Goal: Task Accomplishment & Management: Manage account settings

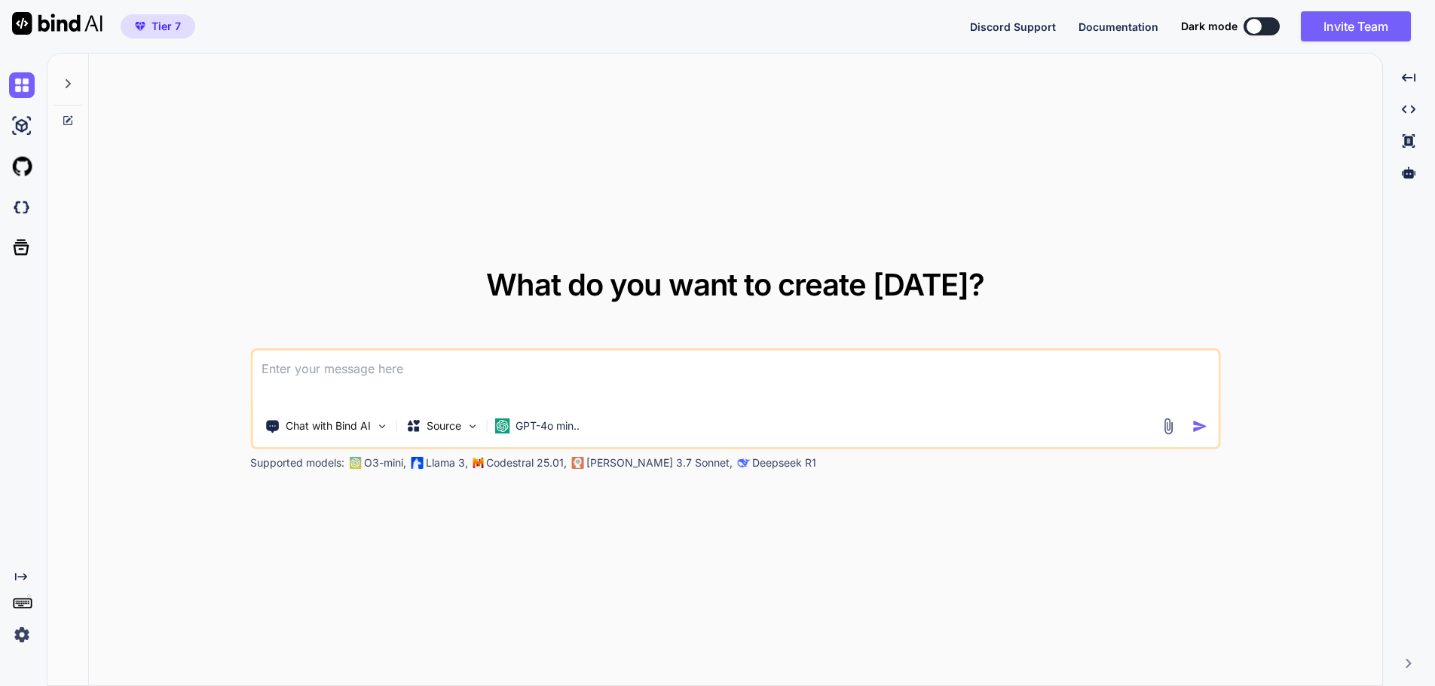
click at [260, 611] on div "What do you want to create [DATE]? Chat with Bind AI Source GPT-4o min.. Suppor…" at bounding box center [735, 370] width 1293 height 633
click at [22, 633] on img at bounding box center [22, 635] width 26 height 26
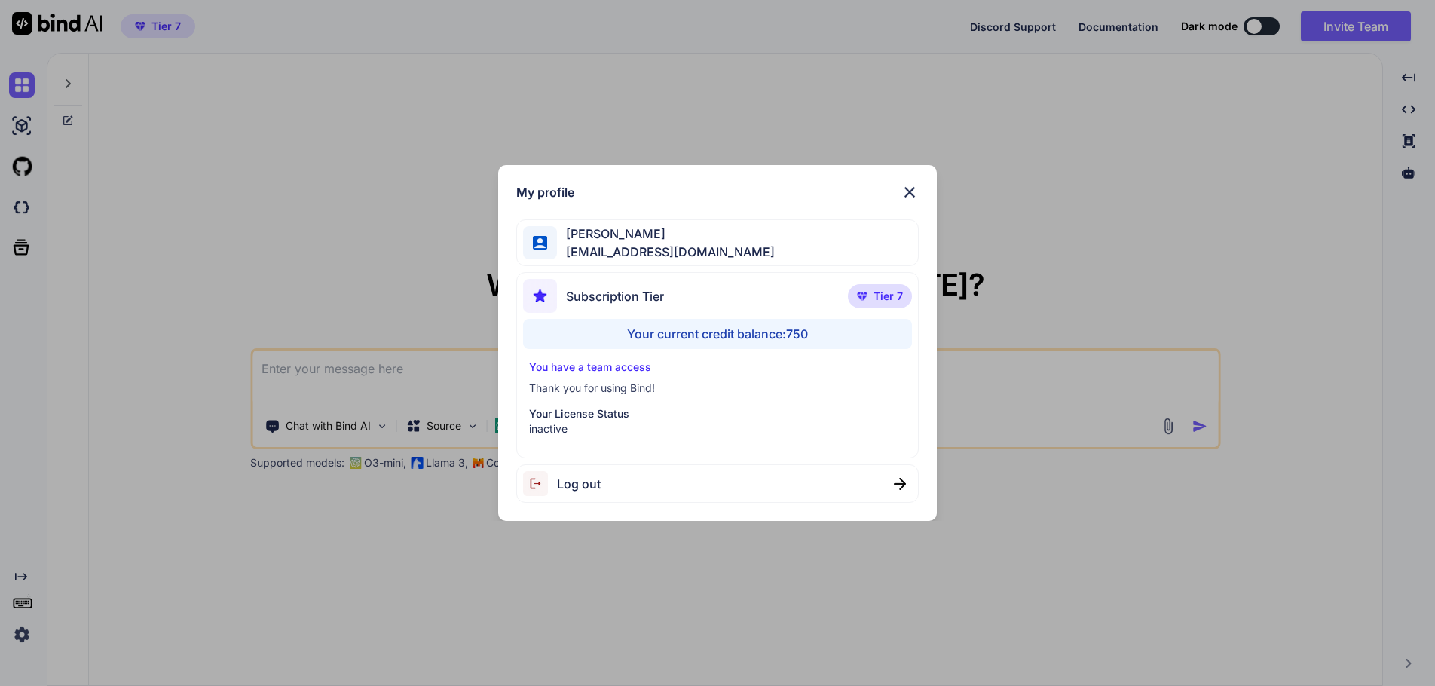
click at [591, 483] on span "Log out" at bounding box center [579, 484] width 44 height 18
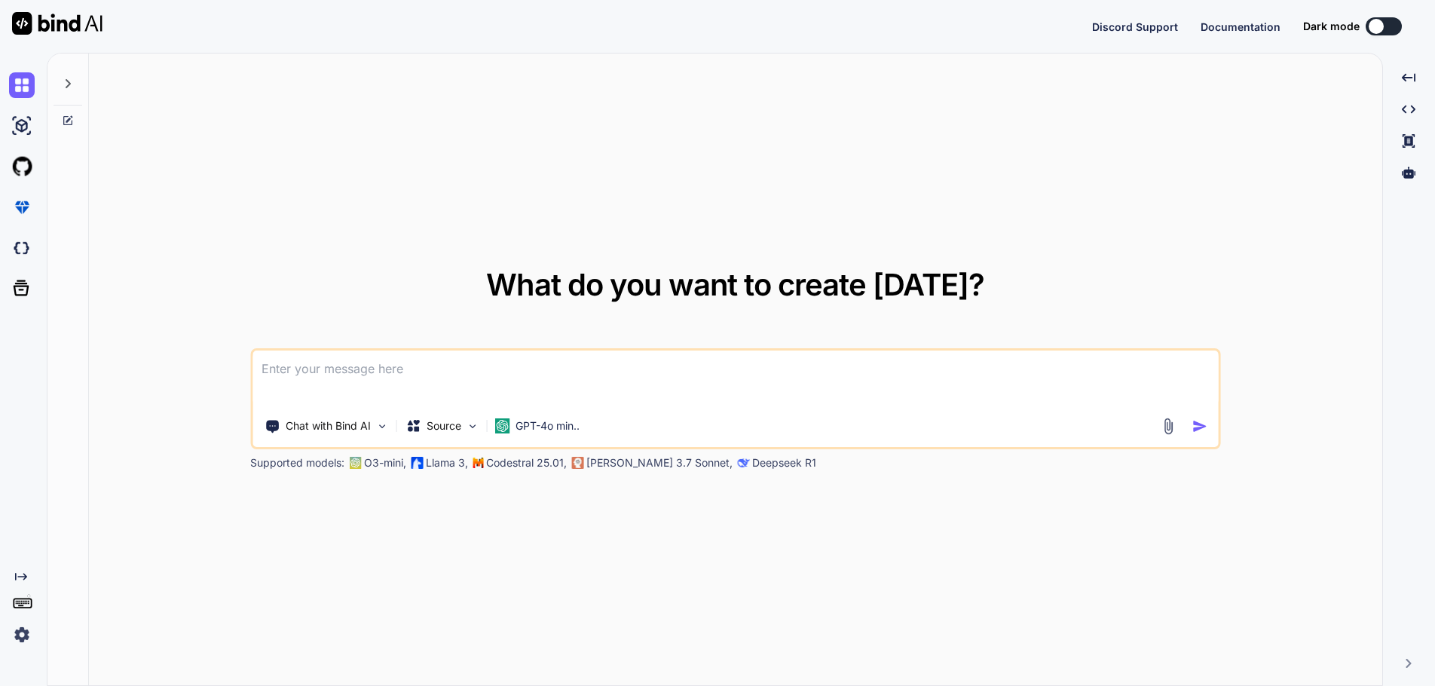
type textarea "x"
click at [528, 562] on div "What do you want to create [DATE]? Chat with Bind AI Source GPT-4o min.. Suppor…" at bounding box center [735, 370] width 1293 height 633
type textarea "x"
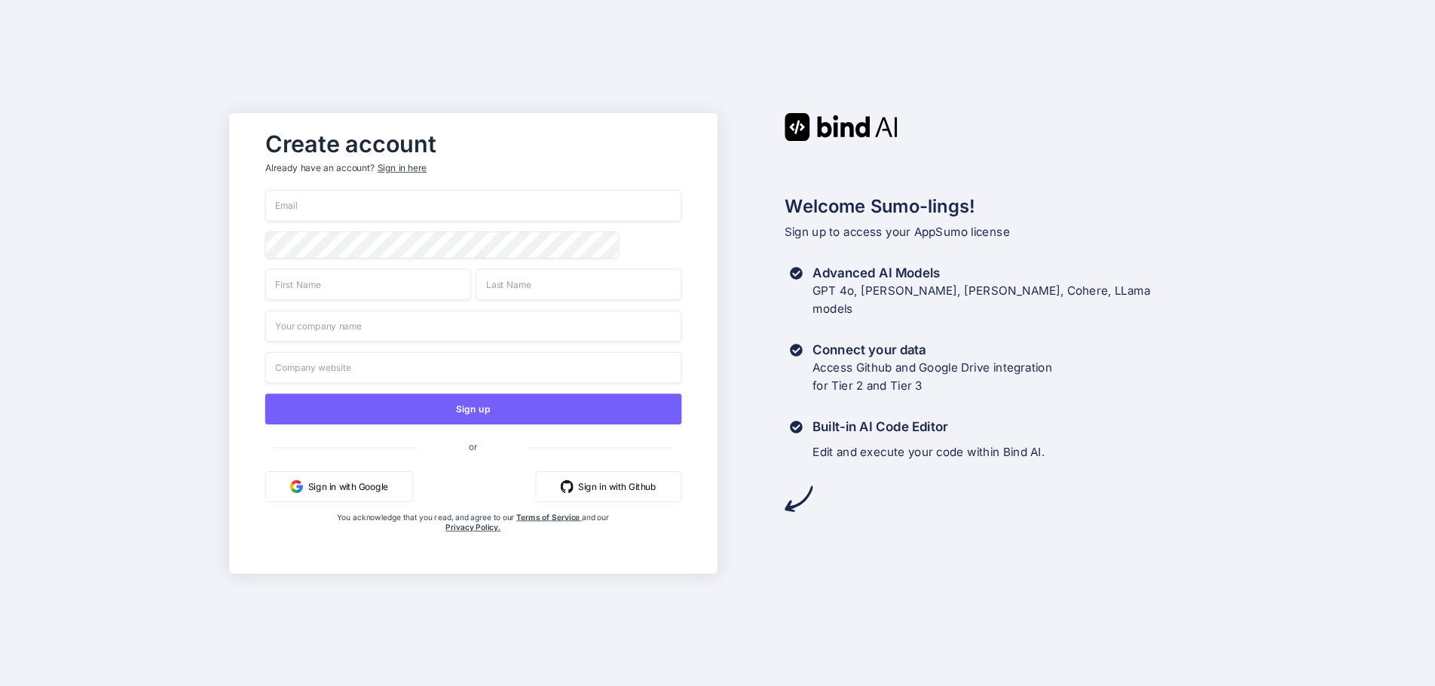
type input "[EMAIL_ADDRESS][DOMAIN_NAME]"
click at [406, 170] on div "Sign in here" at bounding box center [402, 167] width 49 height 13
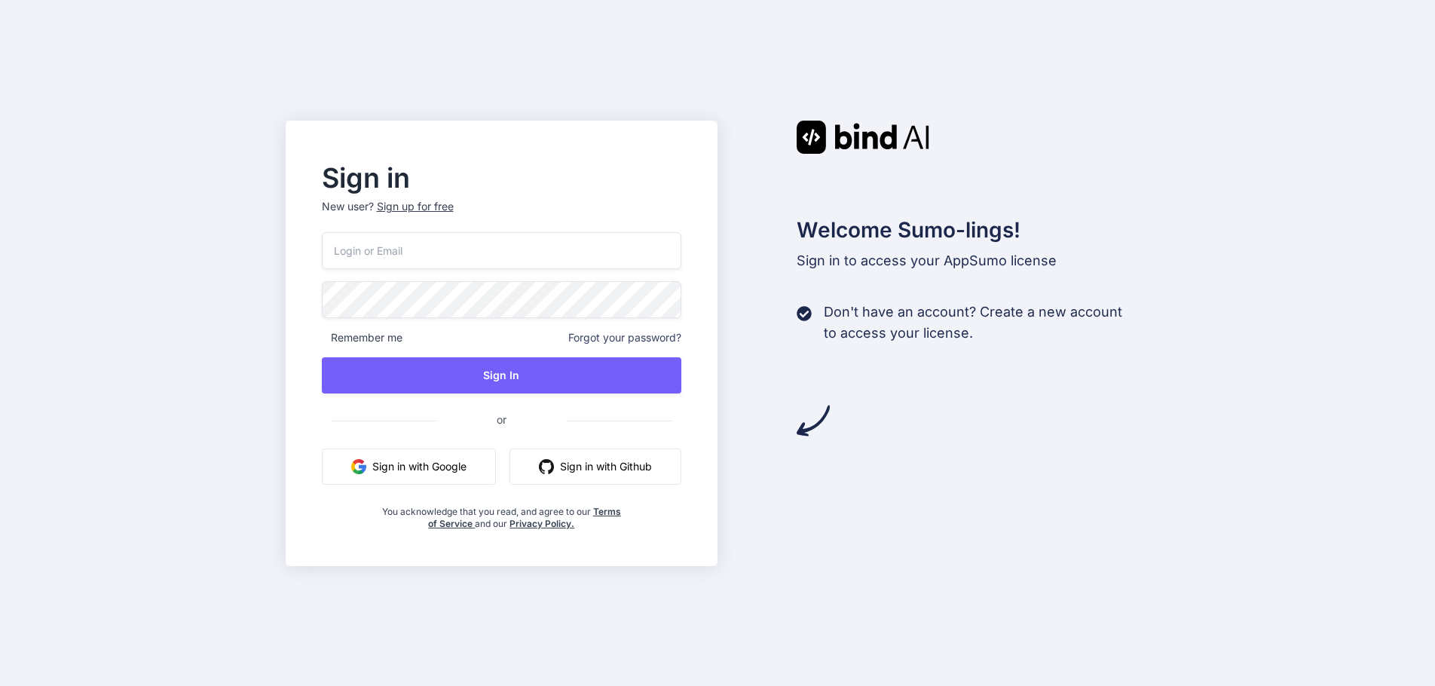
type input "swissmadedirect@gmail.com"
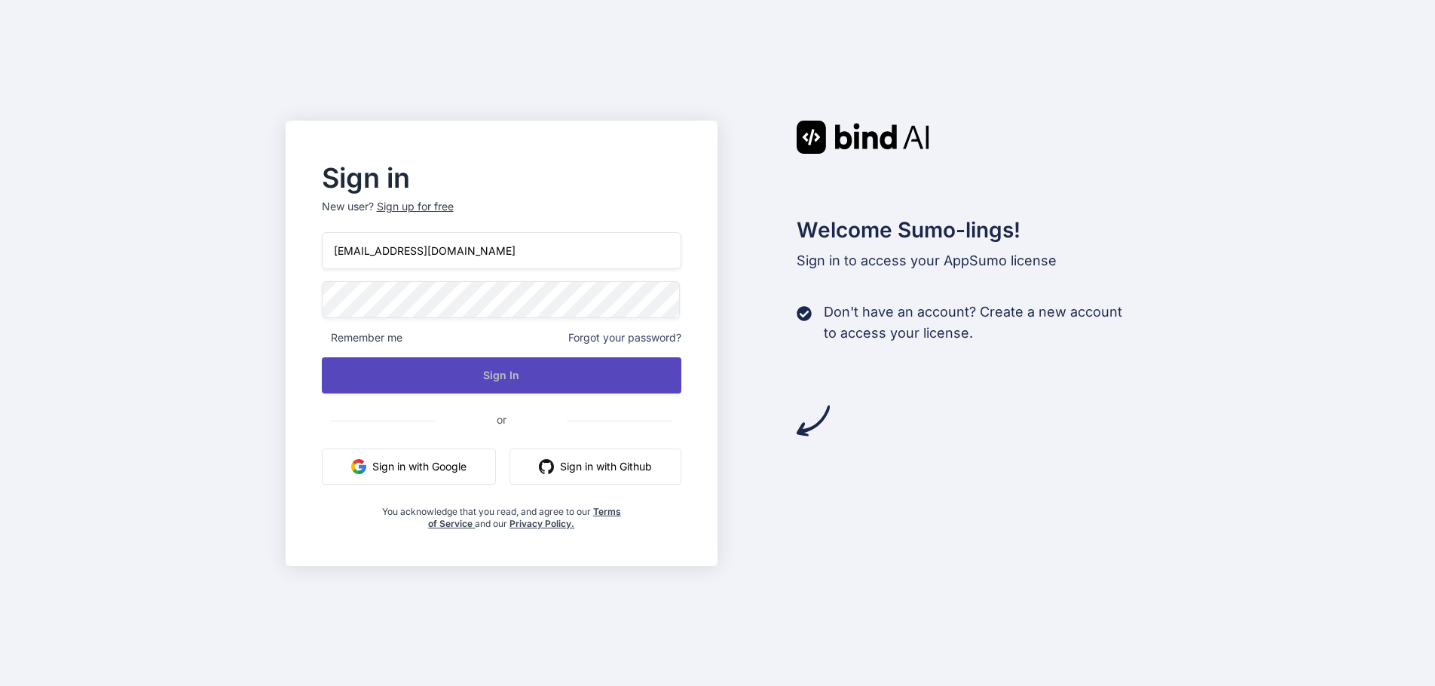
click at [541, 366] on button "Sign In" at bounding box center [502, 375] width 360 height 36
click at [507, 369] on button "Sign In" at bounding box center [502, 375] width 360 height 36
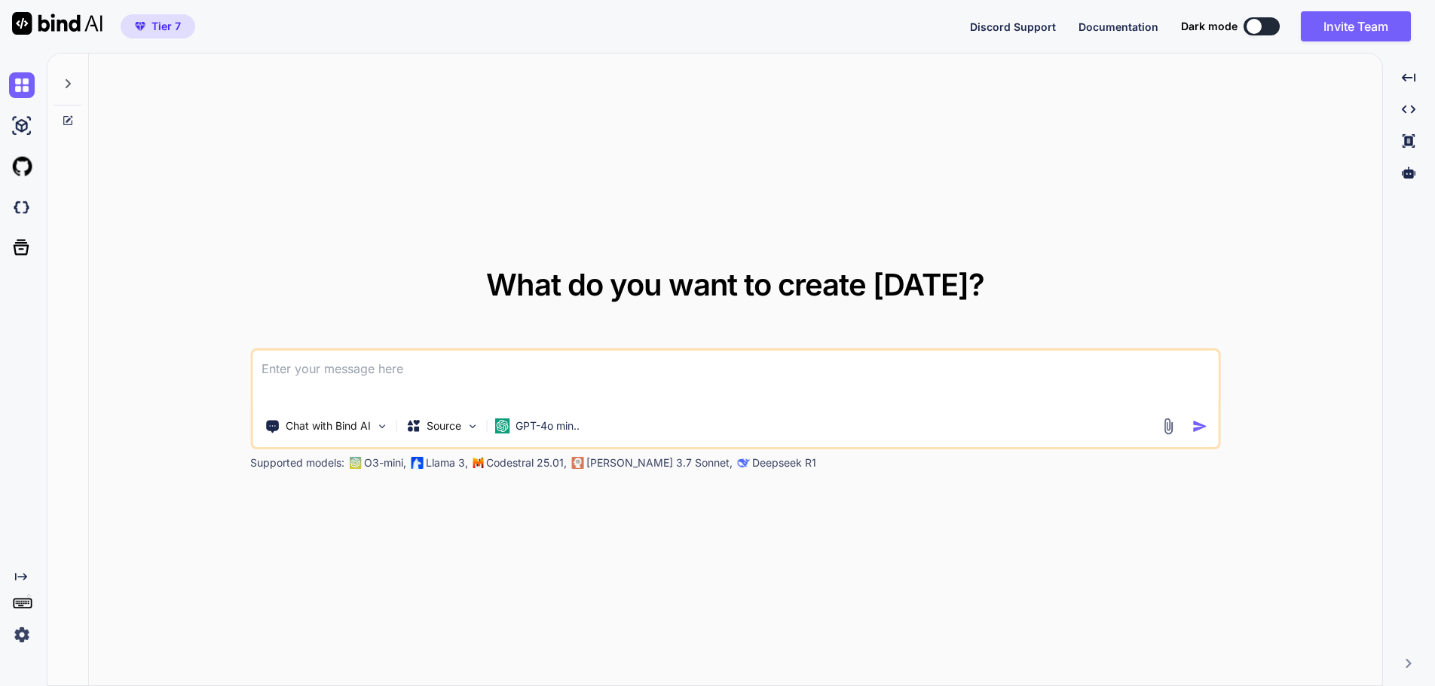
click at [20, 636] on img at bounding box center [22, 635] width 26 height 26
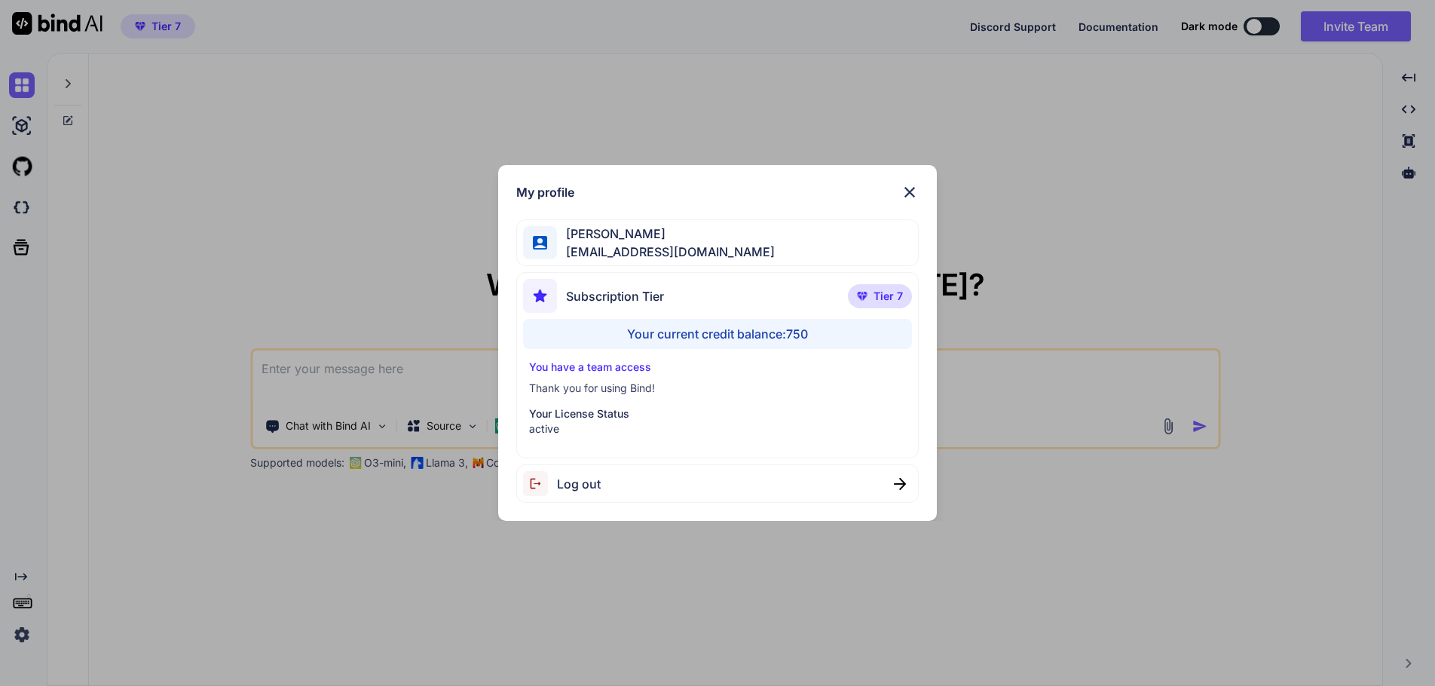
click at [673, 247] on span "swissmadedirect@gmail.com" at bounding box center [666, 252] width 218 height 18
click at [730, 243] on span "swissmadedirect@gmail.com" at bounding box center [666, 252] width 218 height 18
click at [916, 188] on img at bounding box center [910, 192] width 18 height 18
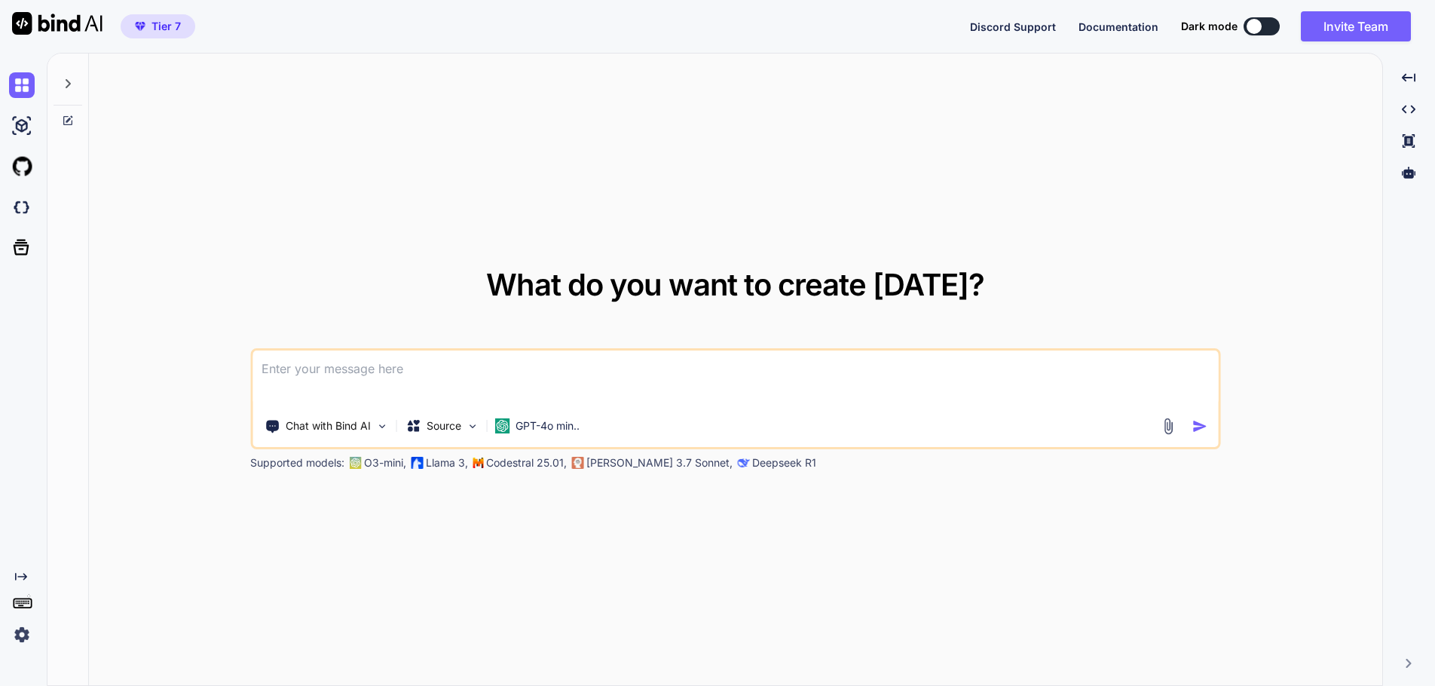
click at [21, 631] on img at bounding box center [22, 635] width 26 height 26
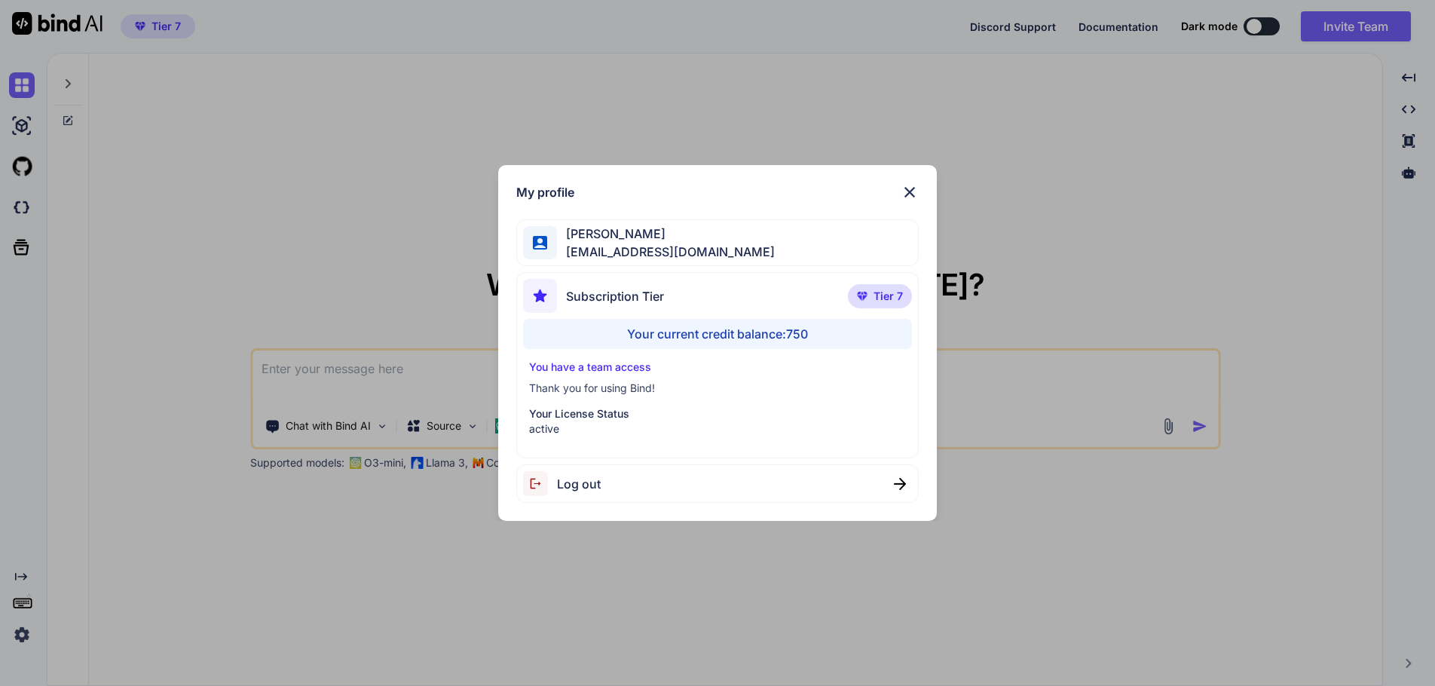
click at [658, 237] on span "Yves Beljean" at bounding box center [666, 234] width 218 height 18
click at [1126, 169] on div "My profile [PERSON_NAME] [EMAIL_ADDRESS][DOMAIN_NAME] Subscription Tier Tier 7 …" at bounding box center [717, 343] width 1435 height 686
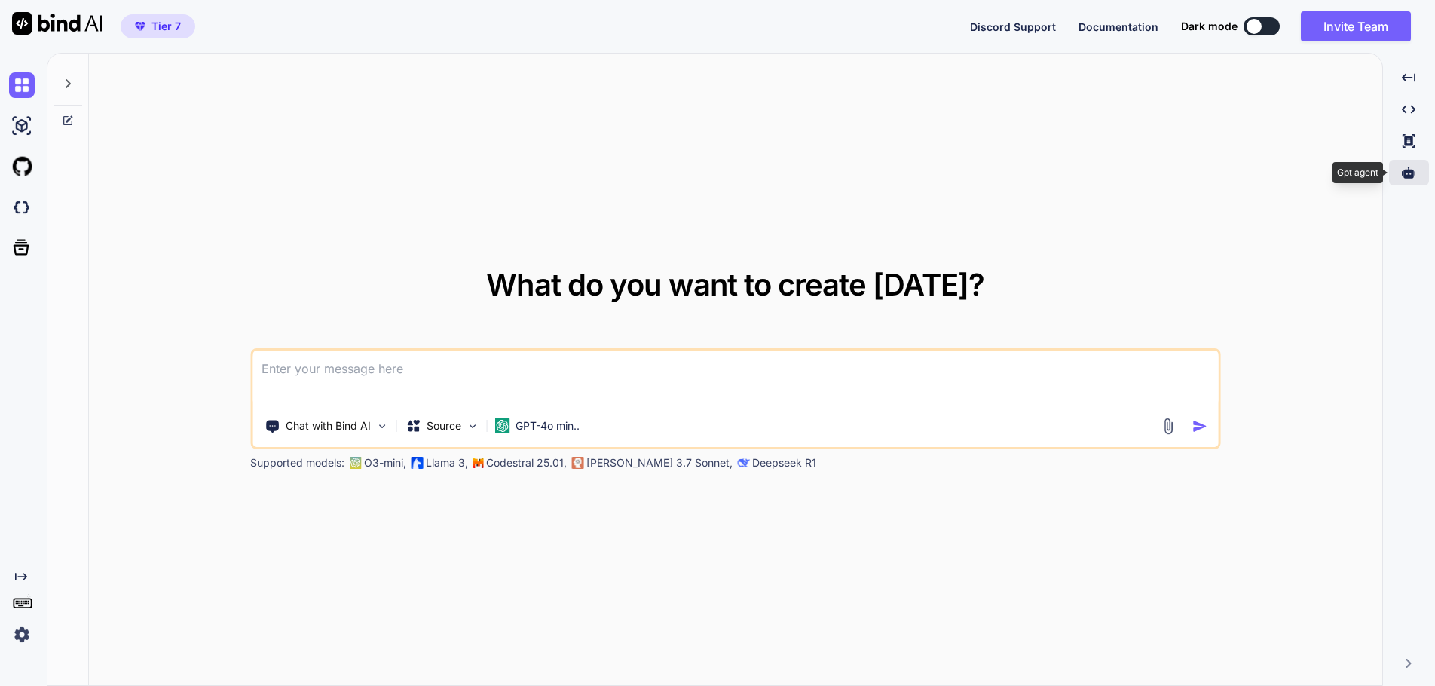
click at [1412, 169] on icon at bounding box center [1409, 173] width 14 height 14
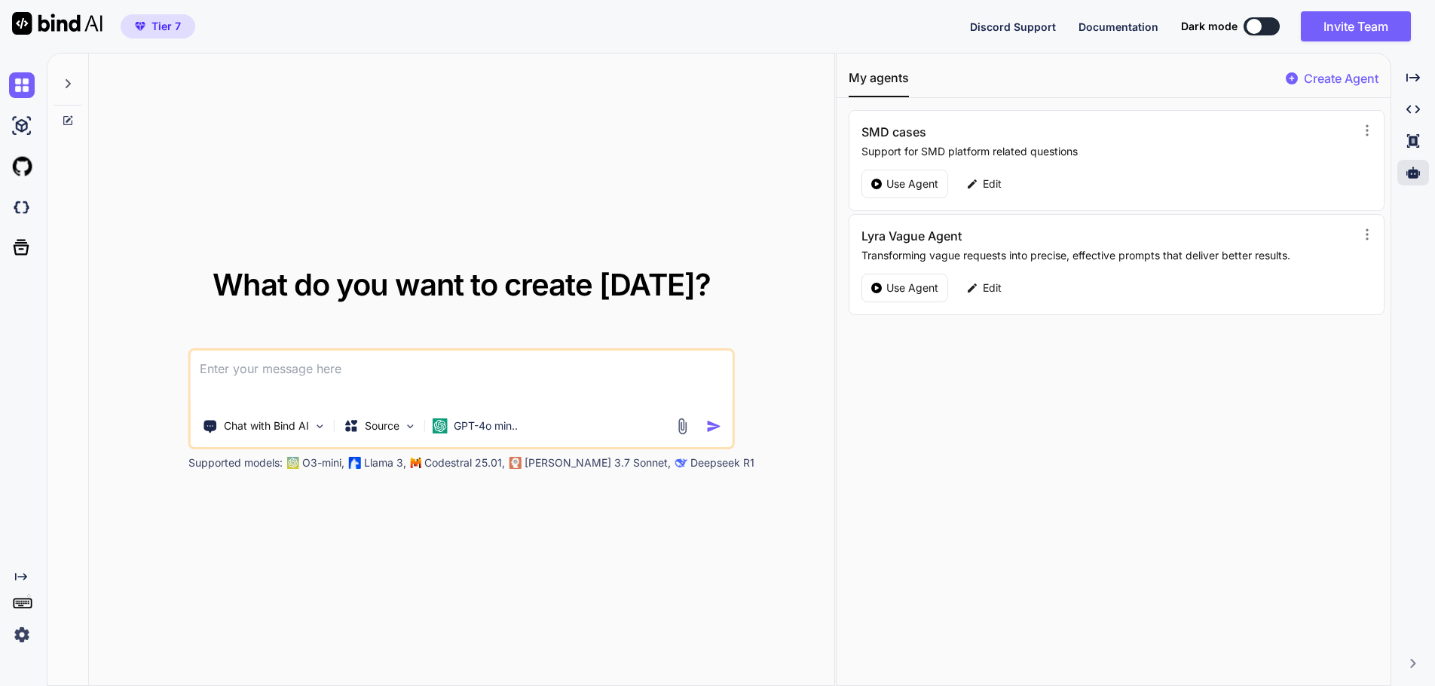
click at [608, 132] on div "What do you want to create today? Chat with Bind AI Source GPT-4o min.. Support…" at bounding box center [461, 370] width 745 height 633
click at [1411, 77] on icon "Created with Pixso." at bounding box center [1413, 78] width 14 height 14
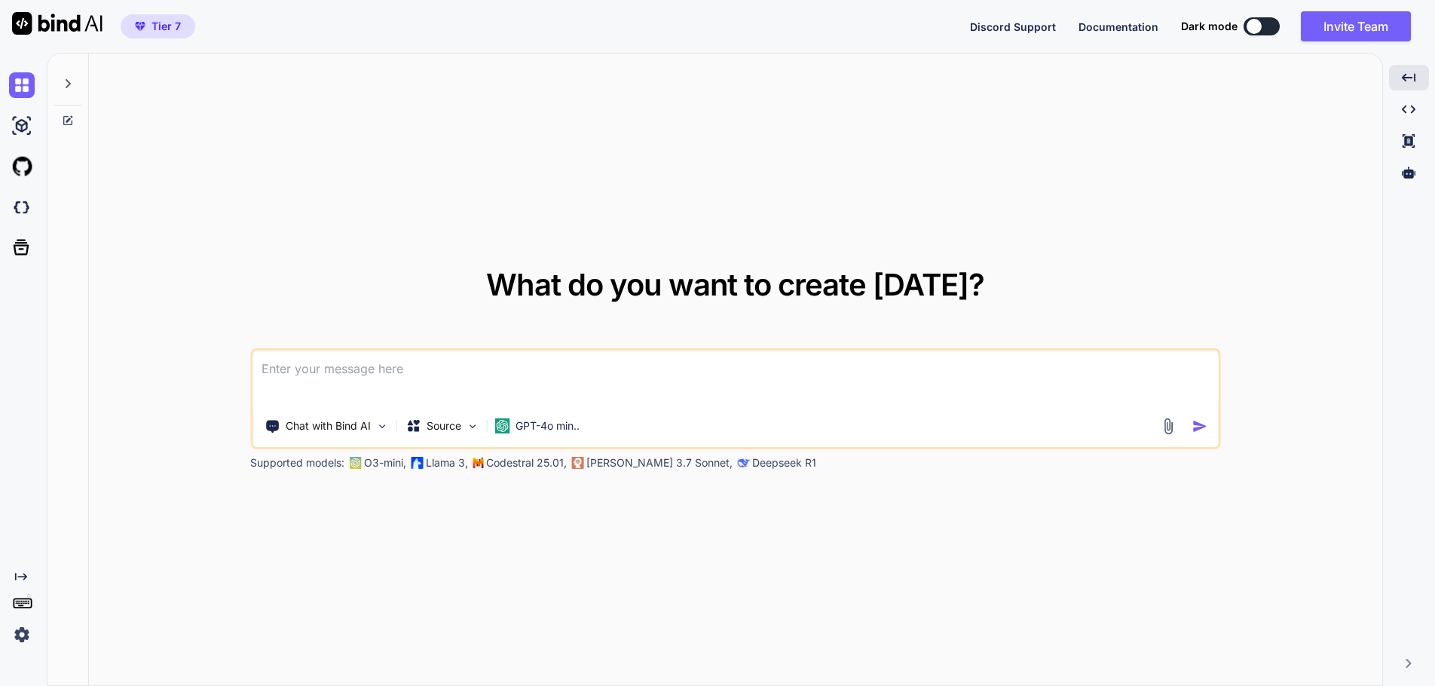
click at [72, 84] on icon at bounding box center [68, 84] width 12 height 12
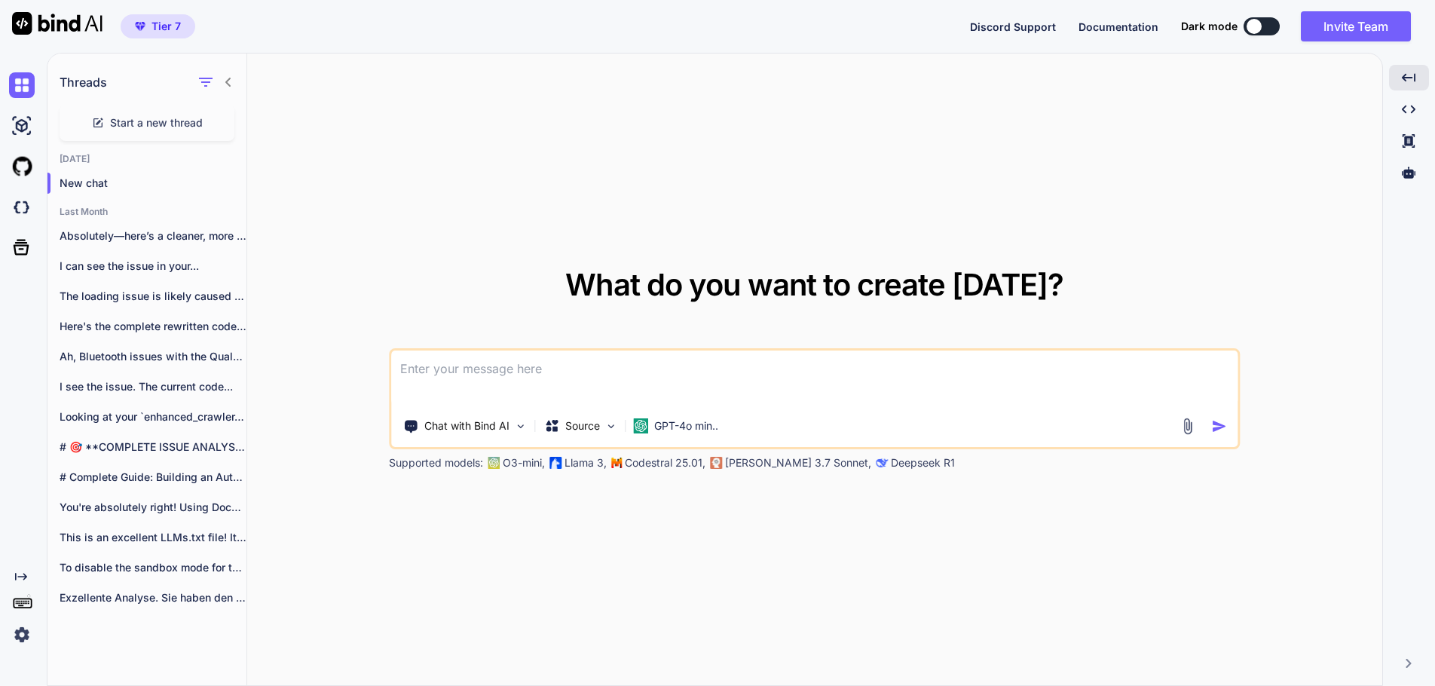
click at [1266, 29] on button at bounding box center [1262, 26] width 36 height 18
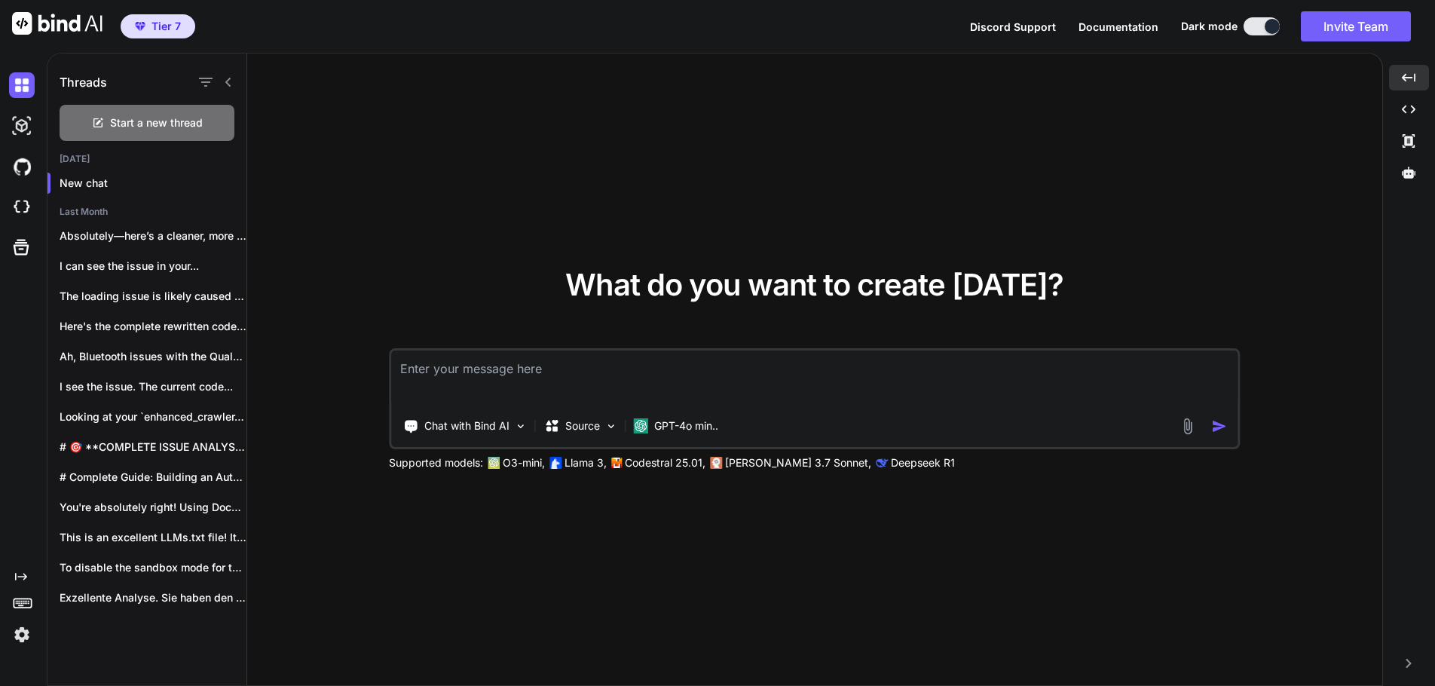
click at [1244, 26] on button at bounding box center [1262, 26] width 36 height 18
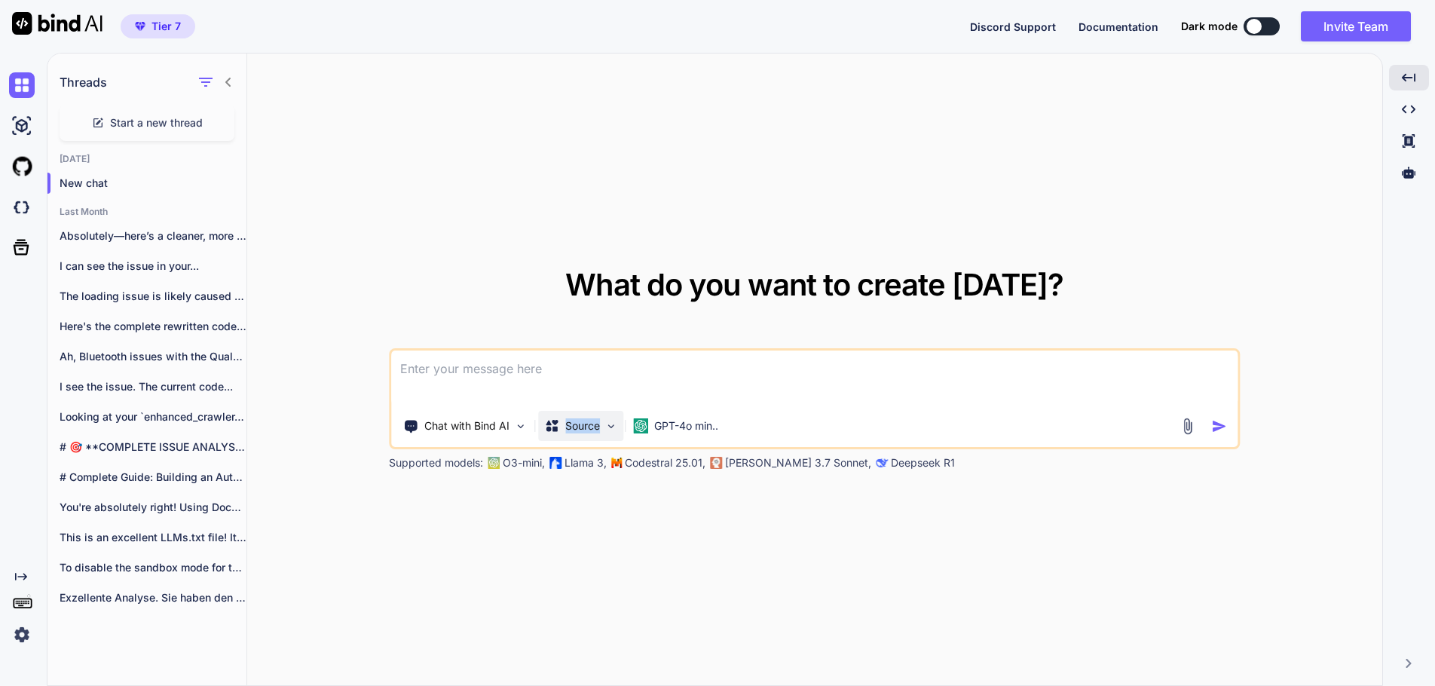
click at [604, 431] on div "Source" at bounding box center [580, 426] width 85 height 30
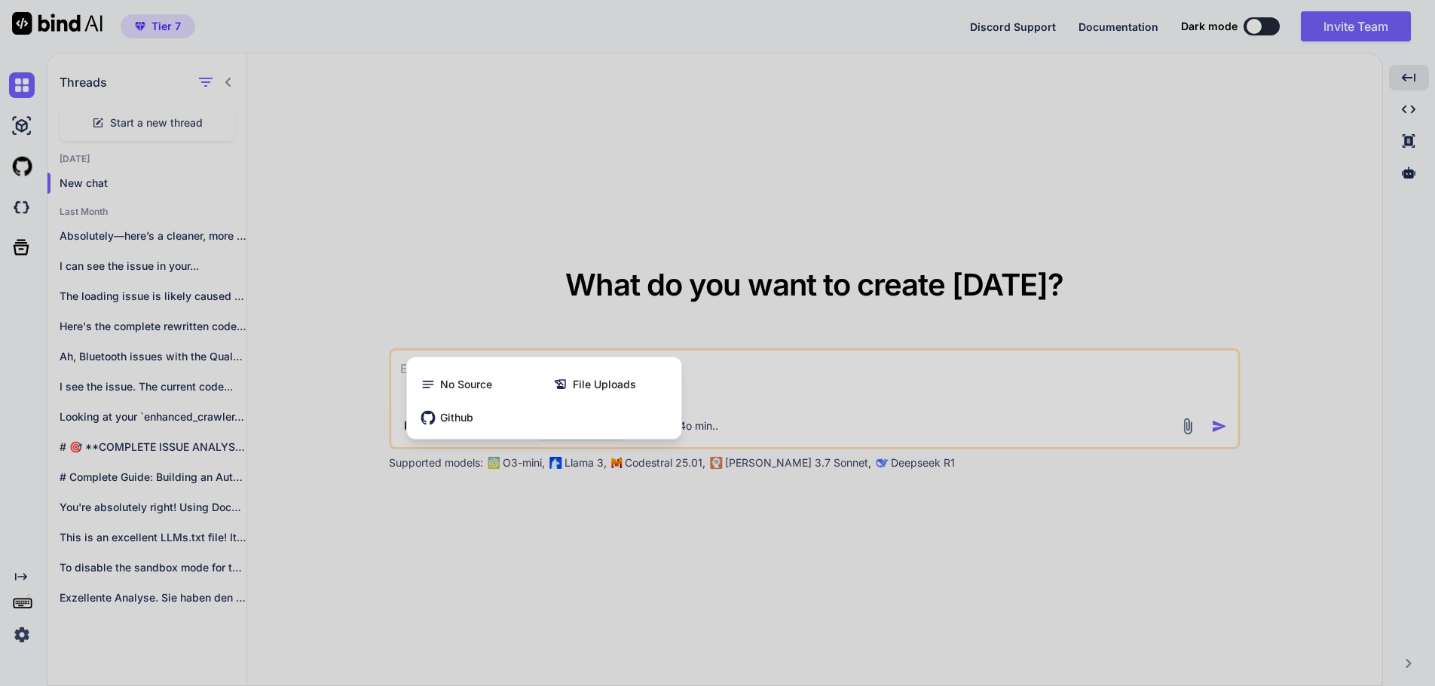
click at [614, 559] on div at bounding box center [717, 343] width 1435 height 686
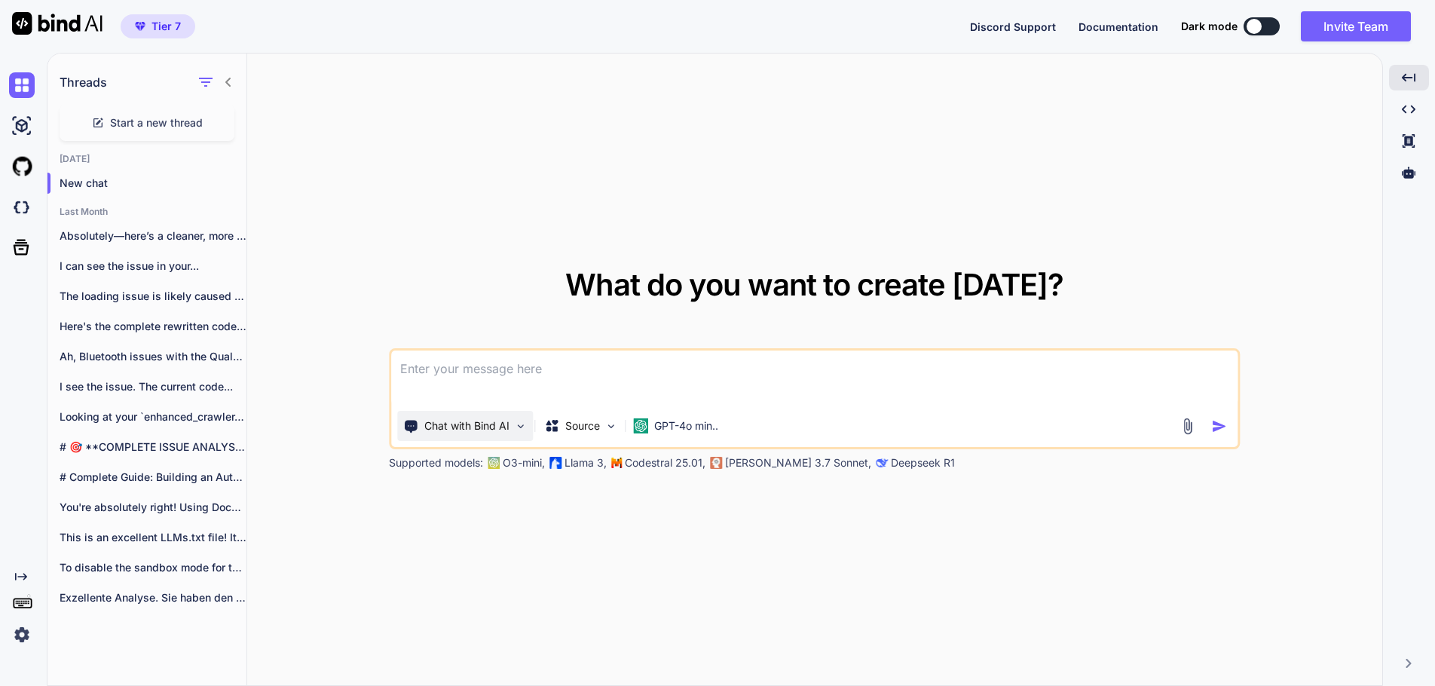
click at [523, 429] on img at bounding box center [520, 426] width 13 height 13
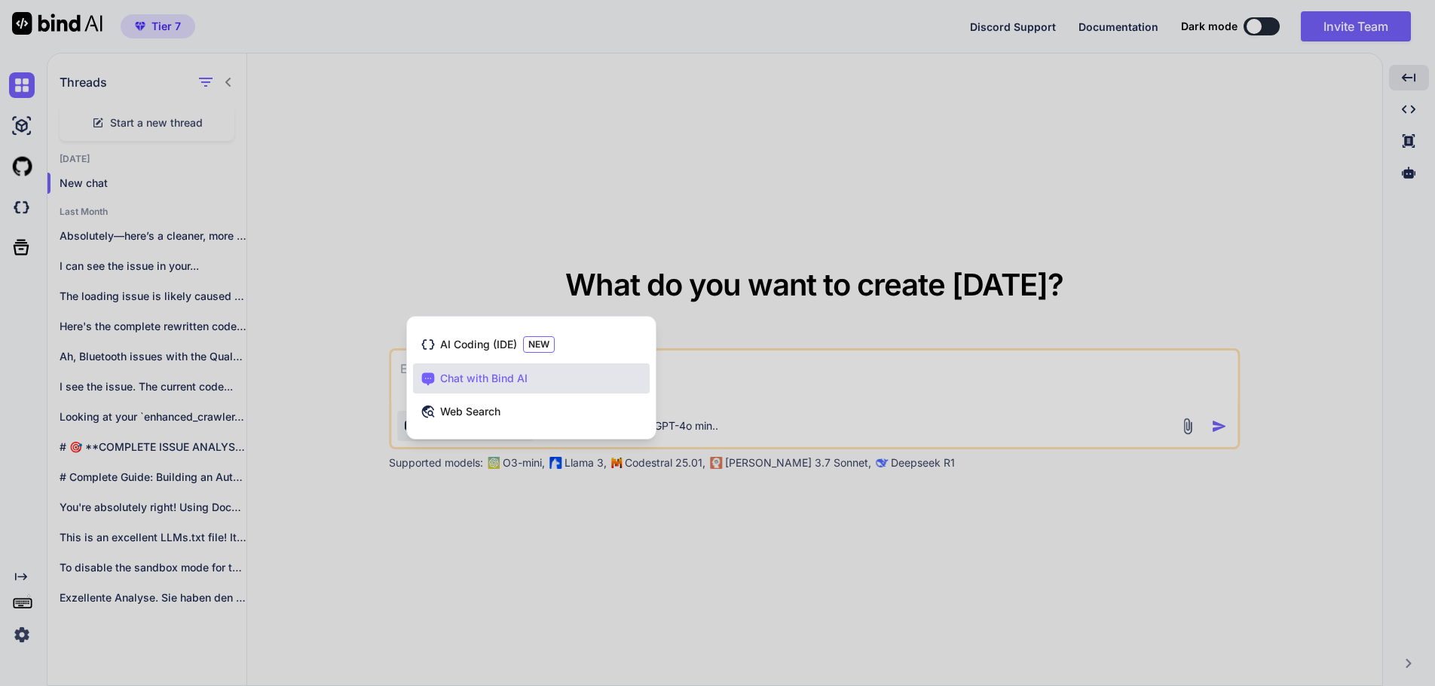
click at [767, 598] on div at bounding box center [717, 343] width 1435 height 686
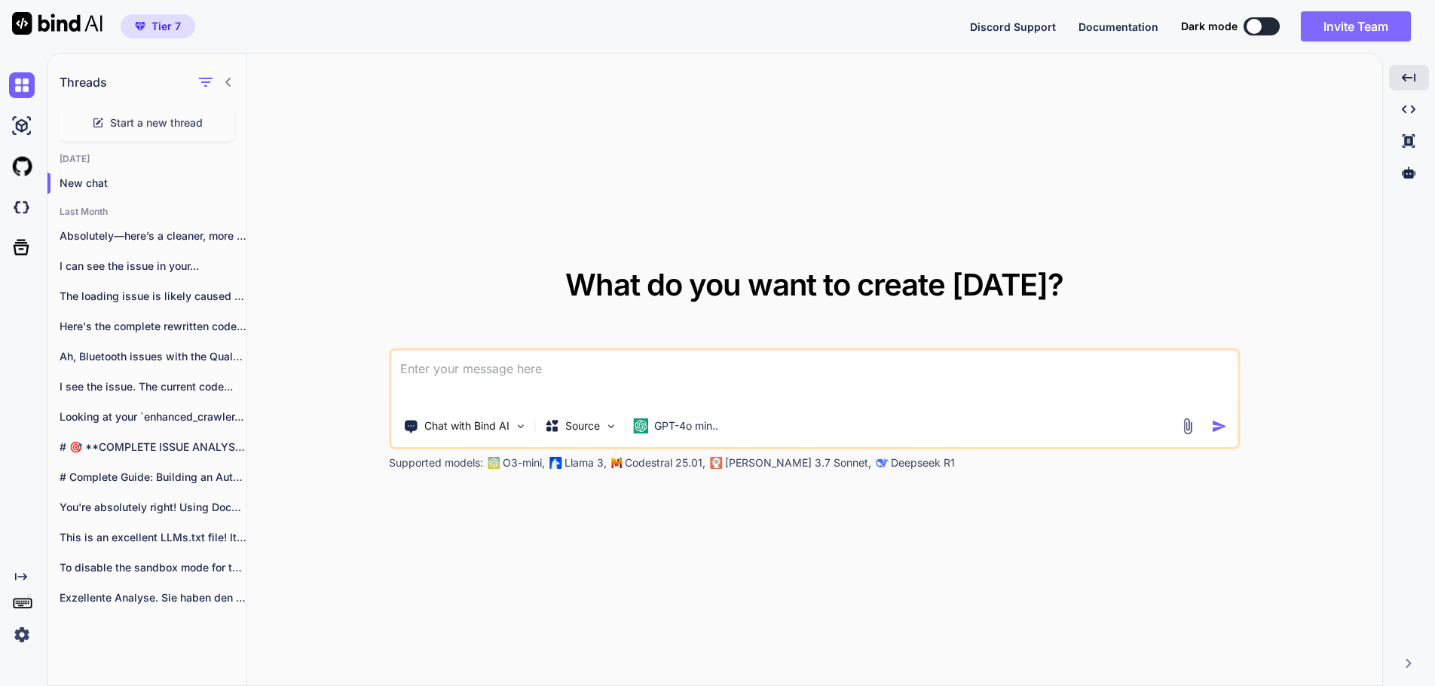
click at [1373, 29] on button "Invite Team" at bounding box center [1356, 26] width 110 height 30
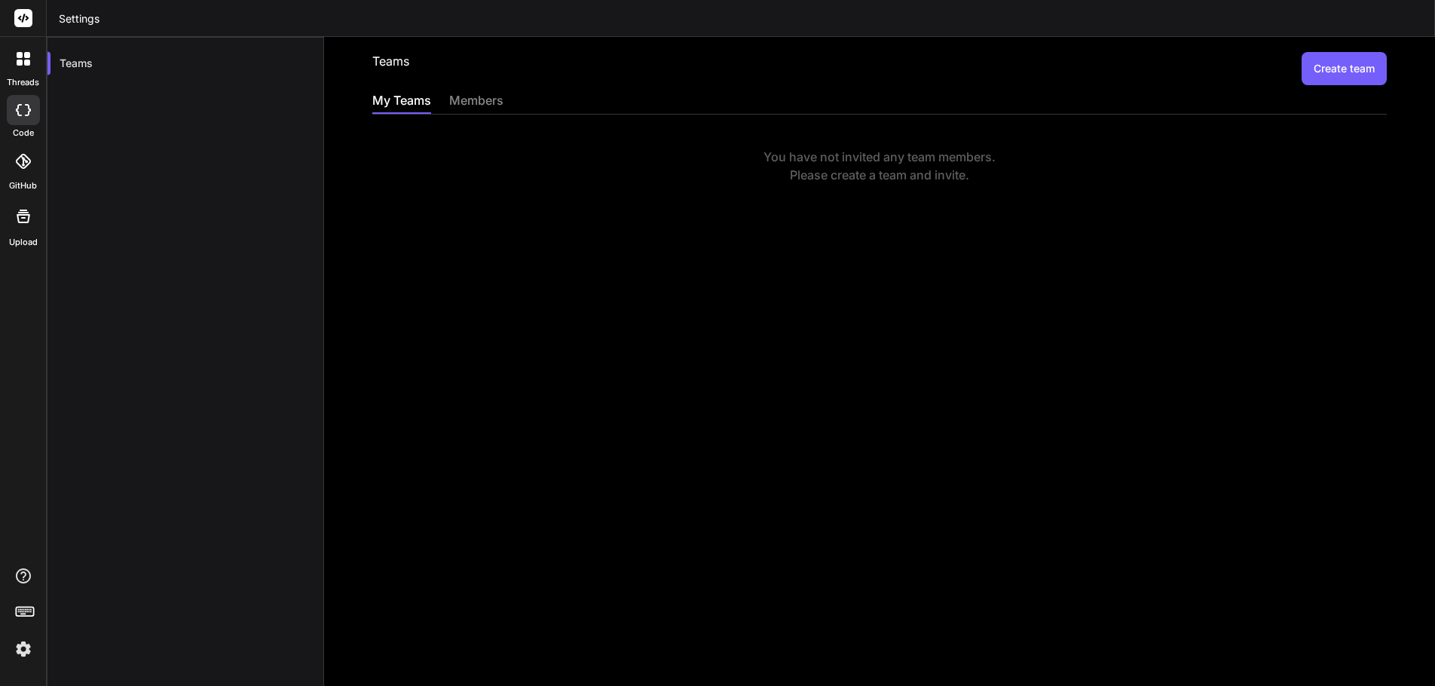
click at [654, 341] on div "Teams Create team My Teams members You have not invited any team members. Pleas…" at bounding box center [879, 361] width 1111 height 649
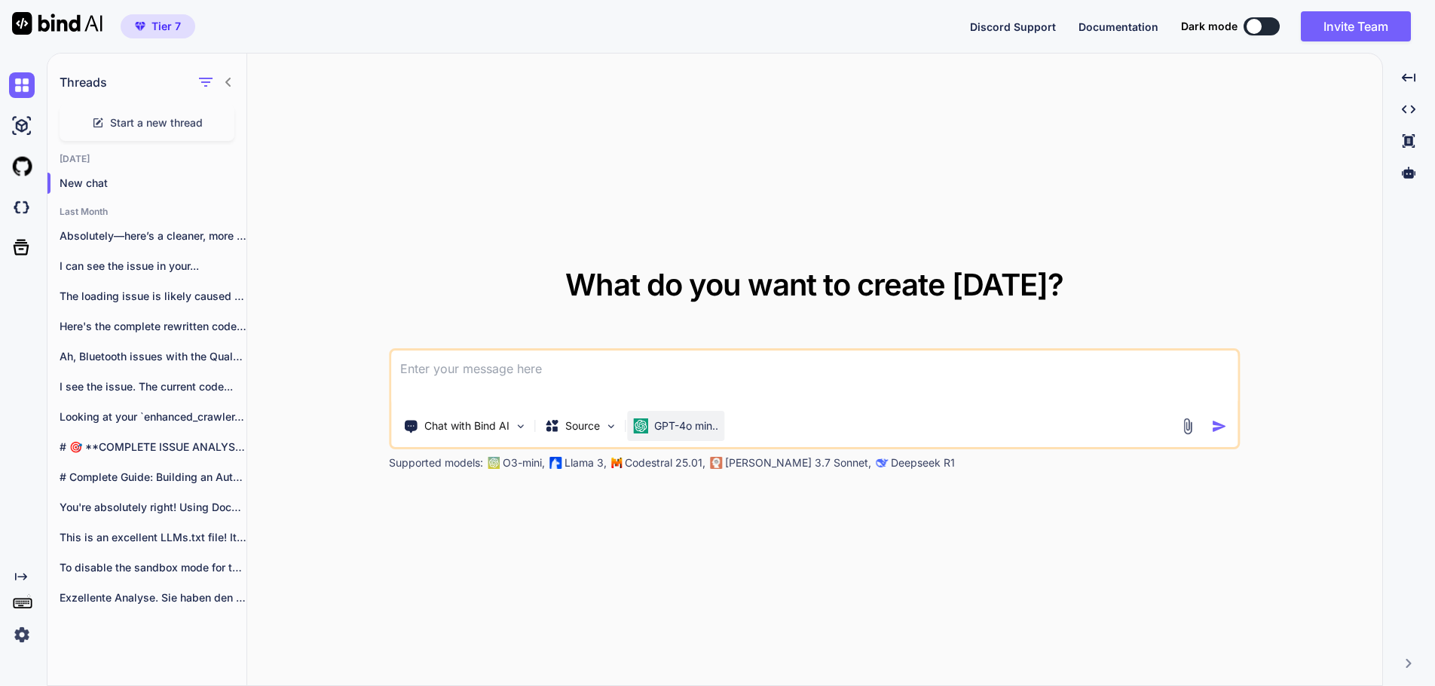
click at [685, 428] on p "GPT-4o min.." at bounding box center [686, 425] width 64 height 15
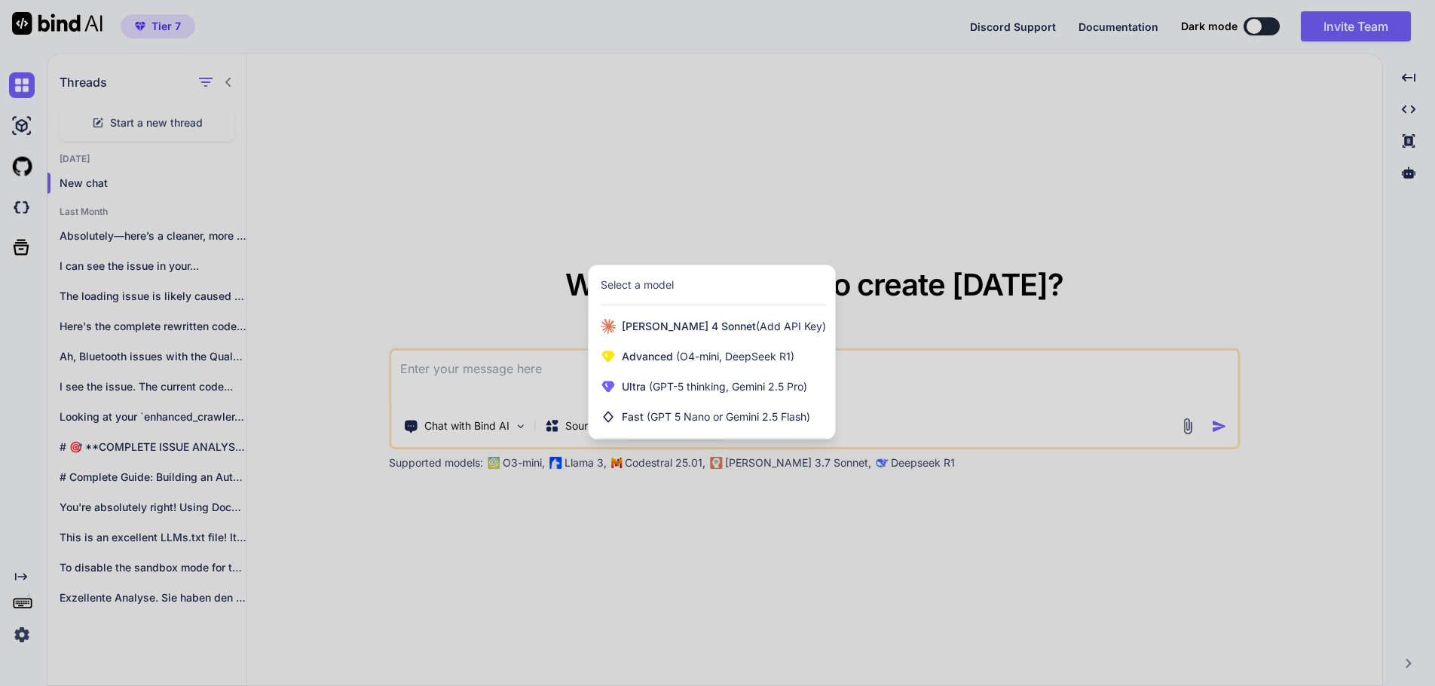
click at [664, 549] on div at bounding box center [717, 343] width 1435 height 686
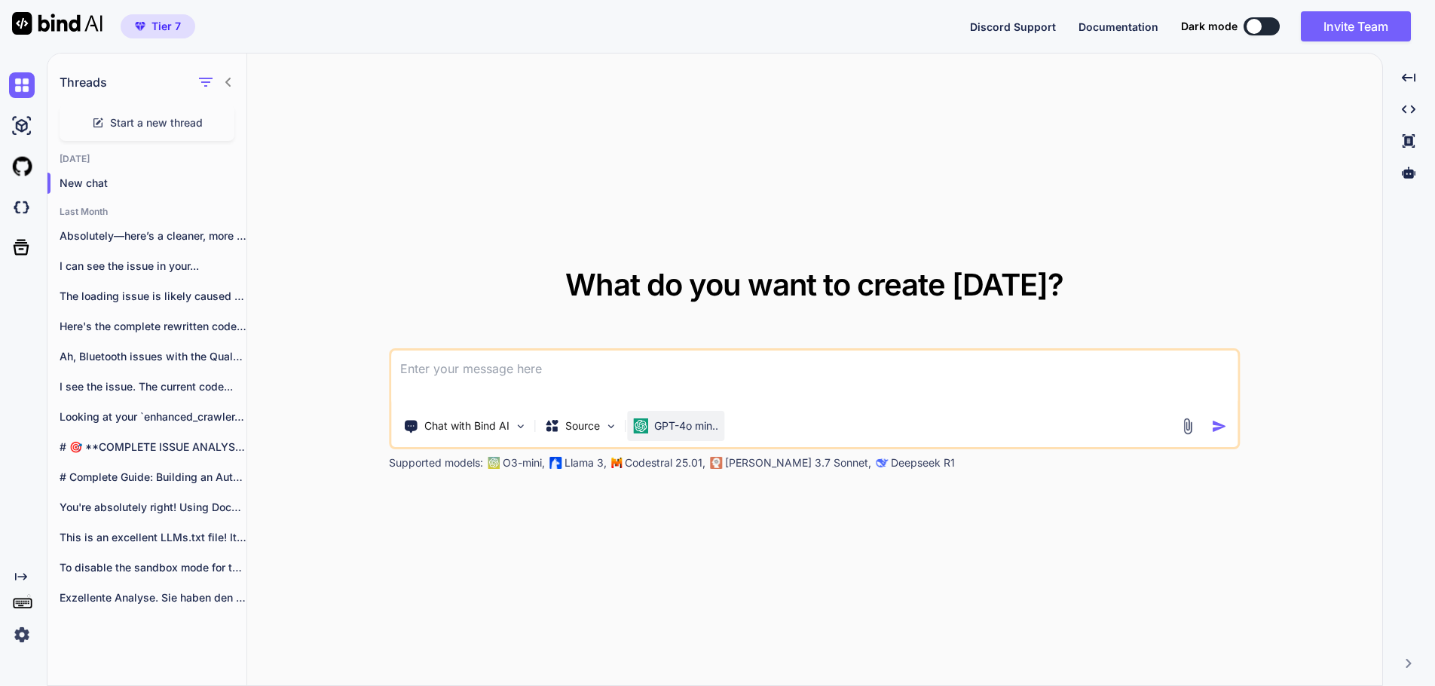
click at [699, 419] on p "GPT-4o min.." at bounding box center [686, 425] width 64 height 15
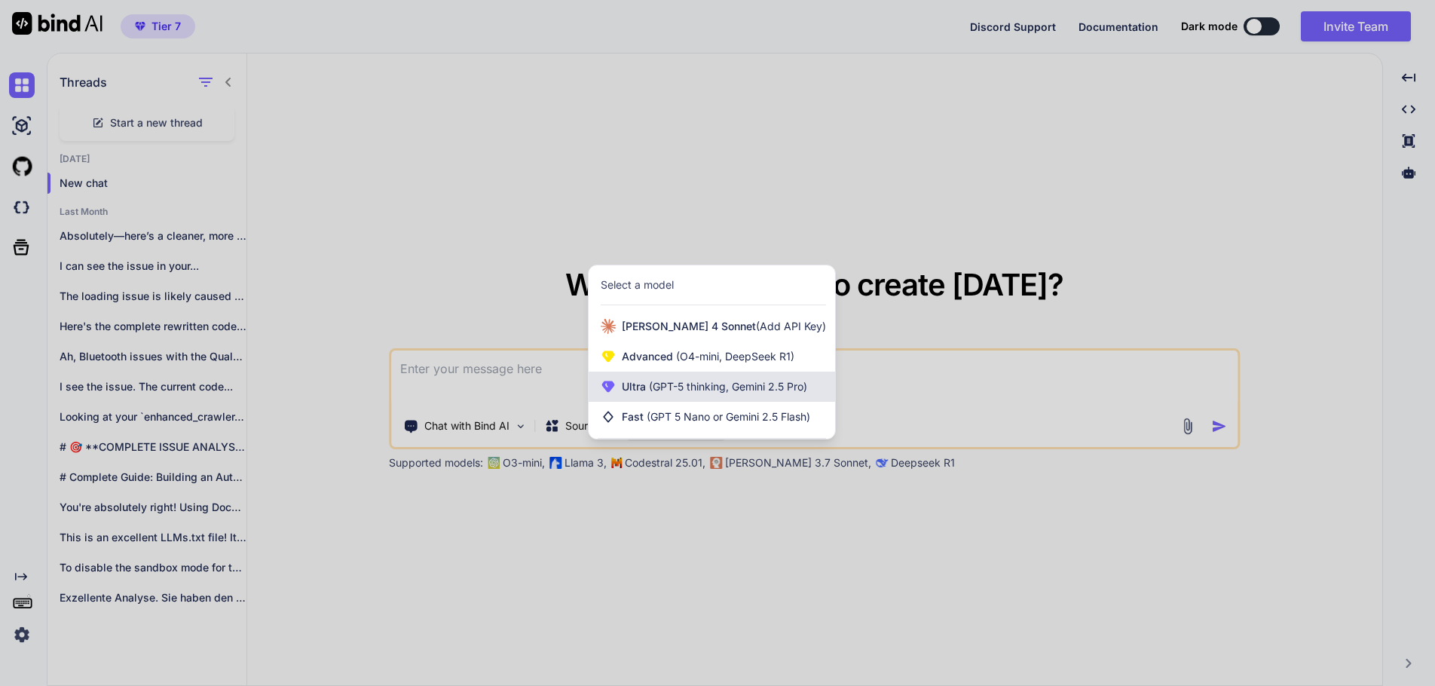
click at [718, 380] on span "Ultra (GPT-5 thinking, Gemini 2.5 Pro)" at bounding box center [714, 386] width 185 height 15
type textarea "x"
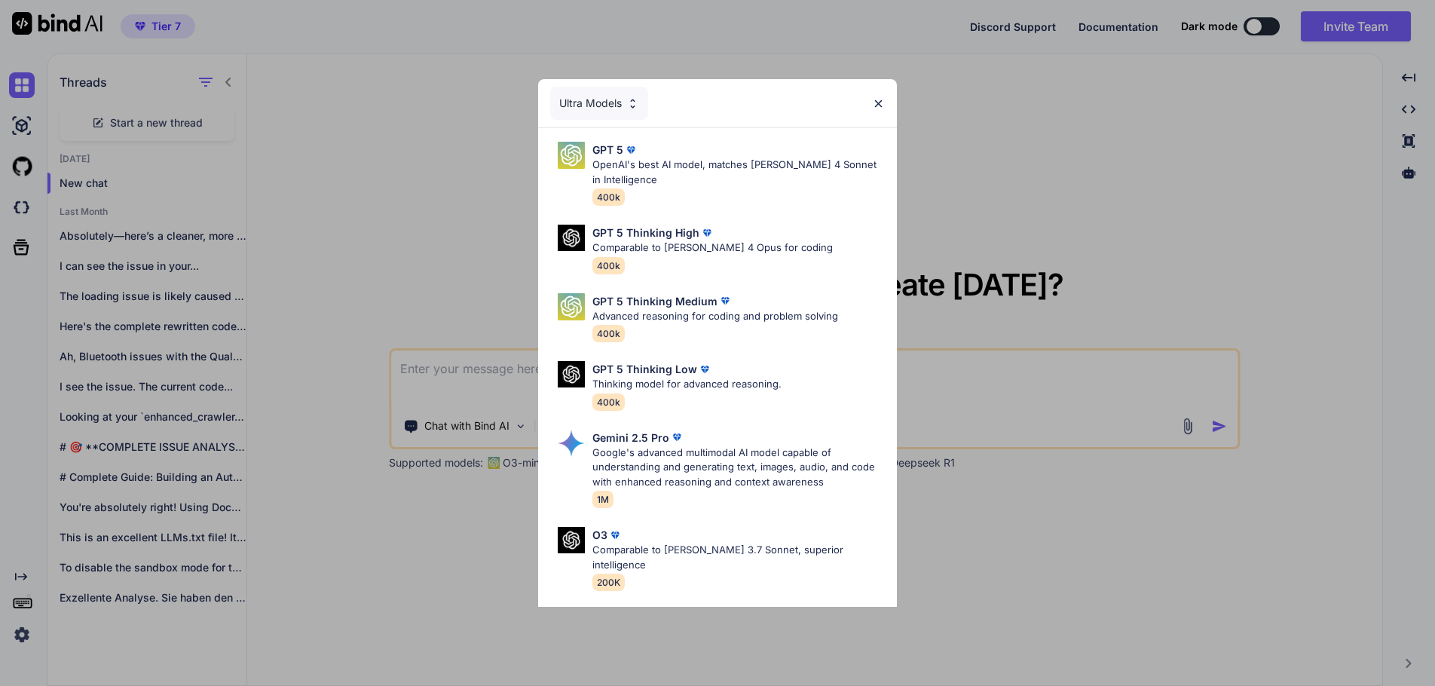
click at [1109, 131] on div "Ultra Models GPT 5 OpenAI's best AI model, matches Claude 4 Sonnet in Intellige…" at bounding box center [717, 343] width 1435 height 686
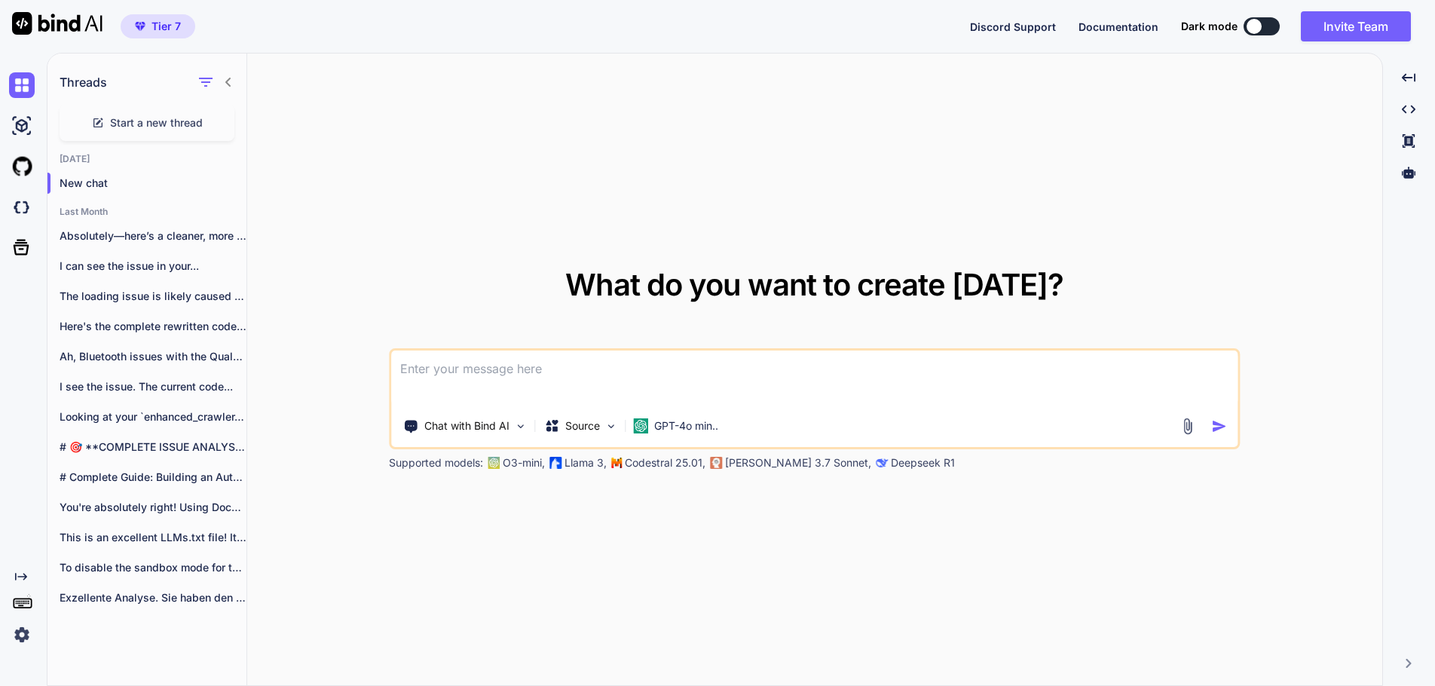
click at [567, 115] on div "What do you want to create today? Chat with Bind AI Source GPT-4o min.. Support…" at bounding box center [814, 370] width 1135 height 633
click at [27, 629] on img at bounding box center [22, 635] width 26 height 26
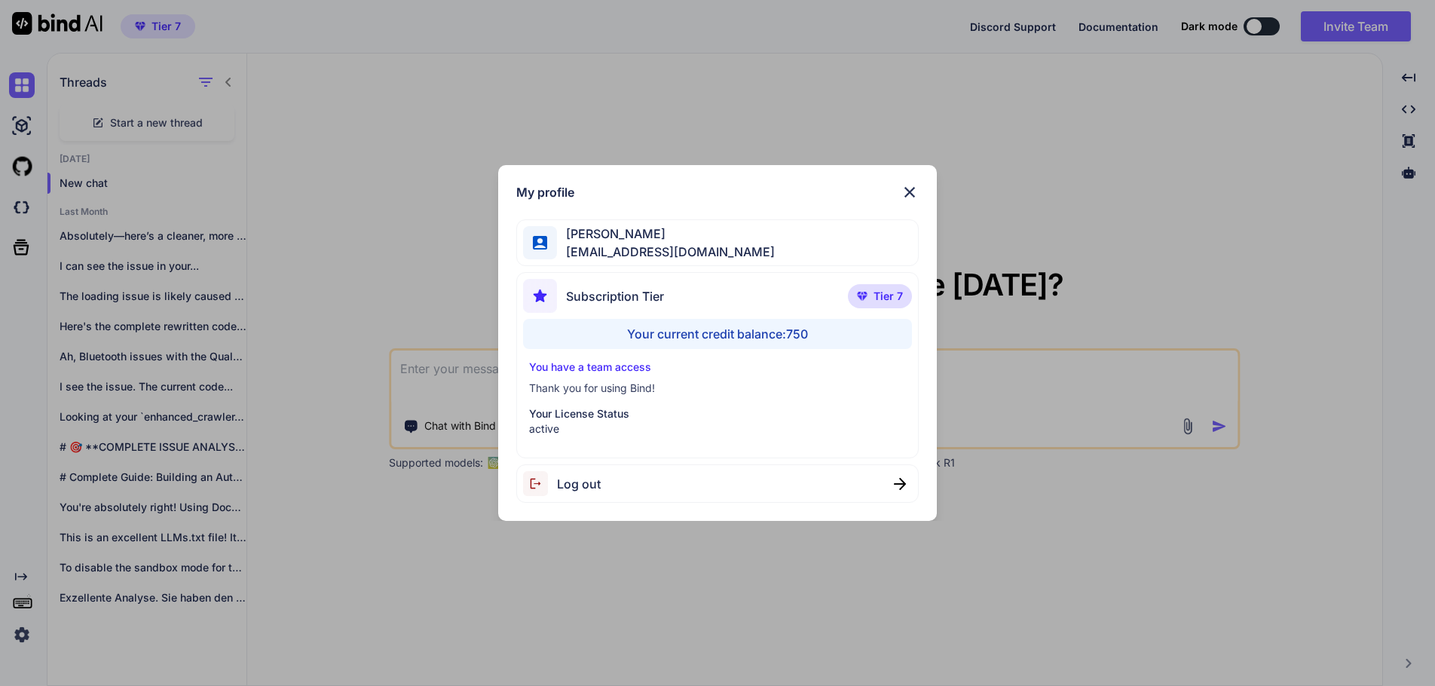
click at [616, 239] on span "Yves Beljean" at bounding box center [666, 234] width 218 height 18
click at [616, 240] on span "Yves Beljean" at bounding box center [666, 234] width 218 height 18
click at [715, 246] on span "swissmadedirect@gmail.com" at bounding box center [666, 252] width 218 height 18
click at [852, 483] on div "Log out" at bounding box center [717, 483] width 402 height 38
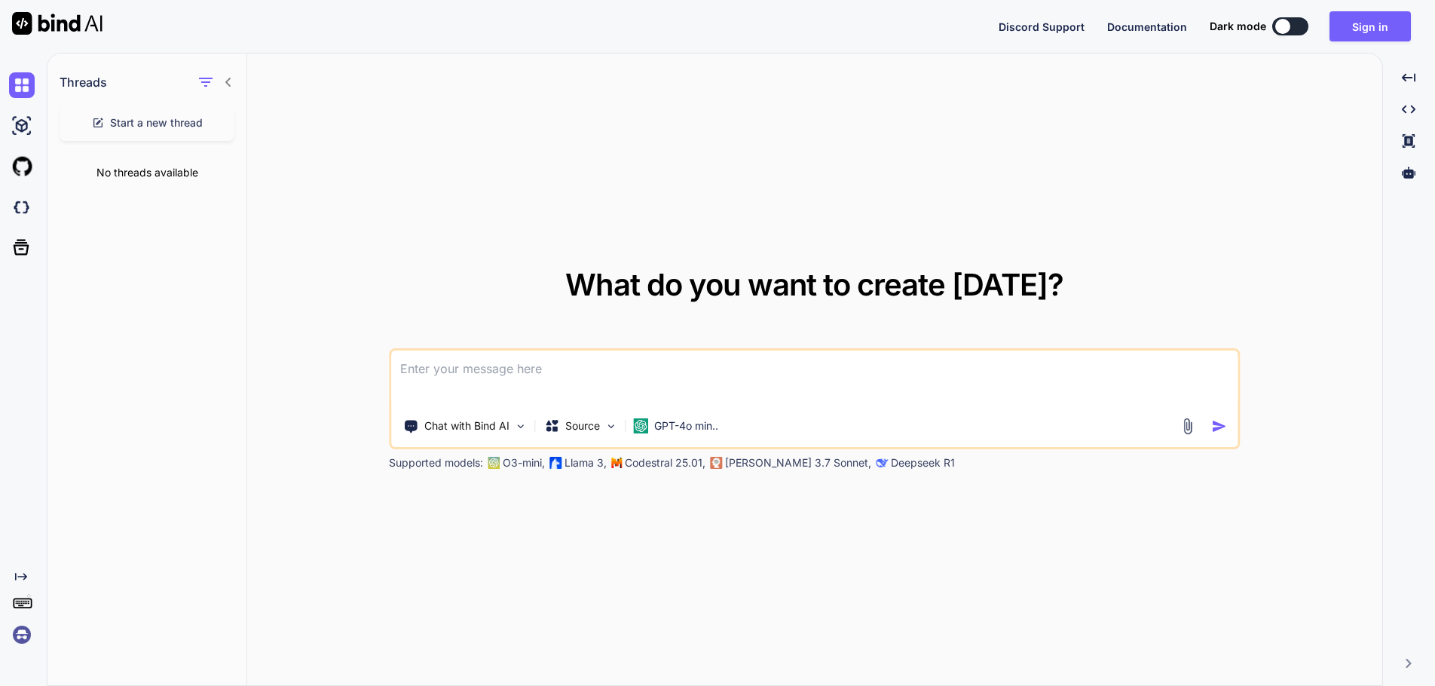
click at [22, 629] on img at bounding box center [22, 635] width 26 height 26
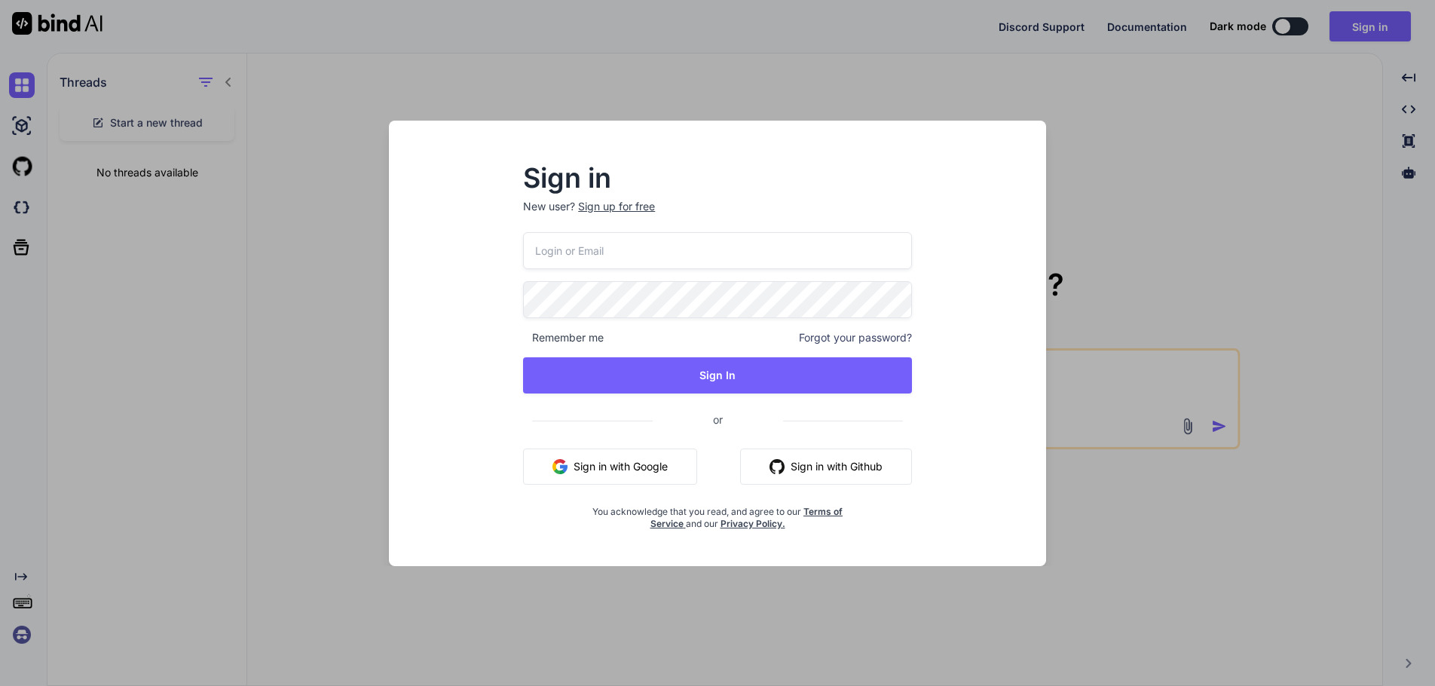
type input "swissmadedirect@gmail.com"
click at [866, 337] on span "Forgot your password?" at bounding box center [855, 337] width 113 height 15
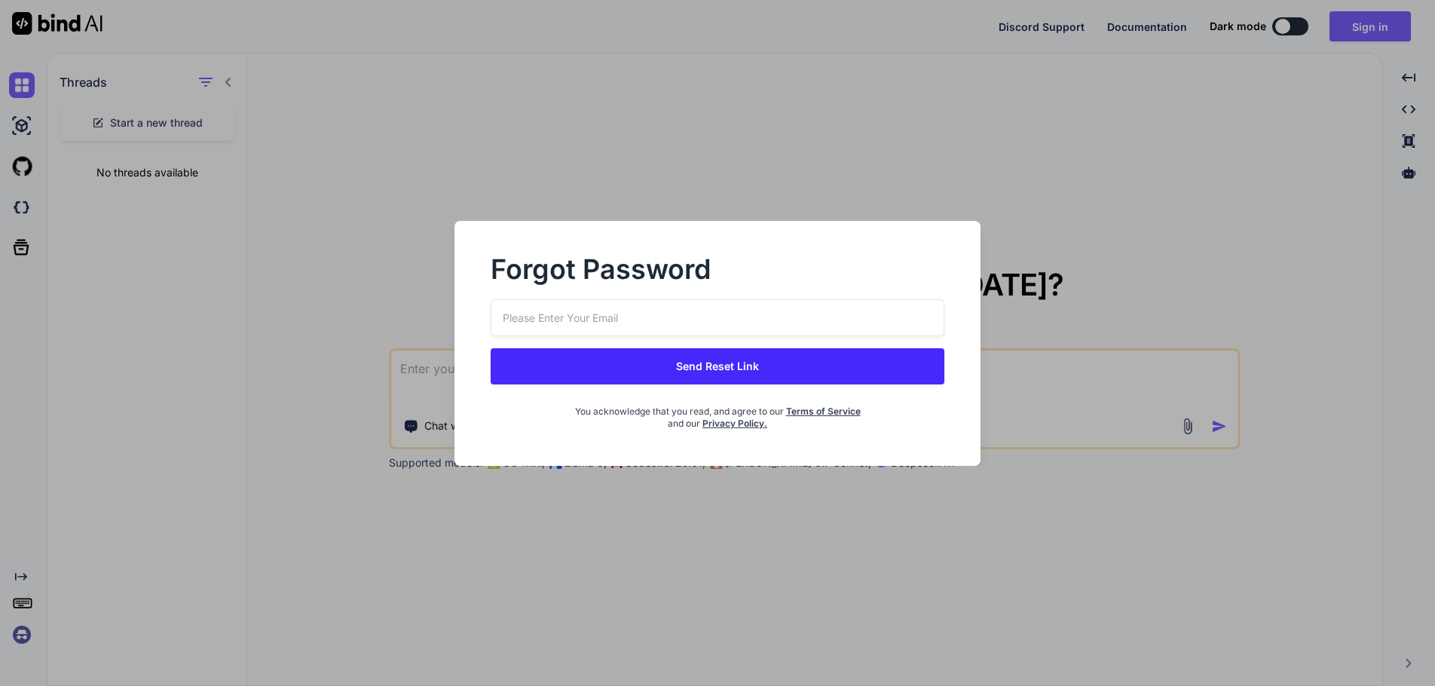
click at [751, 314] on input "email" at bounding box center [718, 317] width 454 height 37
type input "swissmadedirect@gmail.com"
click at [748, 366] on button "Send Reset Link" at bounding box center [718, 366] width 454 height 36
click at [729, 368] on button "Send Reset Link" at bounding box center [718, 366] width 454 height 36
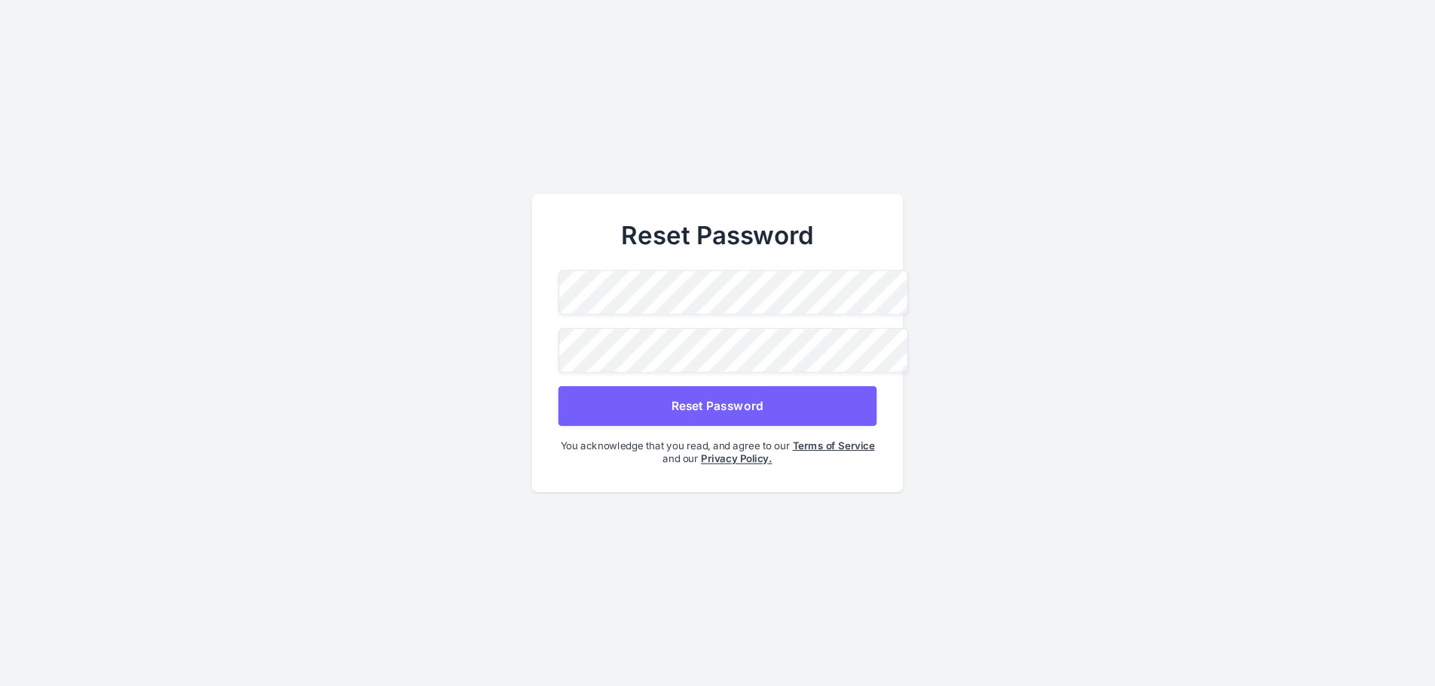
click at [458, 292] on main "Reset Password Reset Password You acknowledge that you read, and agree to our T…" at bounding box center [717, 343] width 1435 height 686
click at [875, 474] on div "Reset Password Reset Password You acknowledge that you read, and agree to our T…" at bounding box center [718, 343] width 372 height 298
click at [727, 394] on button "Reset Password" at bounding box center [718, 406] width 318 height 40
click at [559, 372] on div at bounding box center [559, 372] width 0 height 0
click at [491, 286] on main "Reset Password Reset Password You acknowledge that you read, and agree to our T…" at bounding box center [717, 343] width 1435 height 686
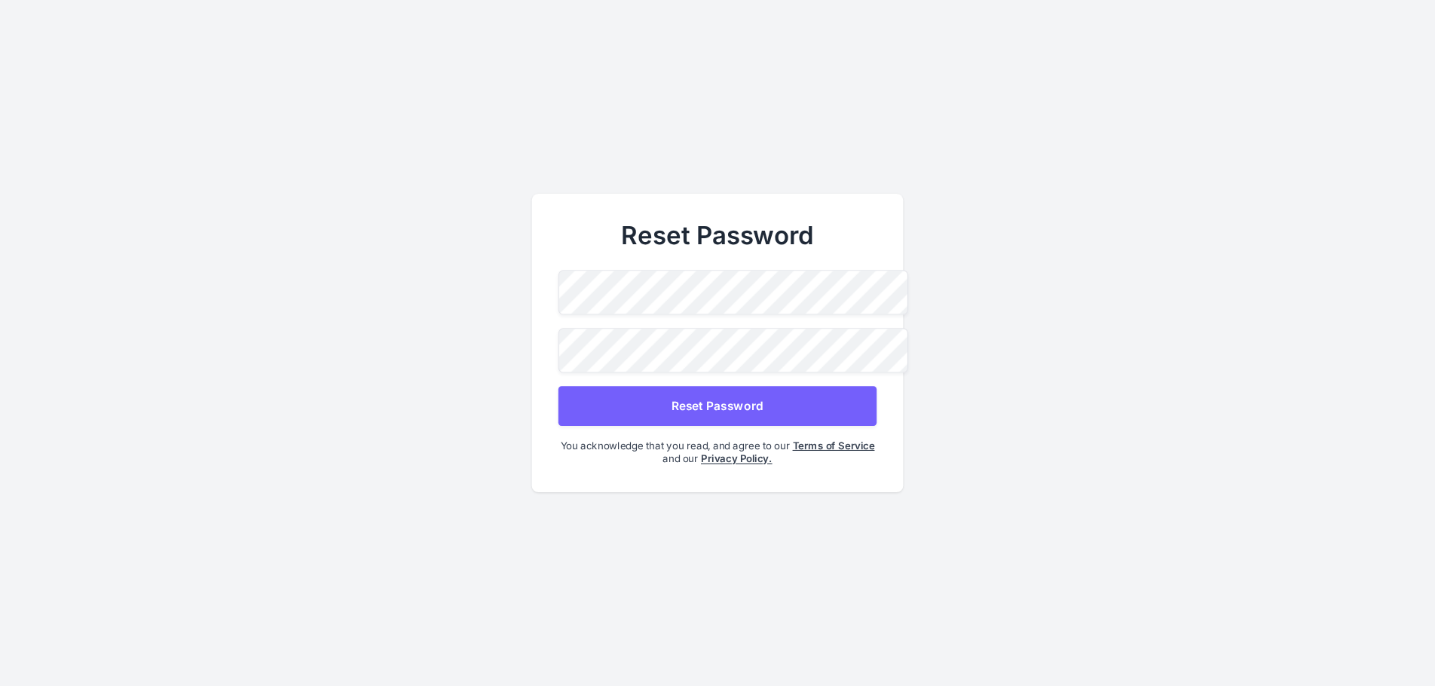
click at [845, 232] on h2 "Reset Password" at bounding box center [718, 235] width 318 height 30
click at [542, 353] on div "Reset Password Reset Password You acknowledge that you read, and agree to our T…" at bounding box center [718, 343] width 372 height 298
click at [847, 399] on button "Reset Password" at bounding box center [718, 406] width 318 height 40
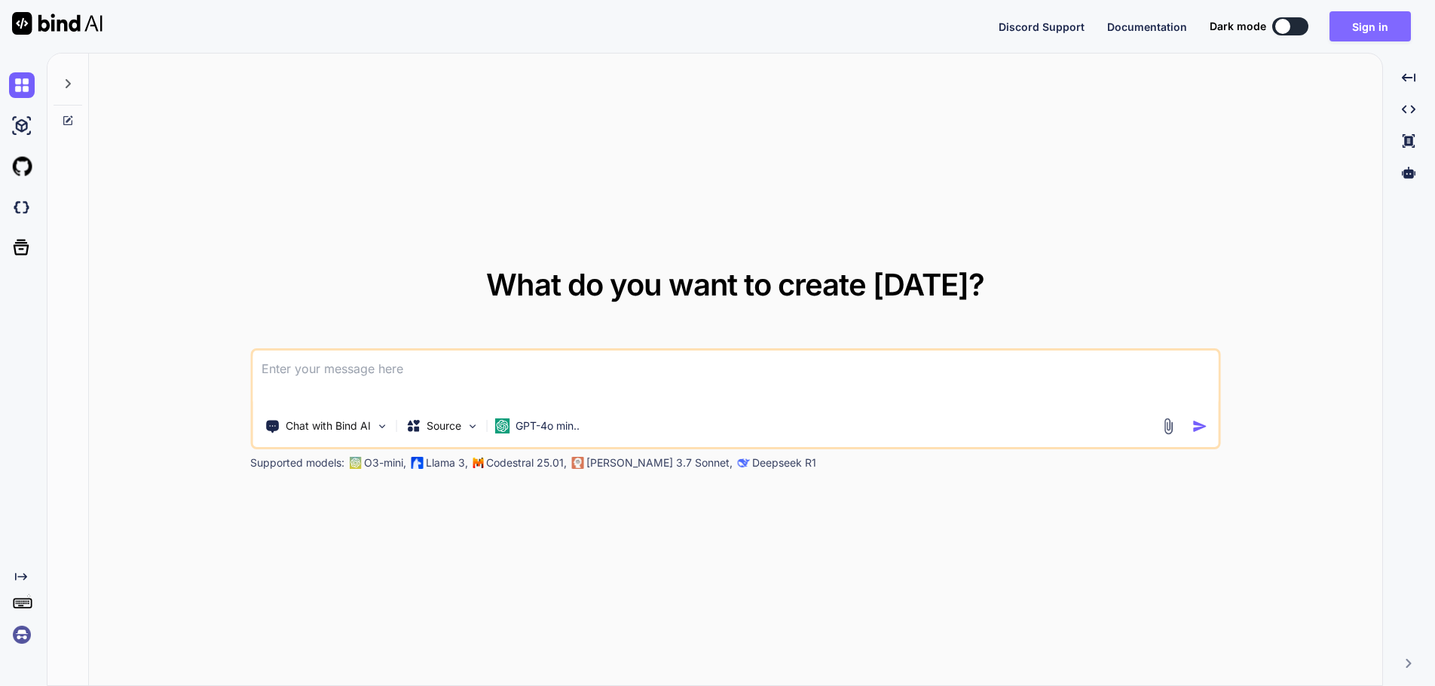
click at [1370, 26] on button "Sign in" at bounding box center [1370, 26] width 81 height 30
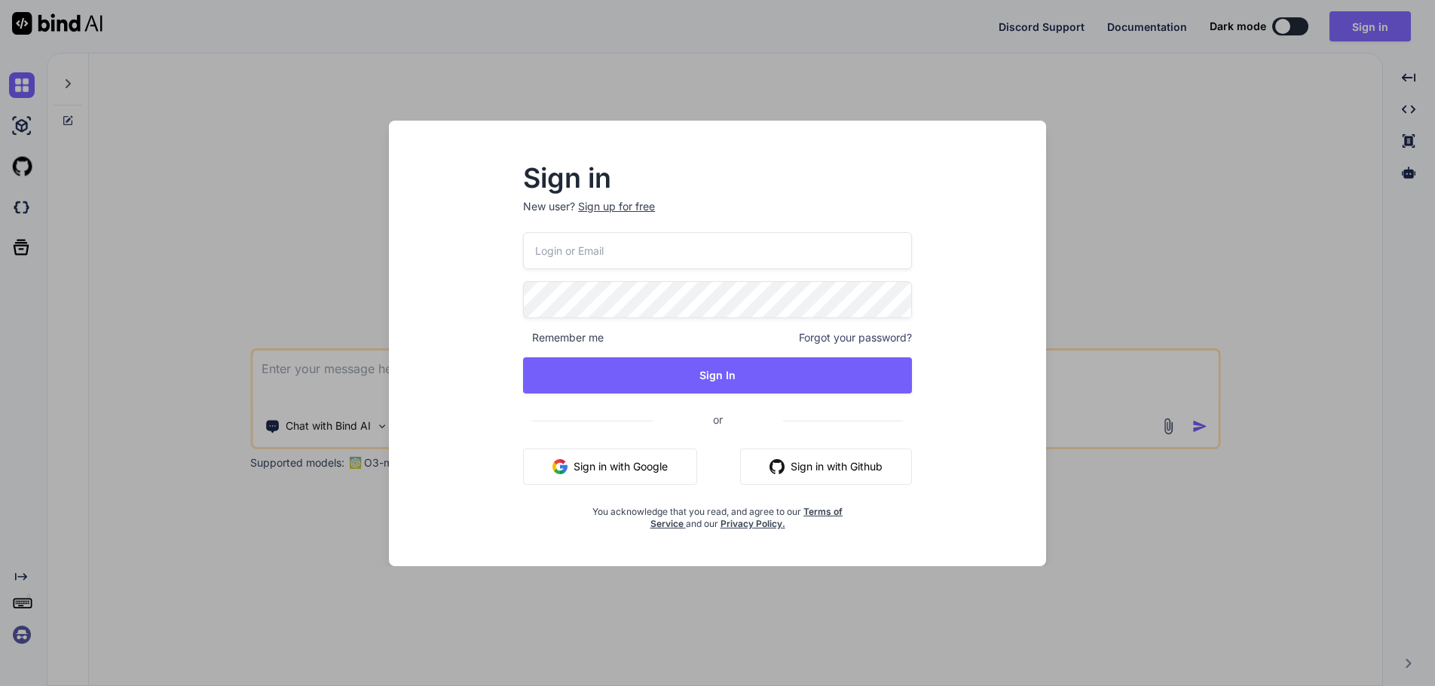
type input "[EMAIL_ADDRESS][DOMAIN_NAME]"
click at [423, 308] on div "Sign in New user? Sign up for free swissmadedirect@gmail.com Remember me Forgot…" at bounding box center [718, 357] width 634 height 418
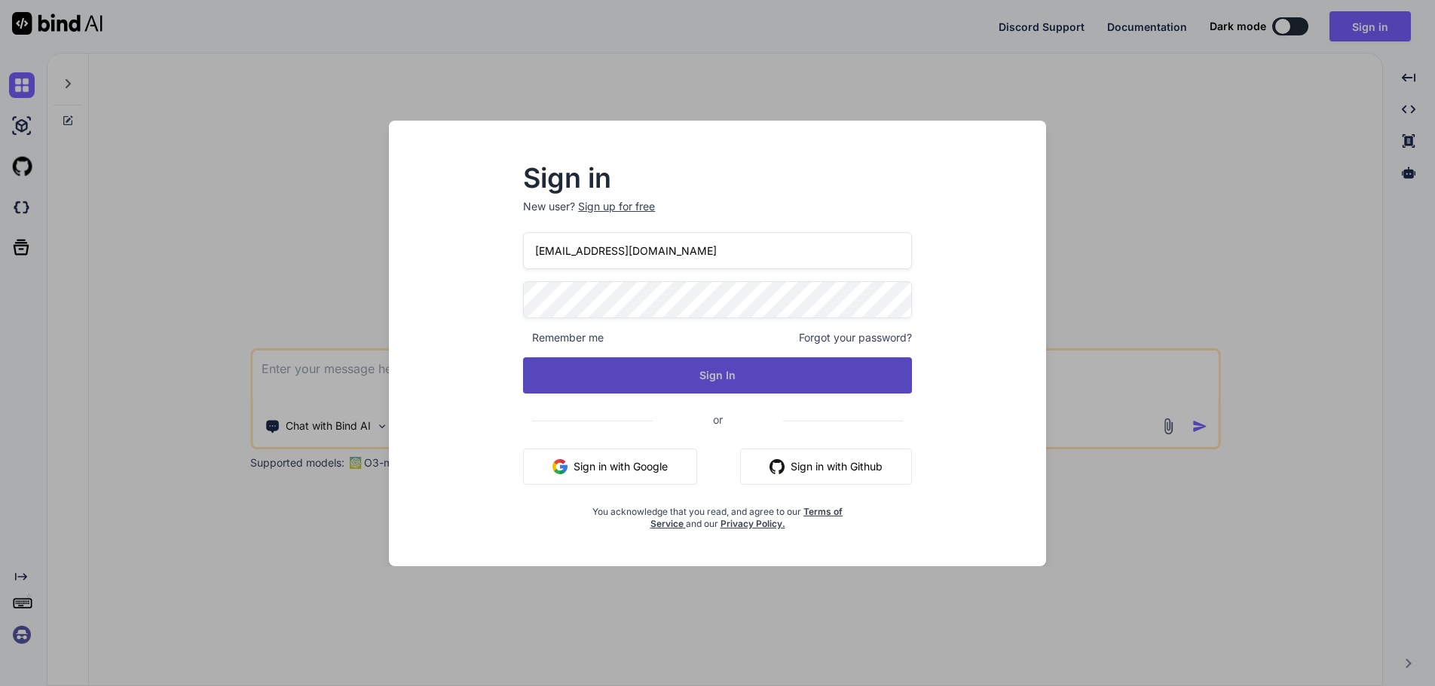
click at [719, 375] on button "Sign In" at bounding box center [717, 375] width 389 height 36
click at [700, 366] on button "Sign In" at bounding box center [717, 375] width 389 height 36
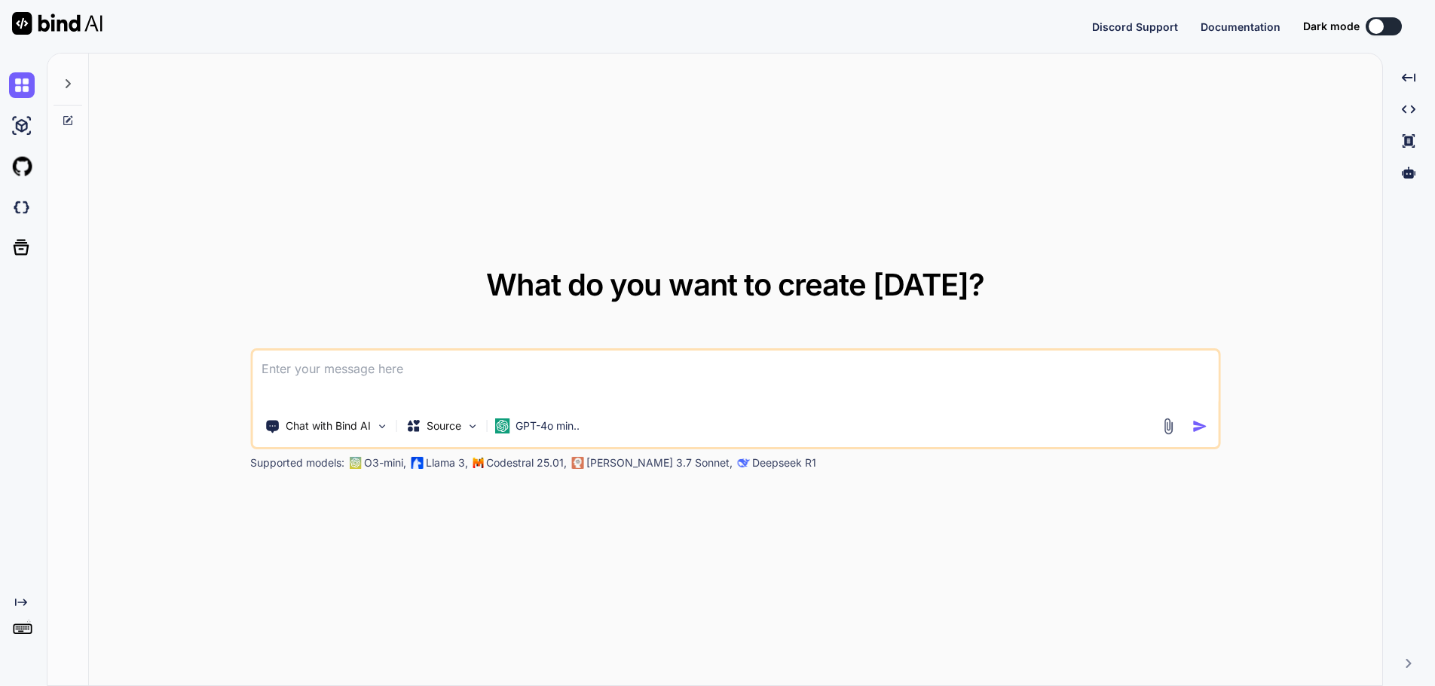
type textarea "x"
click at [1376, 26] on button "Sign in" at bounding box center [1370, 26] width 81 height 30
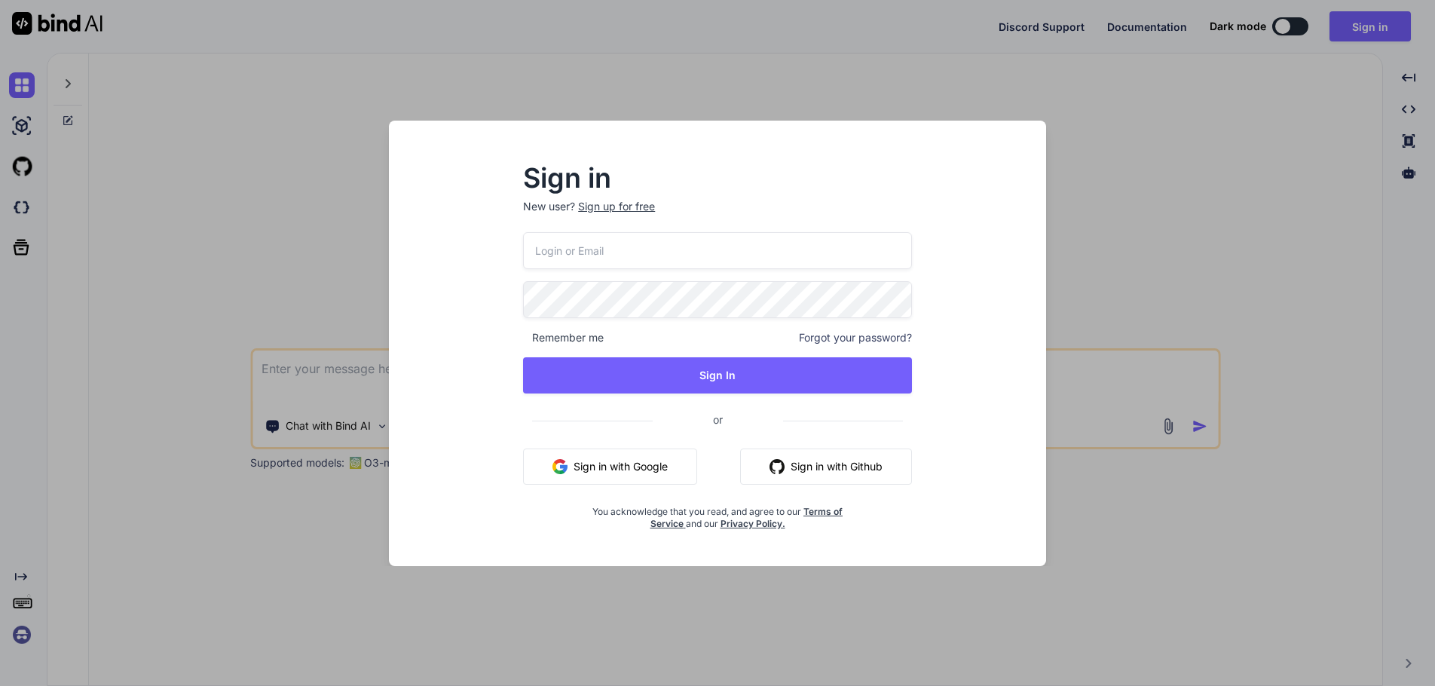
type input "swissmadedirect@gmail.com"
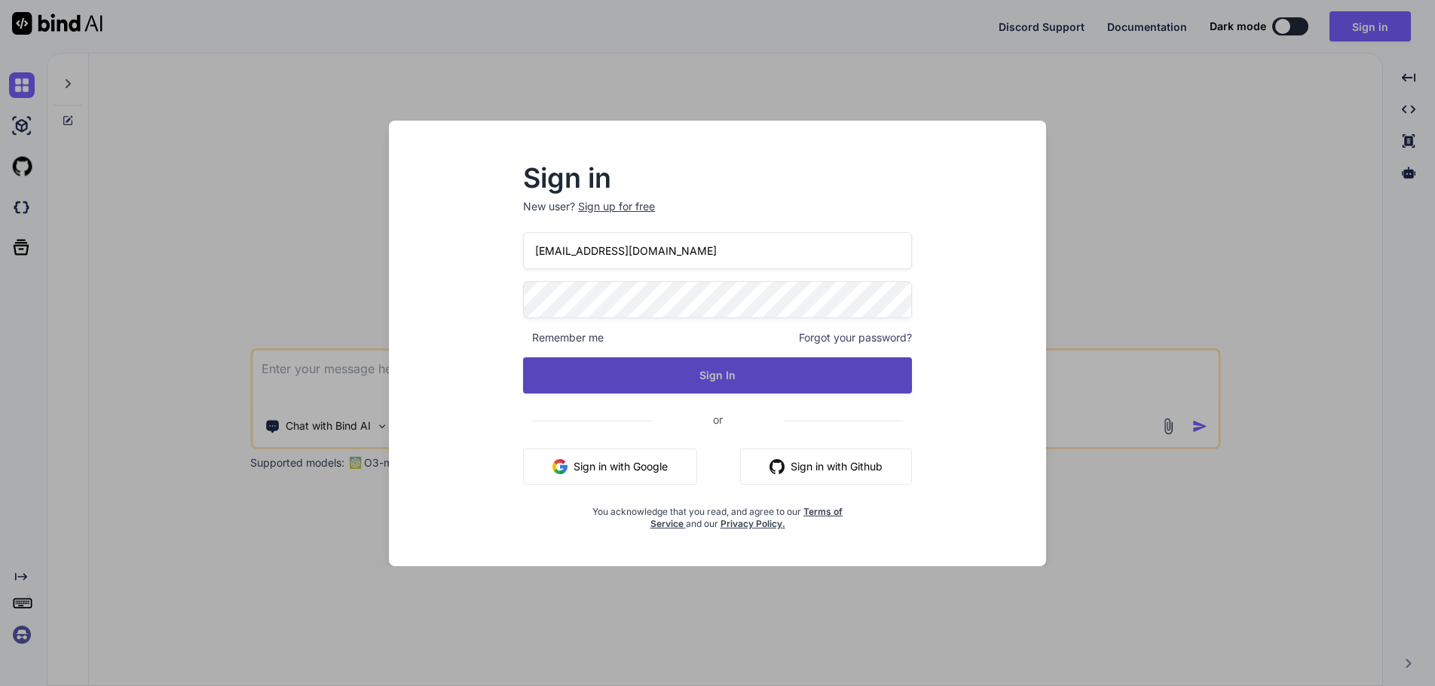
click at [712, 366] on button "Sign In" at bounding box center [717, 375] width 389 height 36
click at [715, 373] on button "Sign In" at bounding box center [717, 375] width 389 height 36
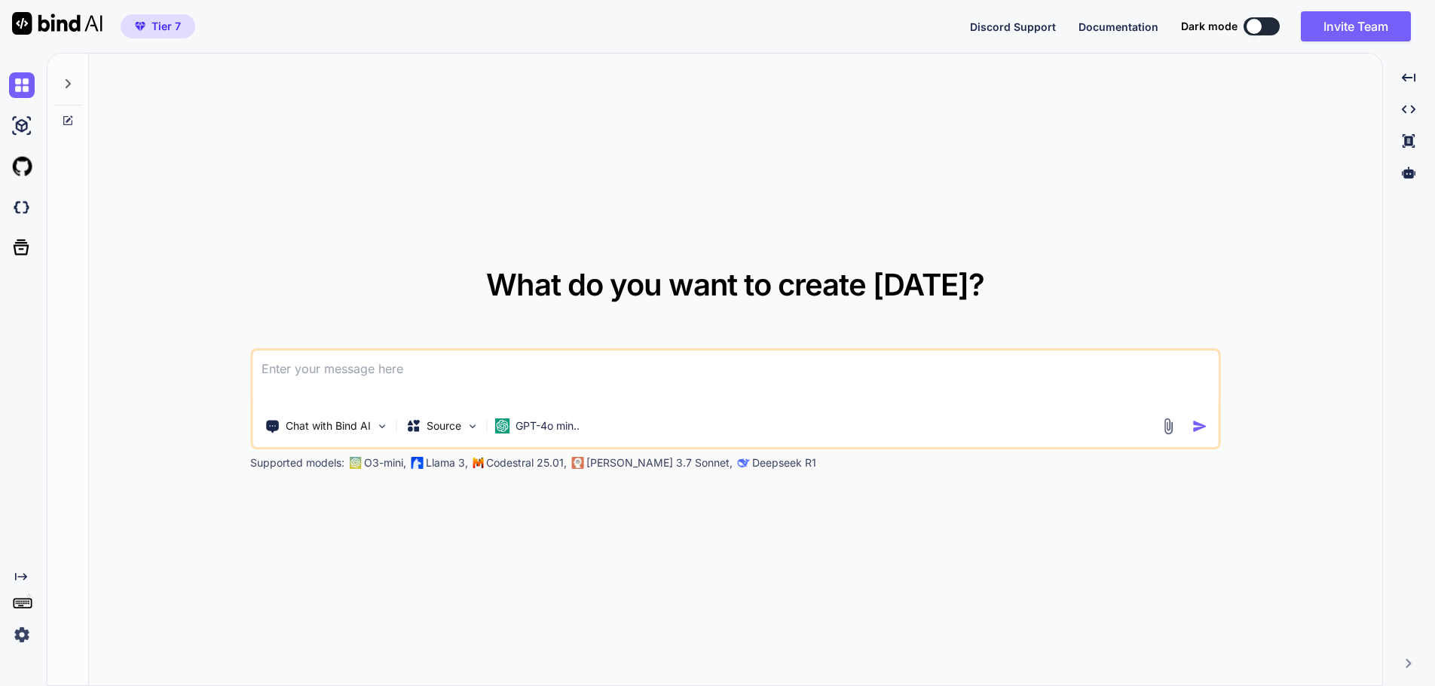
click at [907, 536] on div "What do you want to create today? Chat with Bind AI Source GPT-4o min.. Support…" at bounding box center [735, 370] width 1293 height 633
type textarea "x"
click at [1338, 20] on button "Invite Team" at bounding box center [1356, 26] width 110 height 30
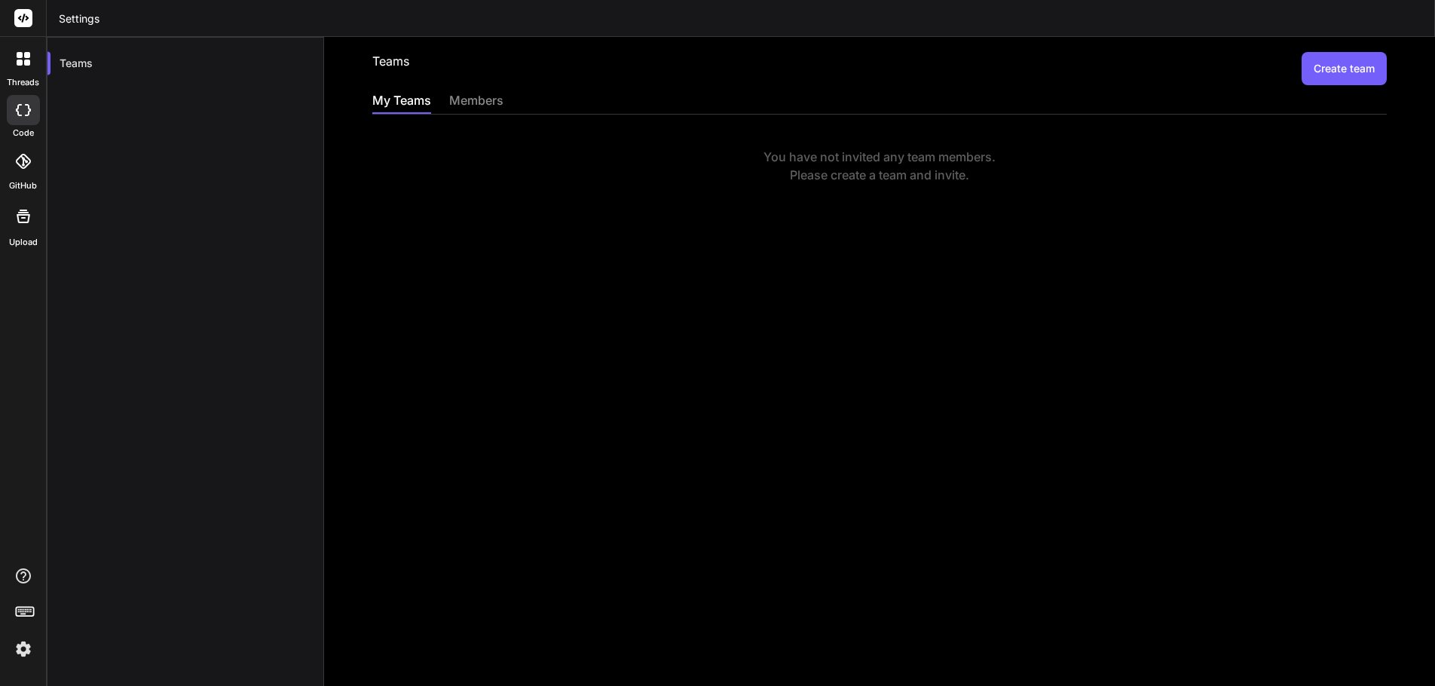
click at [1341, 64] on button "Create team" at bounding box center [1344, 68] width 85 height 33
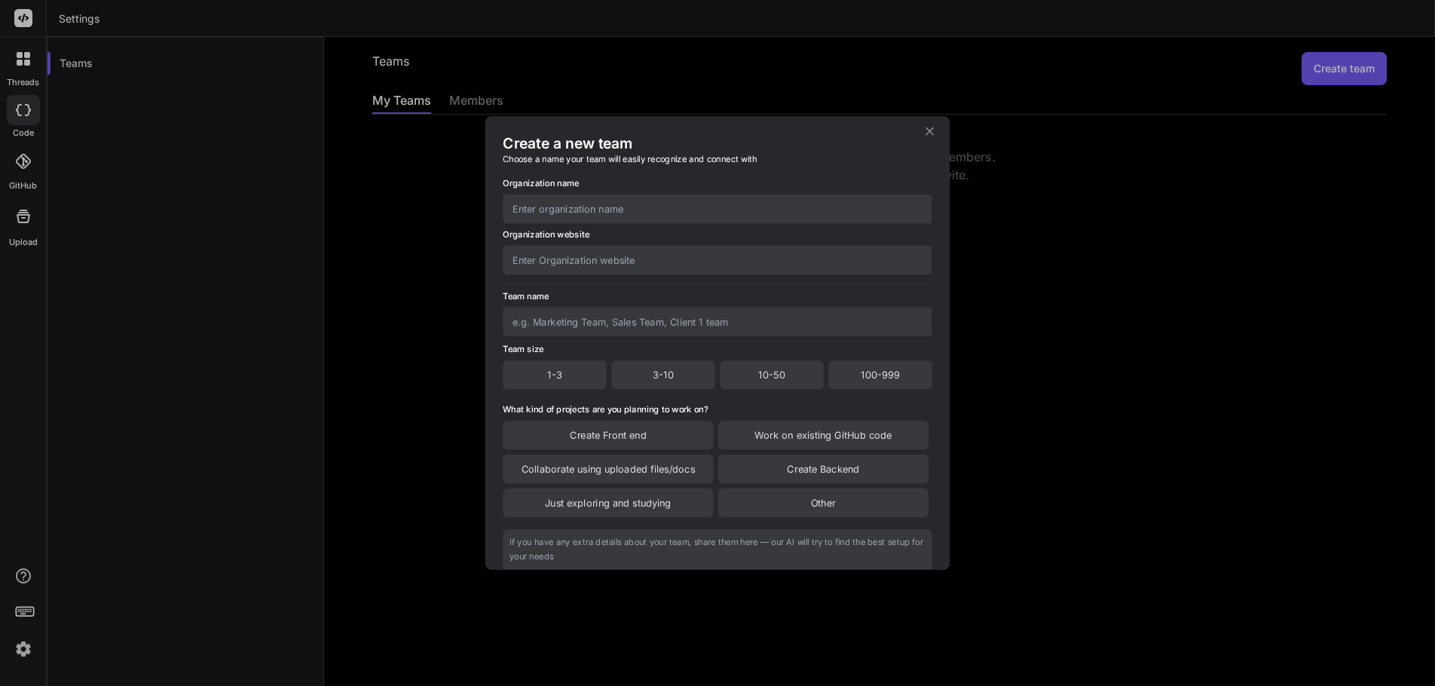
click at [585, 209] on input "text" at bounding box center [718, 208] width 430 height 29
type input "SMD"
type input "swissmade.direct"
click at [565, 321] on input "text" at bounding box center [718, 321] width 430 height 29
type input "SMD"
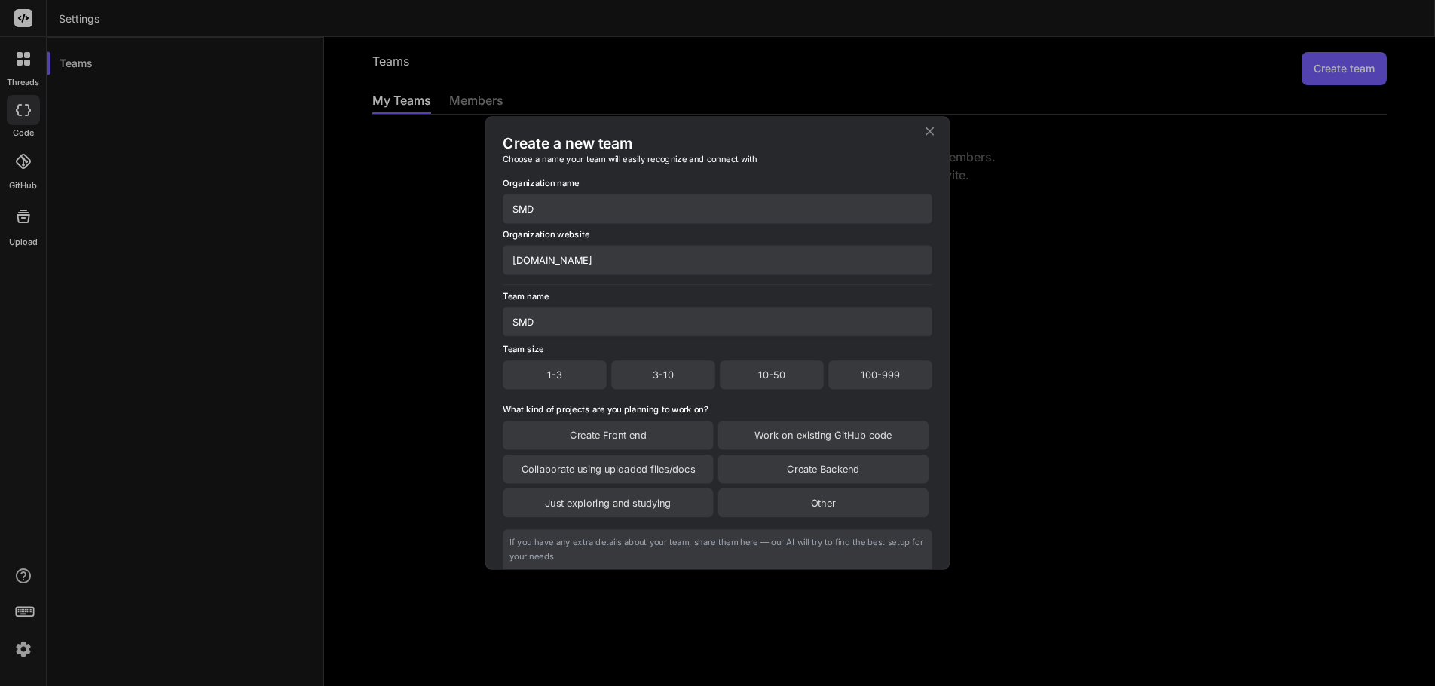
click at [662, 376] on div "3-10" at bounding box center [663, 374] width 104 height 29
click at [785, 494] on div "Other" at bounding box center [823, 503] width 210 height 29
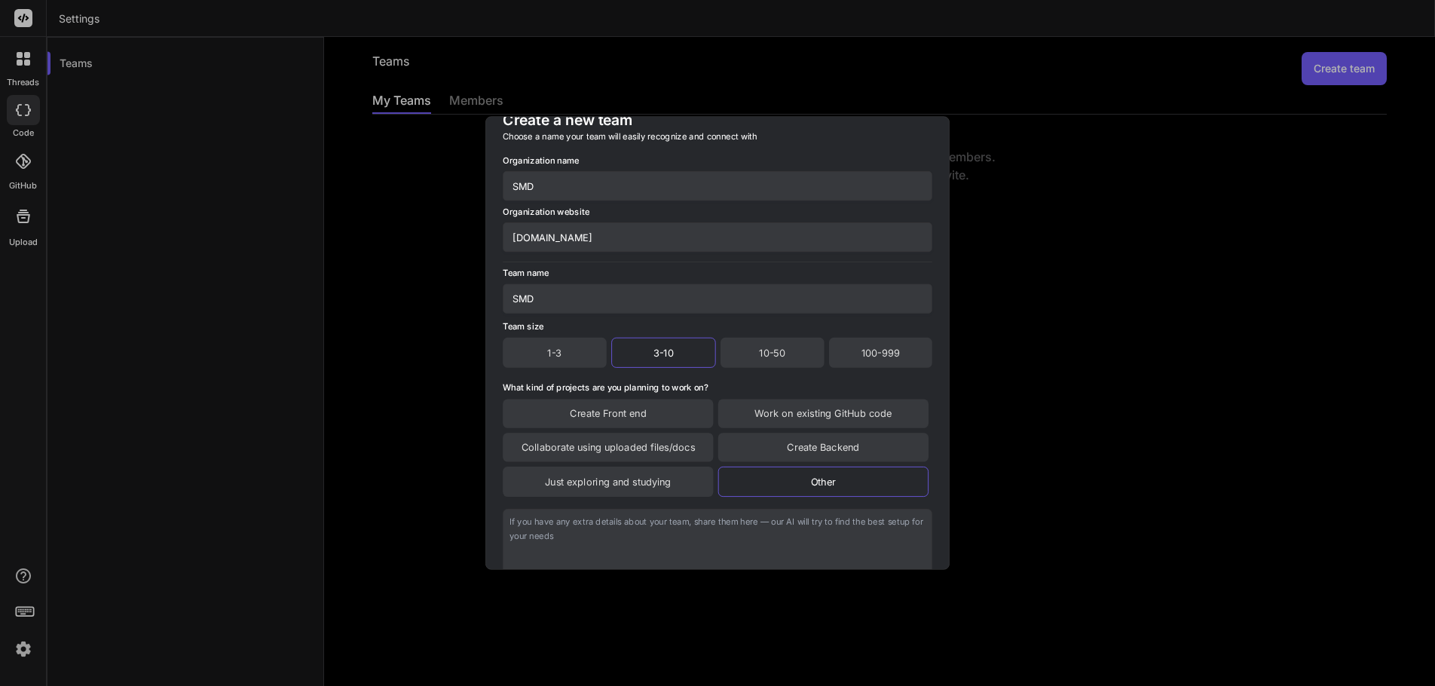
scroll to position [128, 0]
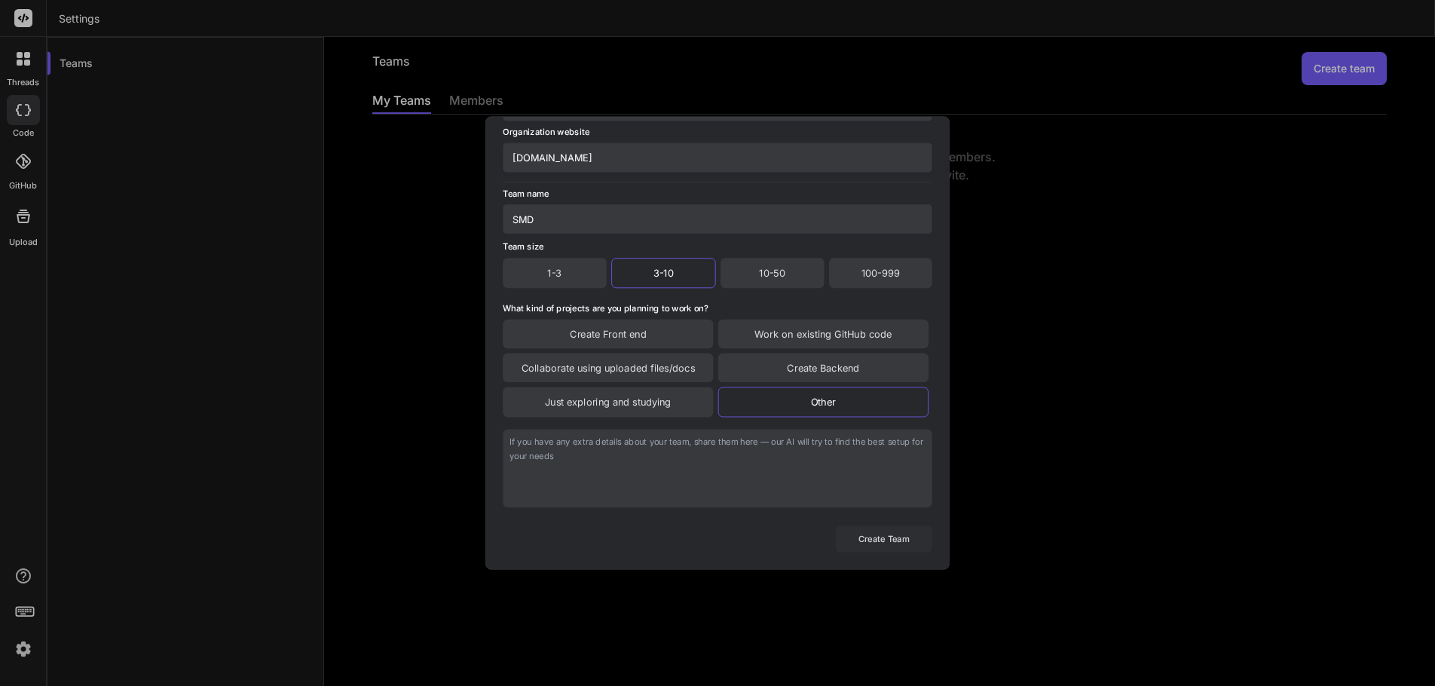
click at [895, 533] on button "Create Team" at bounding box center [884, 538] width 96 height 26
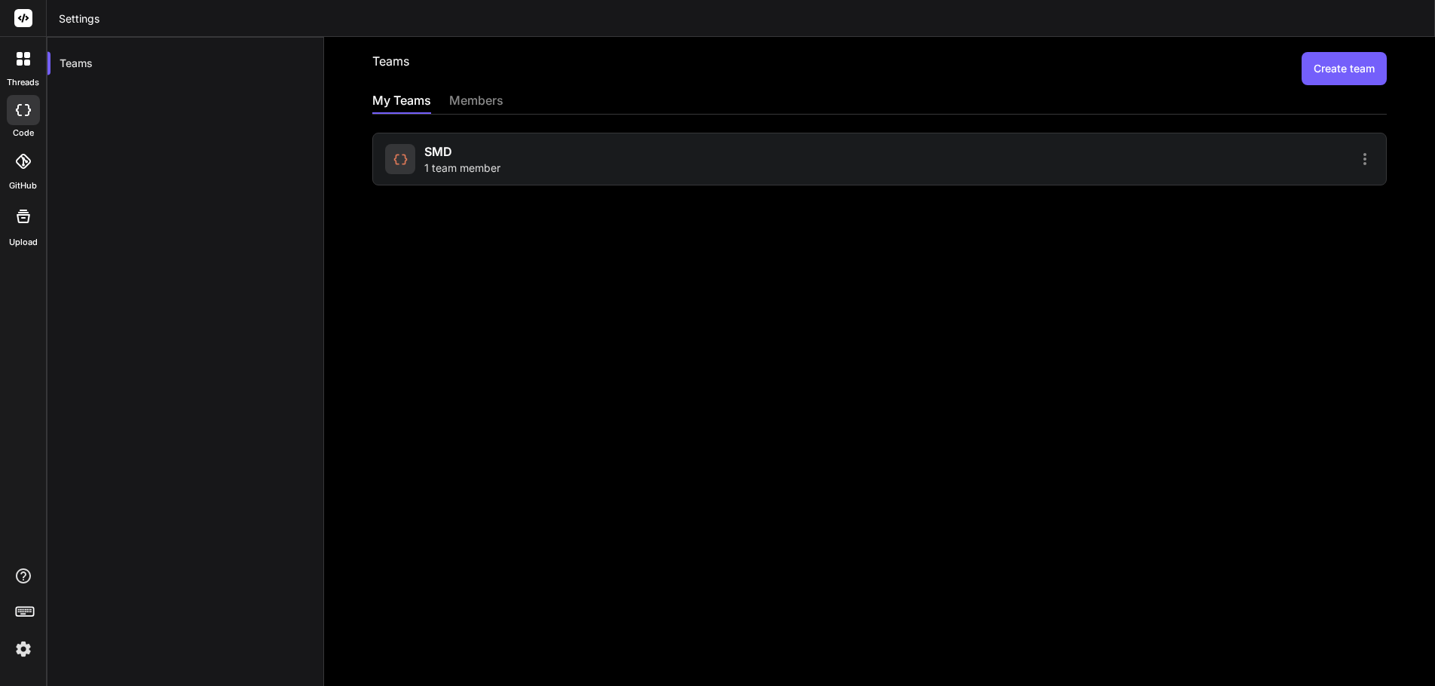
click at [587, 164] on div "SMD 1 team member" at bounding box center [630, 158] width 490 height 33
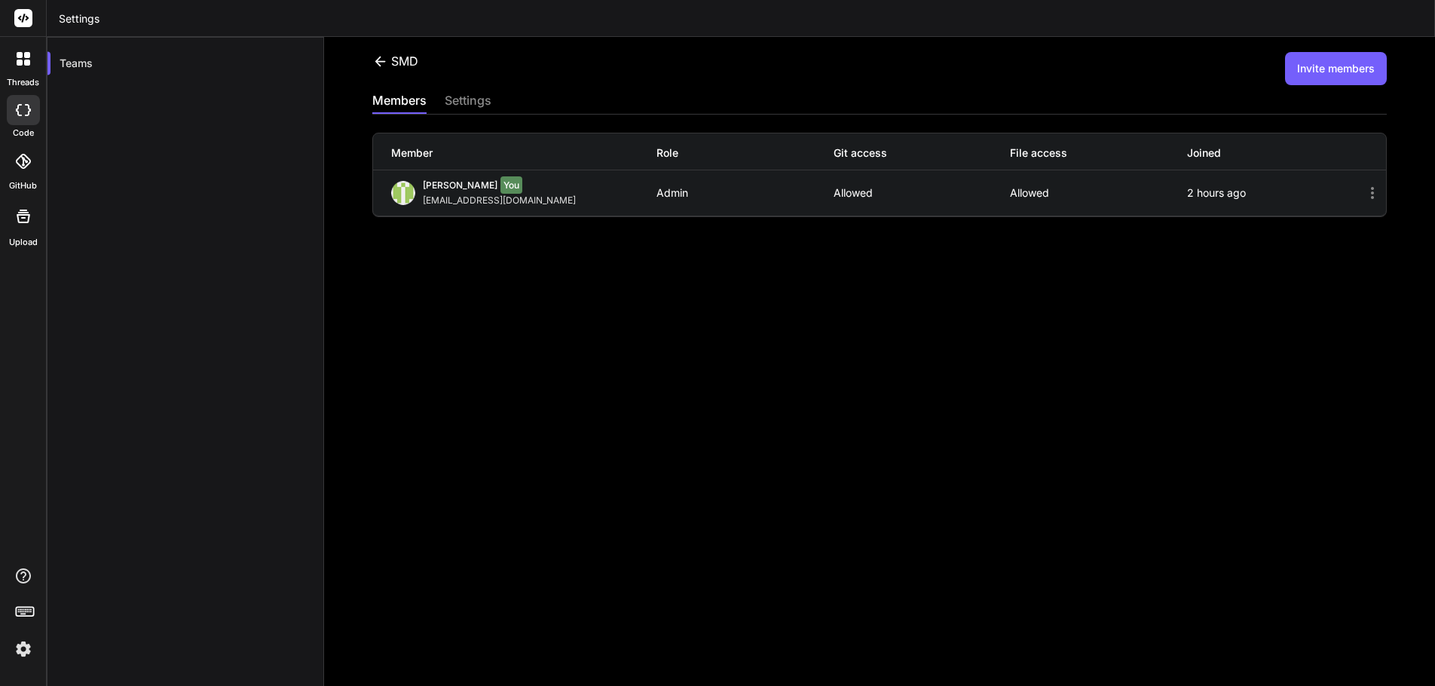
click at [1330, 66] on button "Invite members" at bounding box center [1336, 68] width 102 height 33
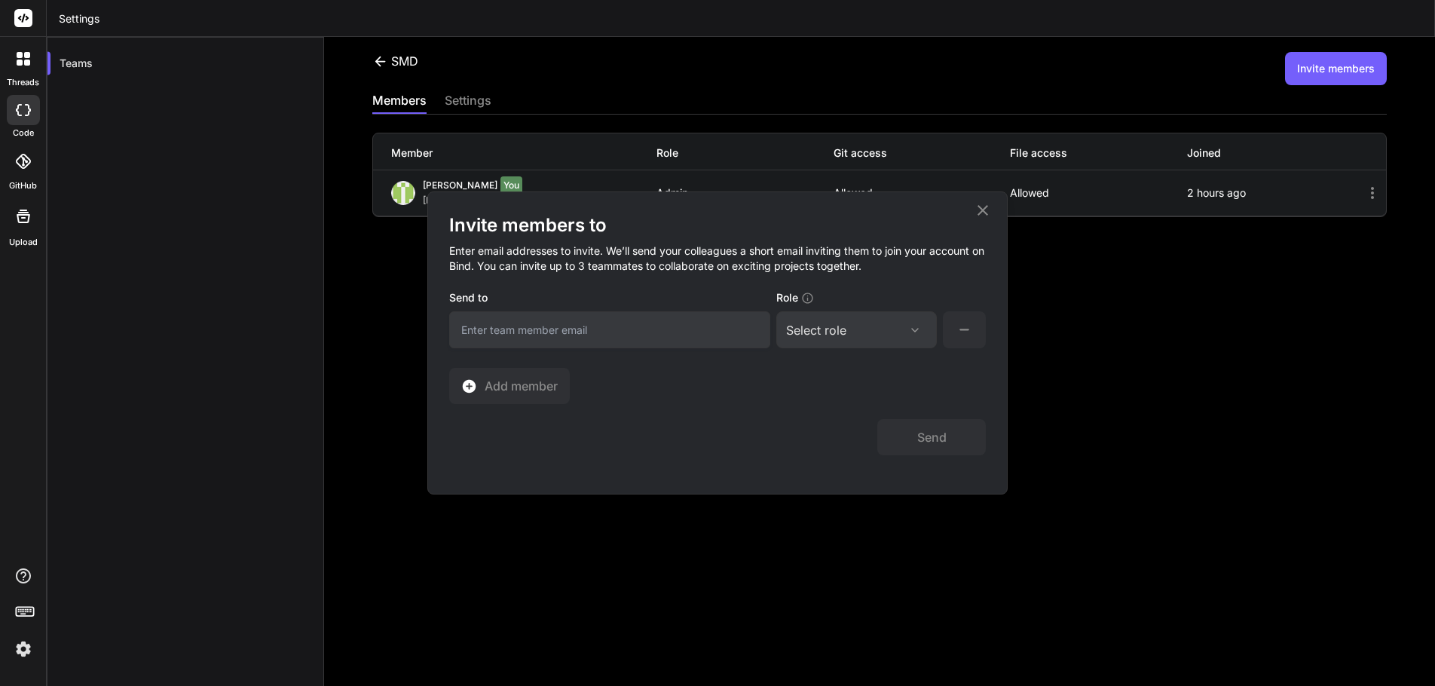
click at [565, 338] on input "email" at bounding box center [609, 329] width 321 height 37
paste input "taqimehdi2011@gmail.com"
type input "taqimehdi2011@gmail.com"
click at [911, 322] on div "Select role" at bounding box center [856, 330] width 141 height 18
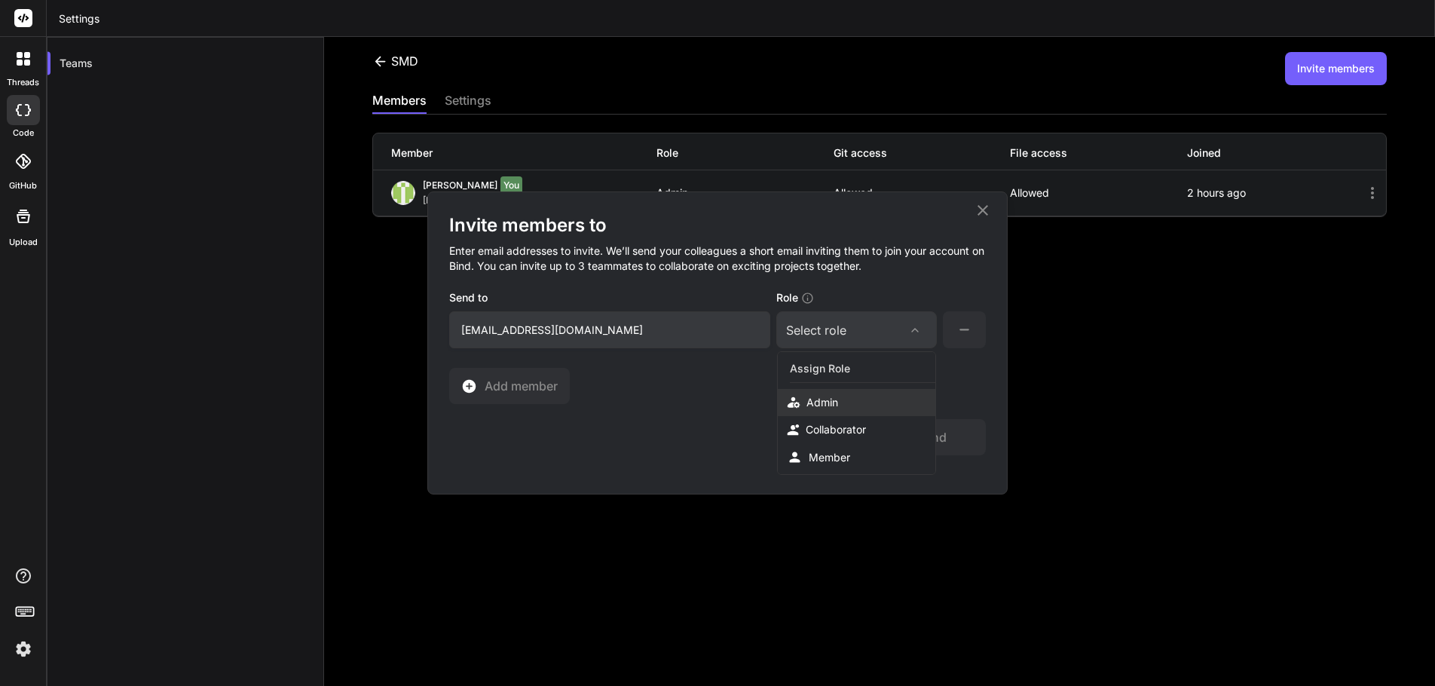
click at [868, 399] on div "Admin" at bounding box center [857, 402] width 158 height 27
click at [530, 387] on span "Add member" at bounding box center [521, 386] width 73 height 18
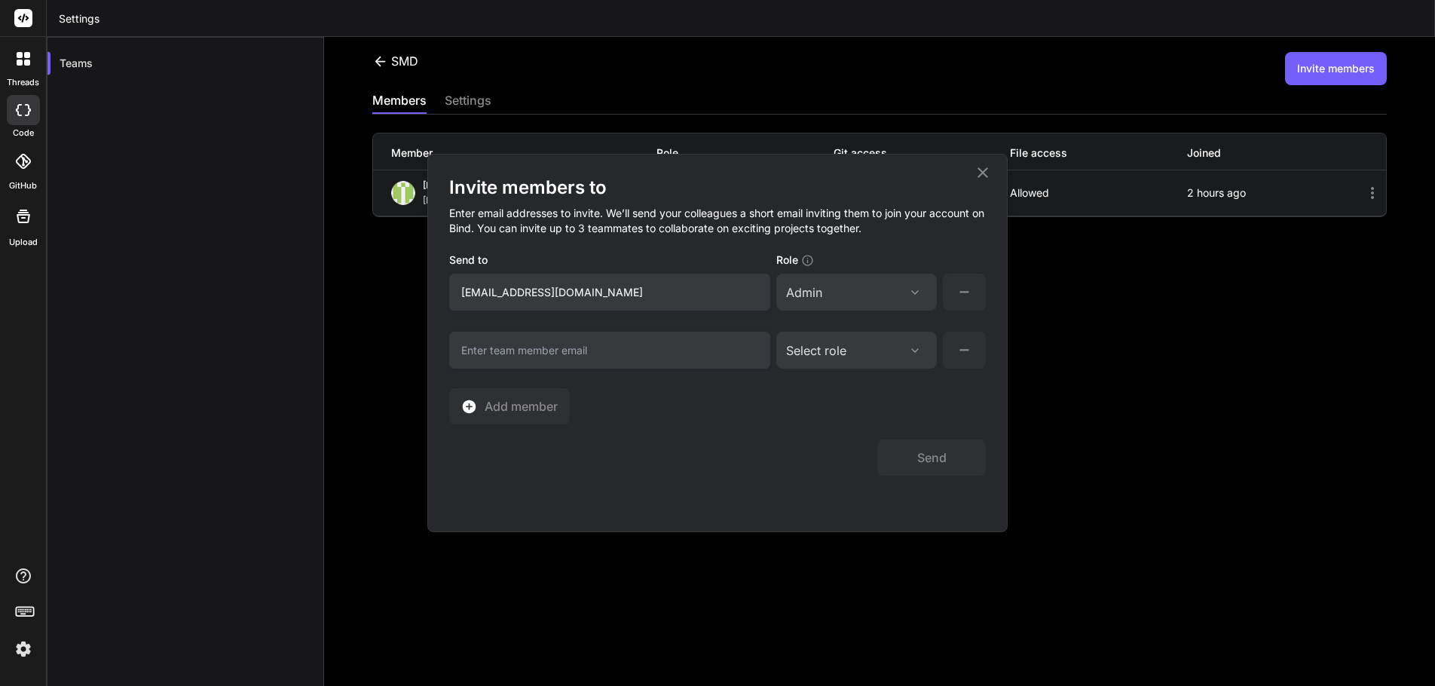
click at [1304, 401] on div "Invite members to Enter email addresses to invite. We’ll send your colleagues a…" at bounding box center [717, 343] width 1435 height 686
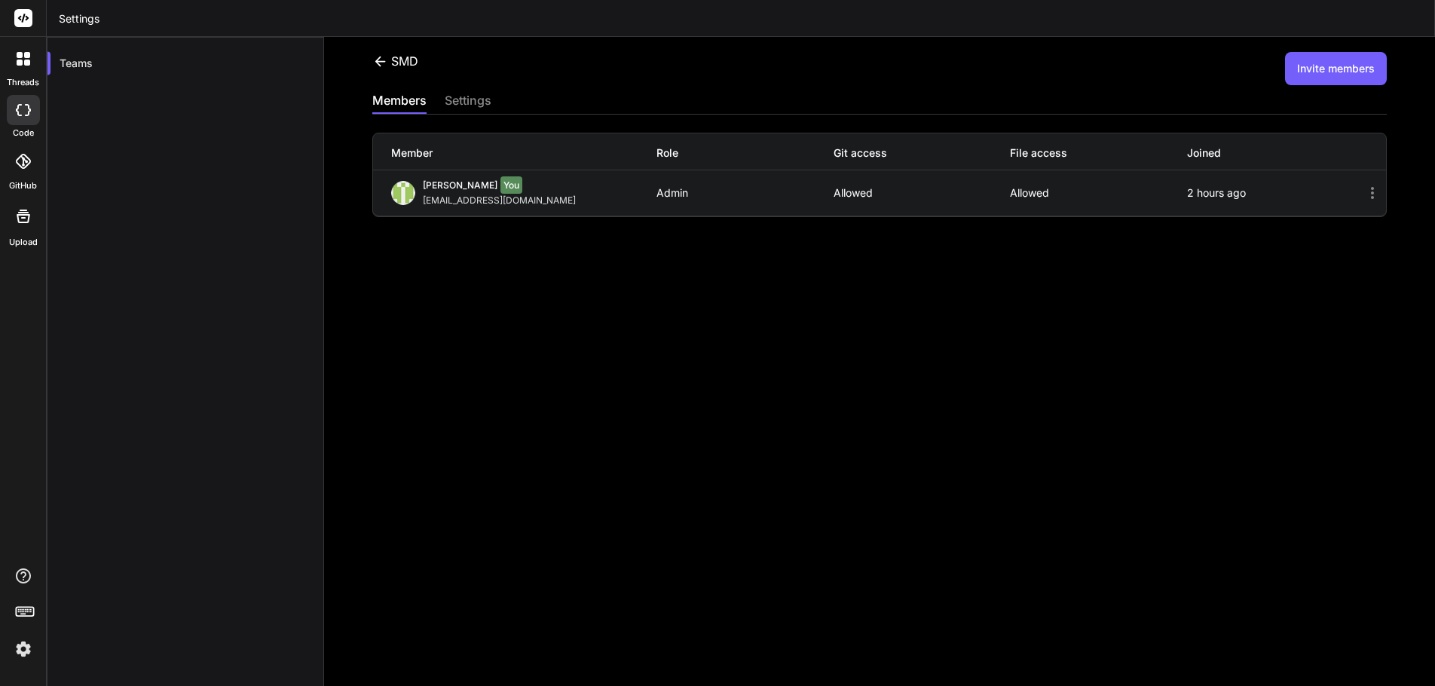
click at [1299, 66] on button "Invite members" at bounding box center [1336, 68] width 102 height 33
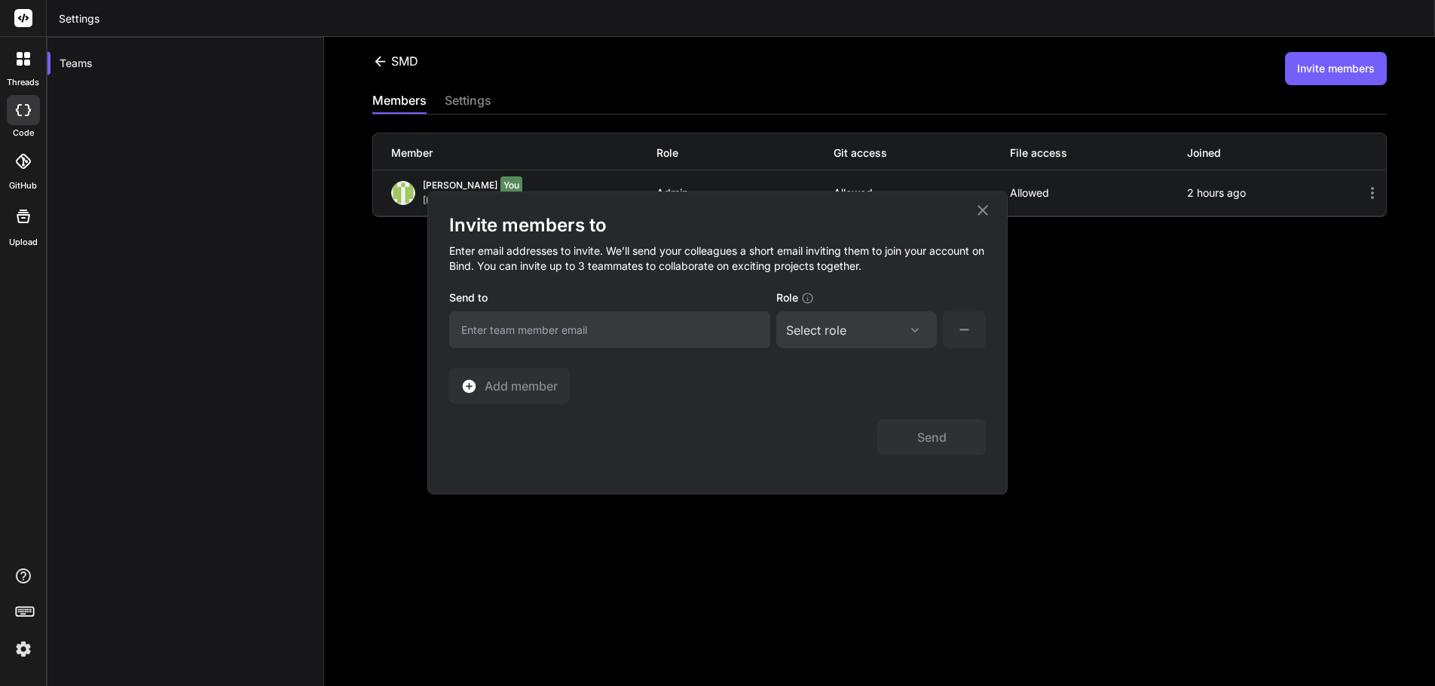
click at [537, 332] on input "email" at bounding box center [609, 329] width 321 height 37
paste input "taqimehdi2011@gmail.com"
type input "taqimehdi2011@gmail.com"
click at [865, 325] on div "Select role" at bounding box center [856, 330] width 141 height 18
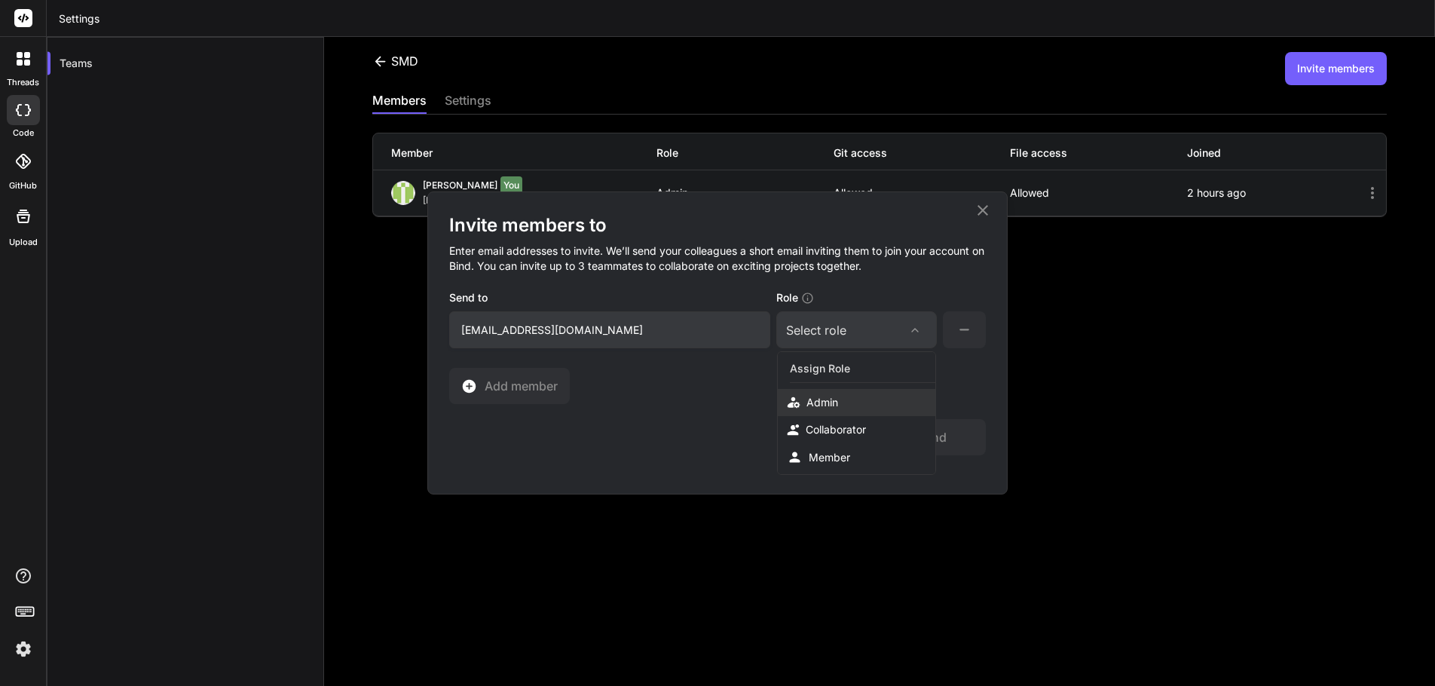
click at [846, 392] on div "Admin" at bounding box center [857, 402] width 158 height 27
click at [530, 382] on span "Add member" at bounding box center [521, 386] width 73 height 18
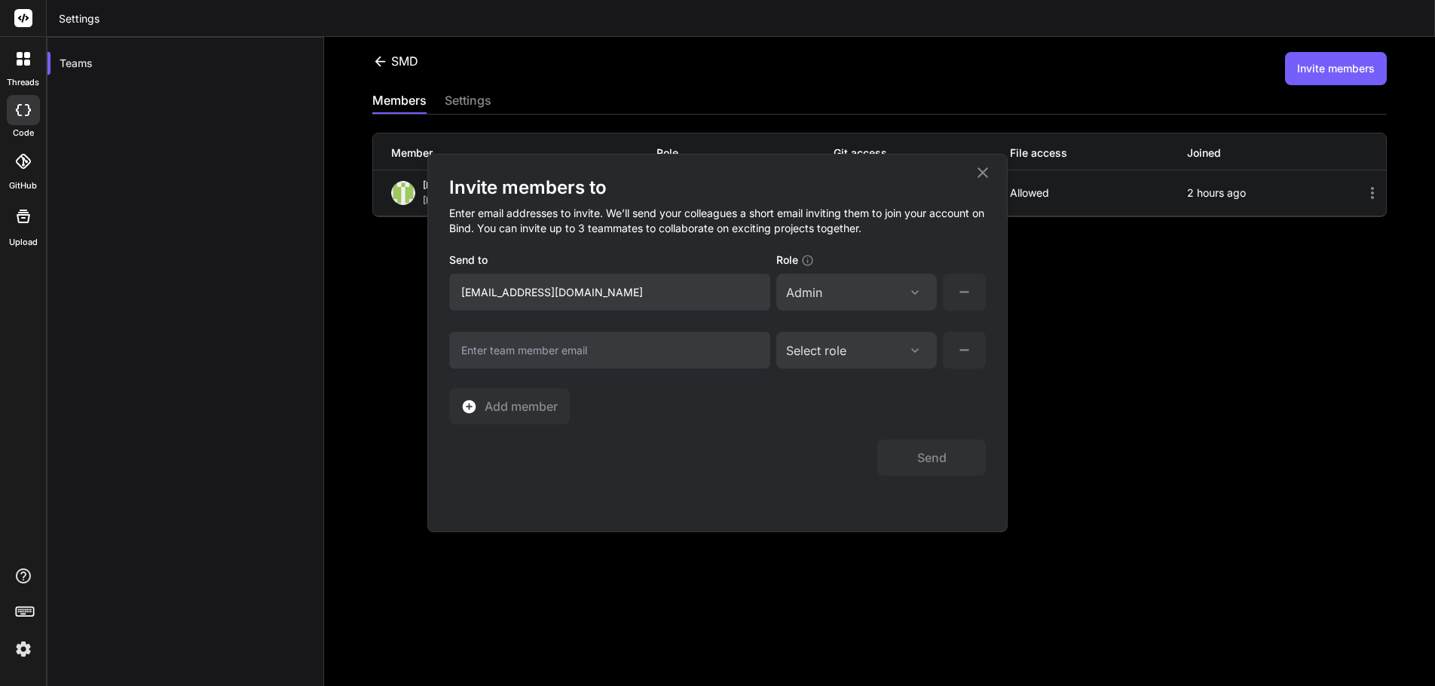
click at [503, 356] on input "email" at bounding box center [609, 350] width 321 height 37
paste input "itsmehaidershah@gmail.com"
type input "itsmehaidershah@gmail.com"
click at [854, 349] on div "Select role" at bounding box center [856, 350] width 141 height 18
click at [845, 453] on div "Collaborator" at bounding box center [836, 449] width 60 height 15
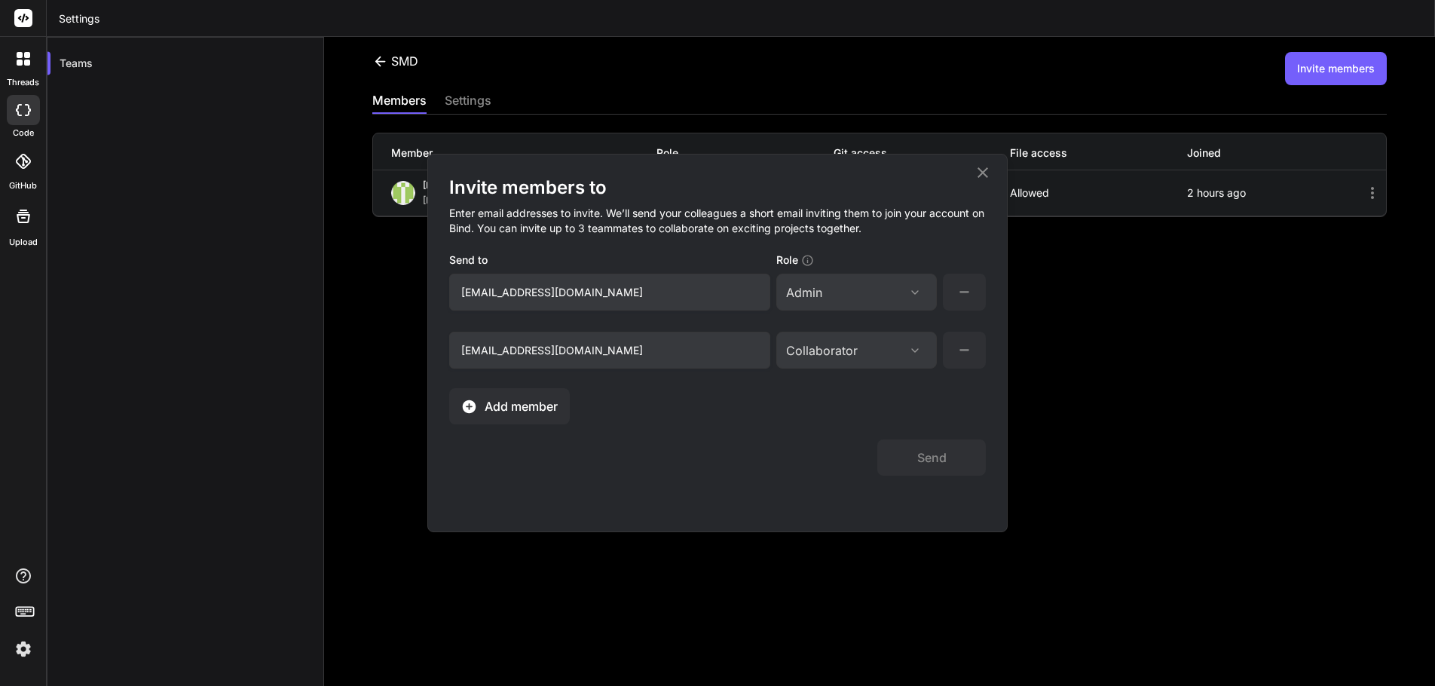
click at [537, 400] on span "Add member" at bounding box center [521, 406] width 73 height 18
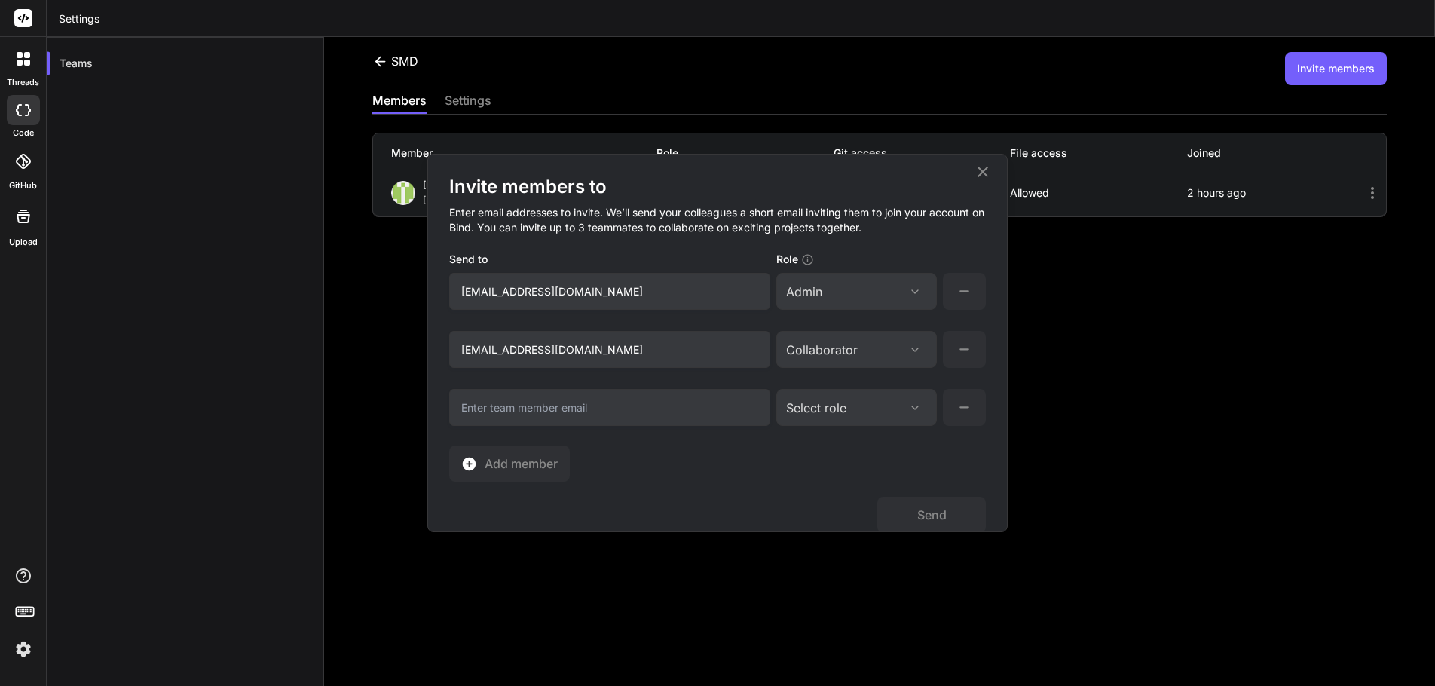
click at [498, 406] on input "email" at bounding box center [609, 407] width 321 height 37
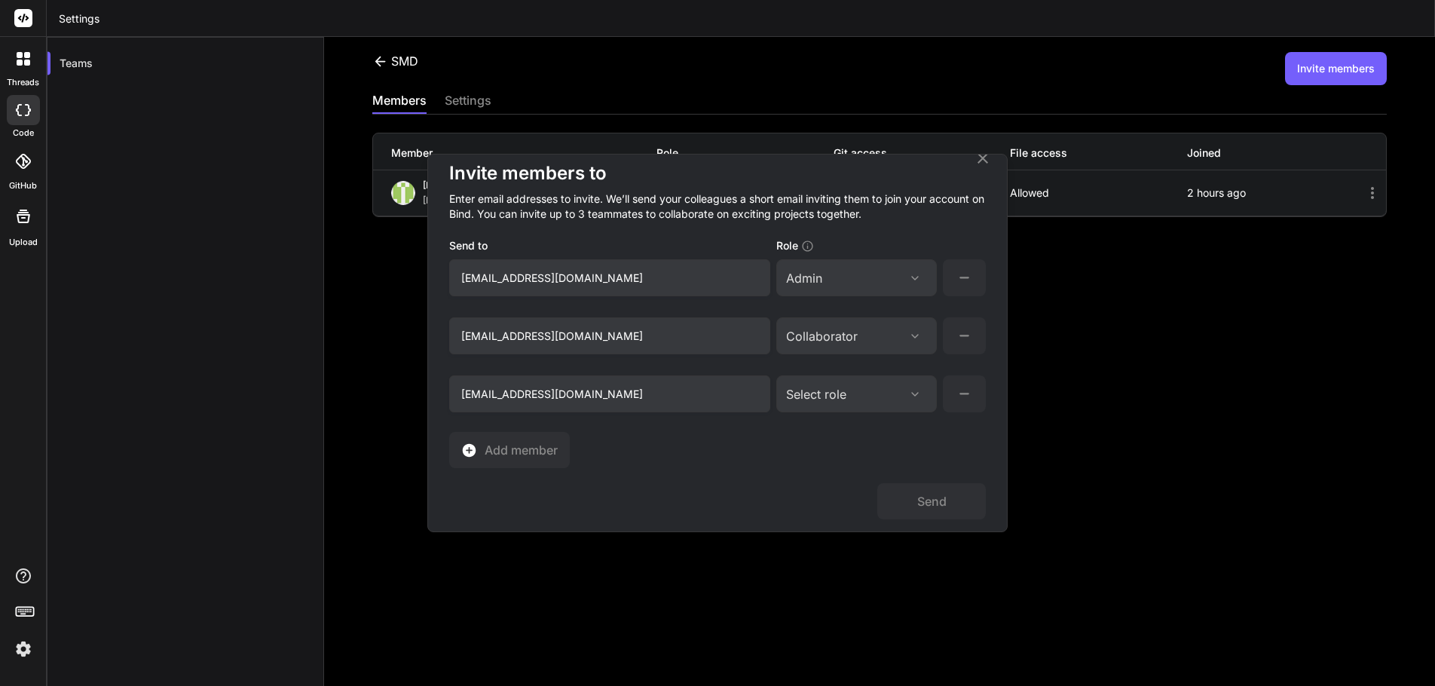
type input "[EMAIL_ADDRESS][DOMAIN_NAME]"
click at [871, 390] on div "Select role" at bounding box center [856, 394] width 141 height 18
click at [863, 482] on div "Collaborator" at bounding box center [857, 491] width 158 height 27
click at [806, 242] on icon at bounding box center [807, 243] width 13 height 13
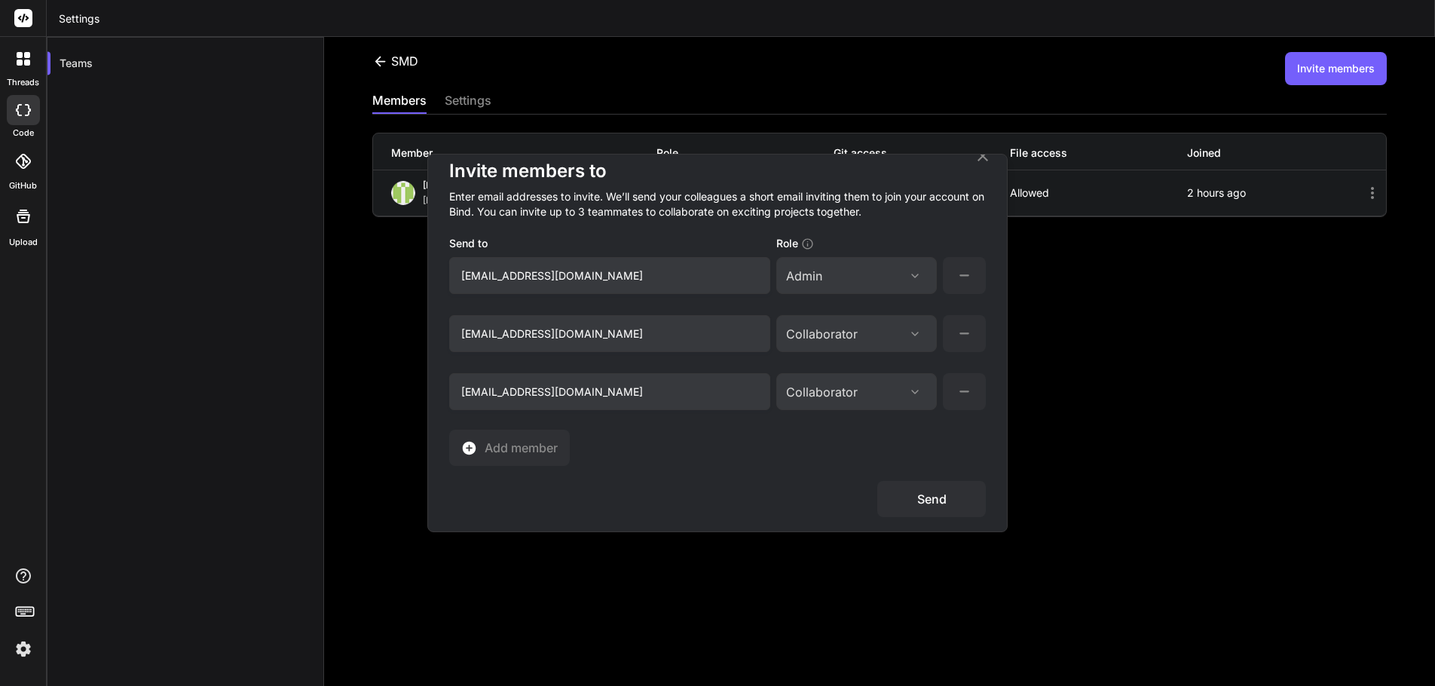
click at [935, 497] on button "Send" at bounding box center [931, 499] width 109 height 36
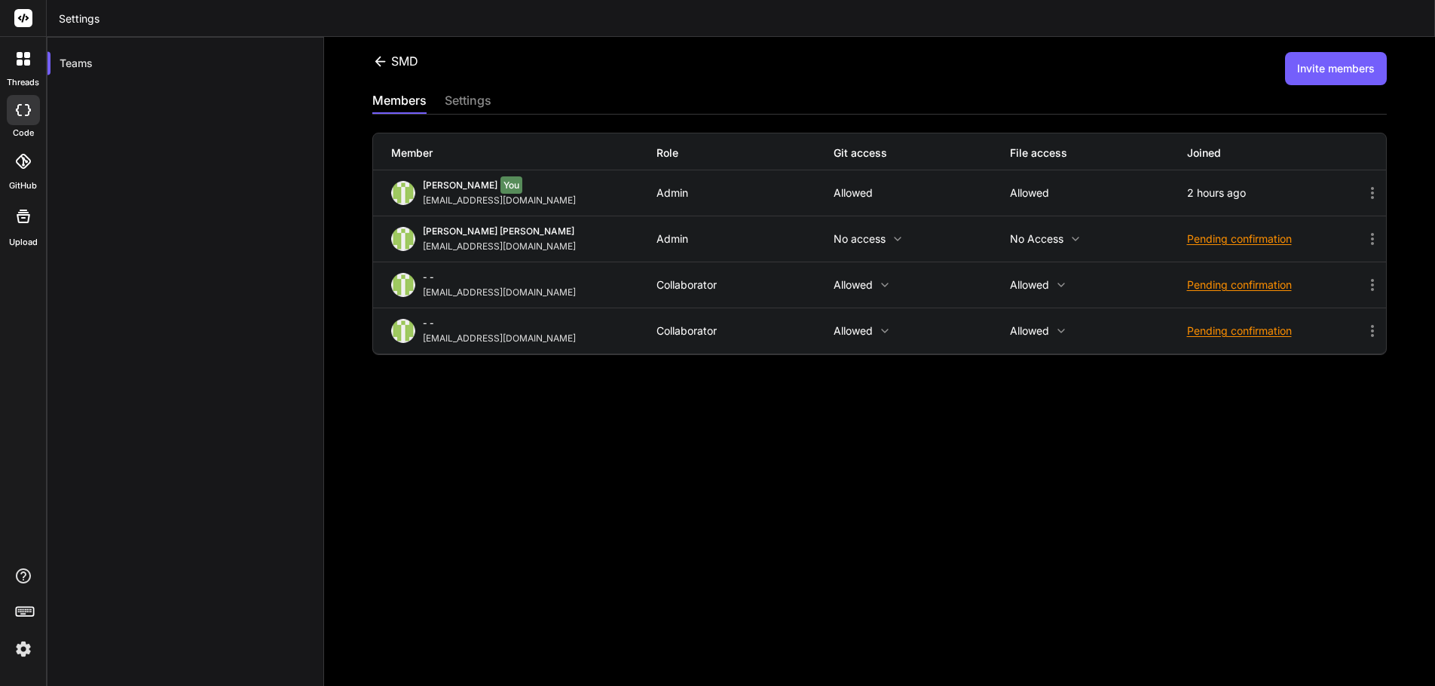
click at [892, 240] on icon at bounding box center [898, 239] width 12 height 12
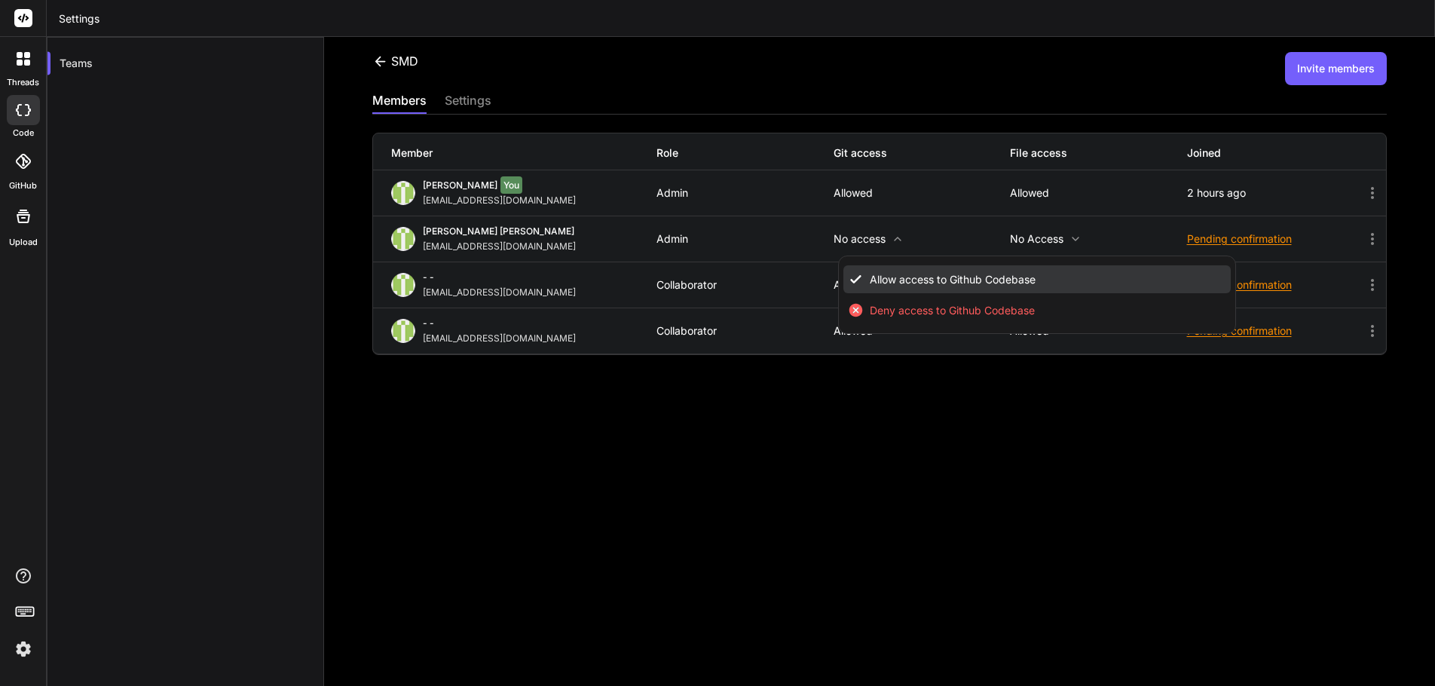
click at [888, 277] on span "Allow access to Github Codebase" at bounding box center [953, 279] width 166 height 15
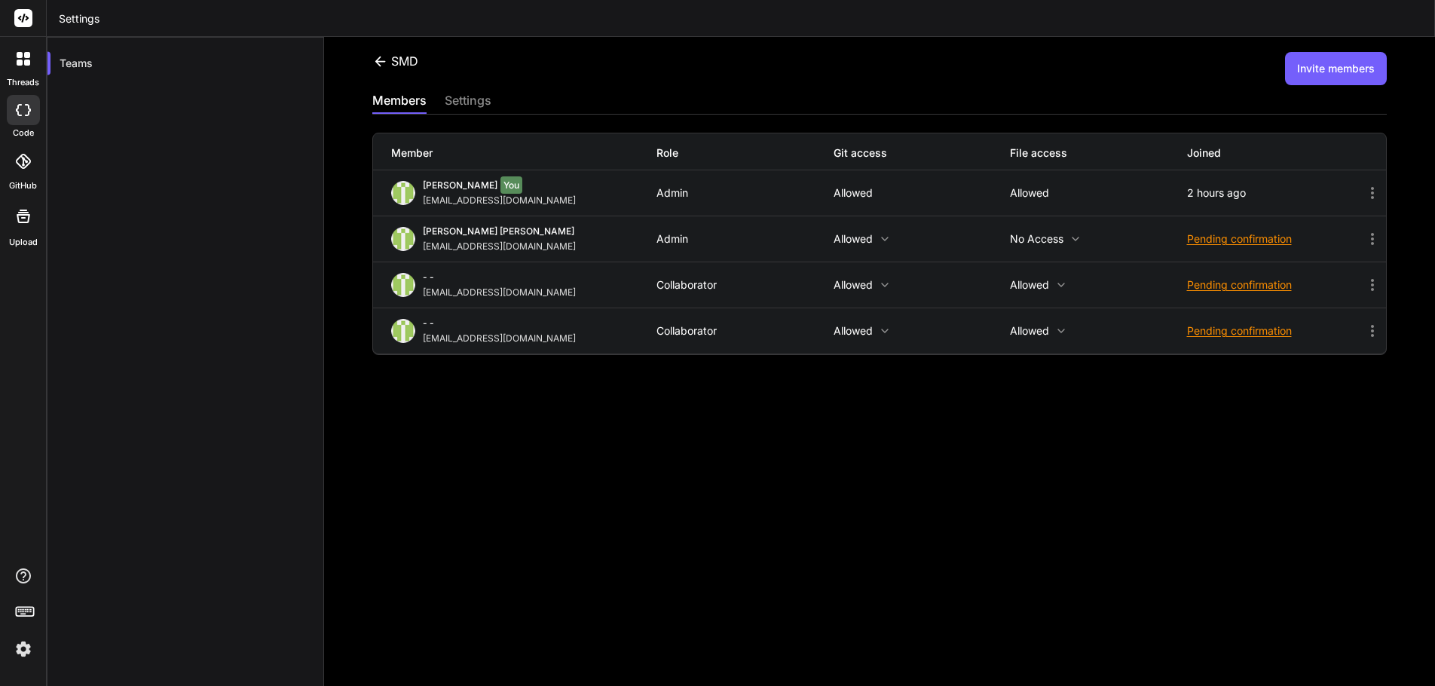
click at [879, 285] on icon at bounding box center [885, 285] width 12 height 12
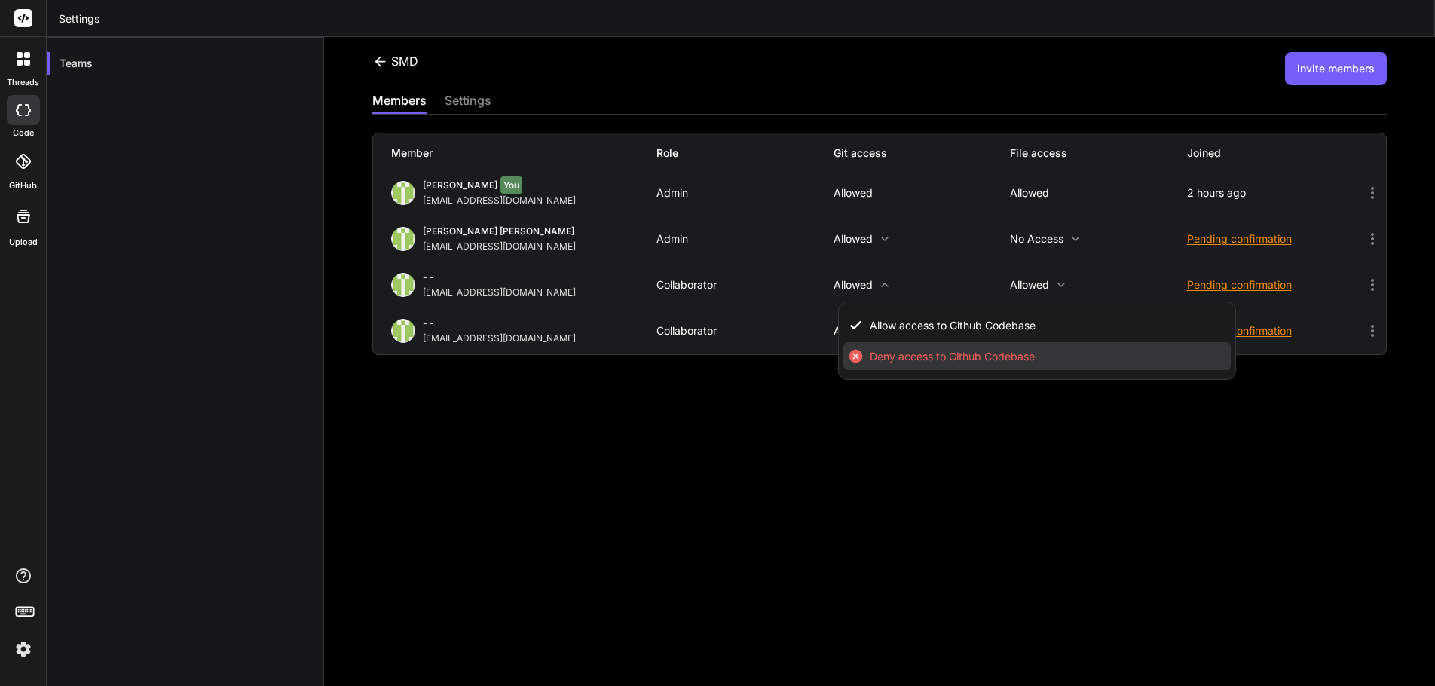
click at [929, 351] on span "Deny access to Github Codebase" at bounding box center [952, 356] width 165 height 15
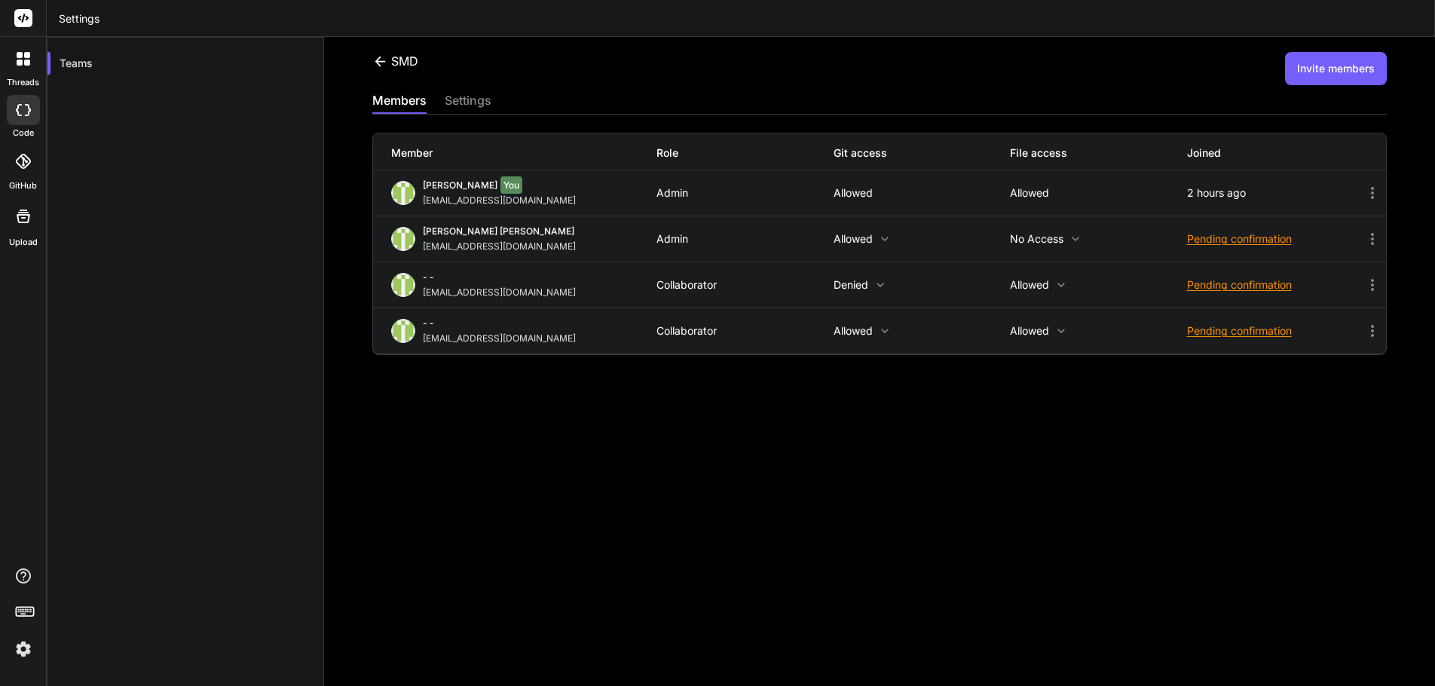
click at [1070, 235] on icon at bounding box center [1076, 239] width 12 height 12
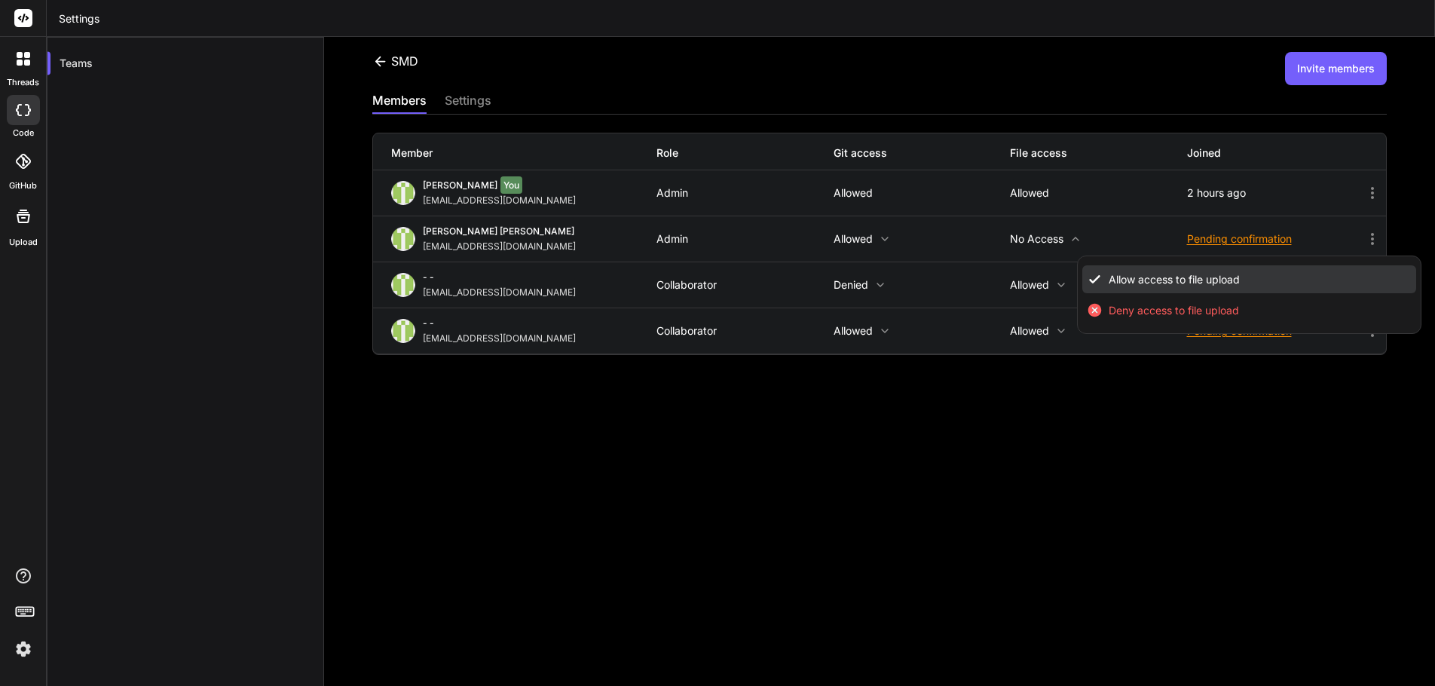
click at [1109, 277] on span "Allow access to file upload" at bounding box center [1174, 279] width 131 height 15
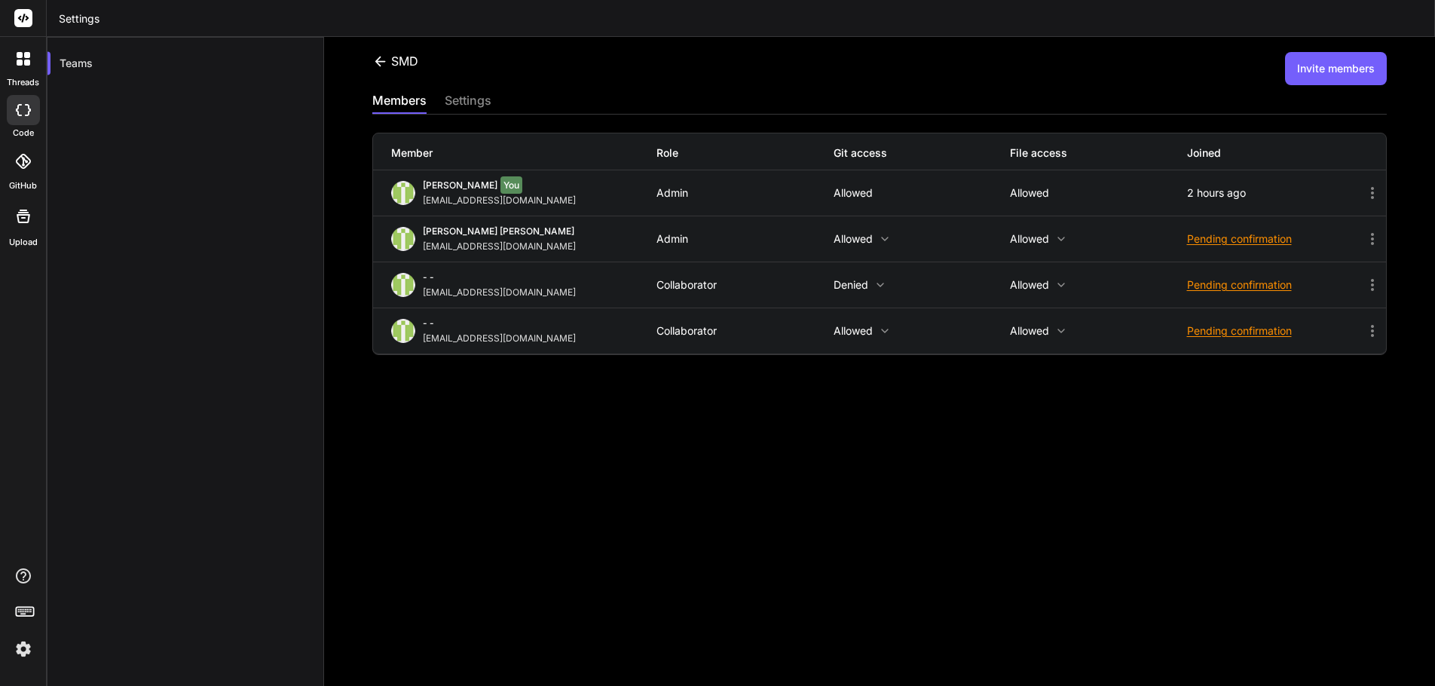
click at [886, 323] on div "- - itsmehaidershah@gmail.com Collaborator Allowed Allowed Pending confirmation" at bounding box center [879, 330] width 1013 height 45
click at [879, 328] on icon at bounding box center [885, 331] width 12 height 12
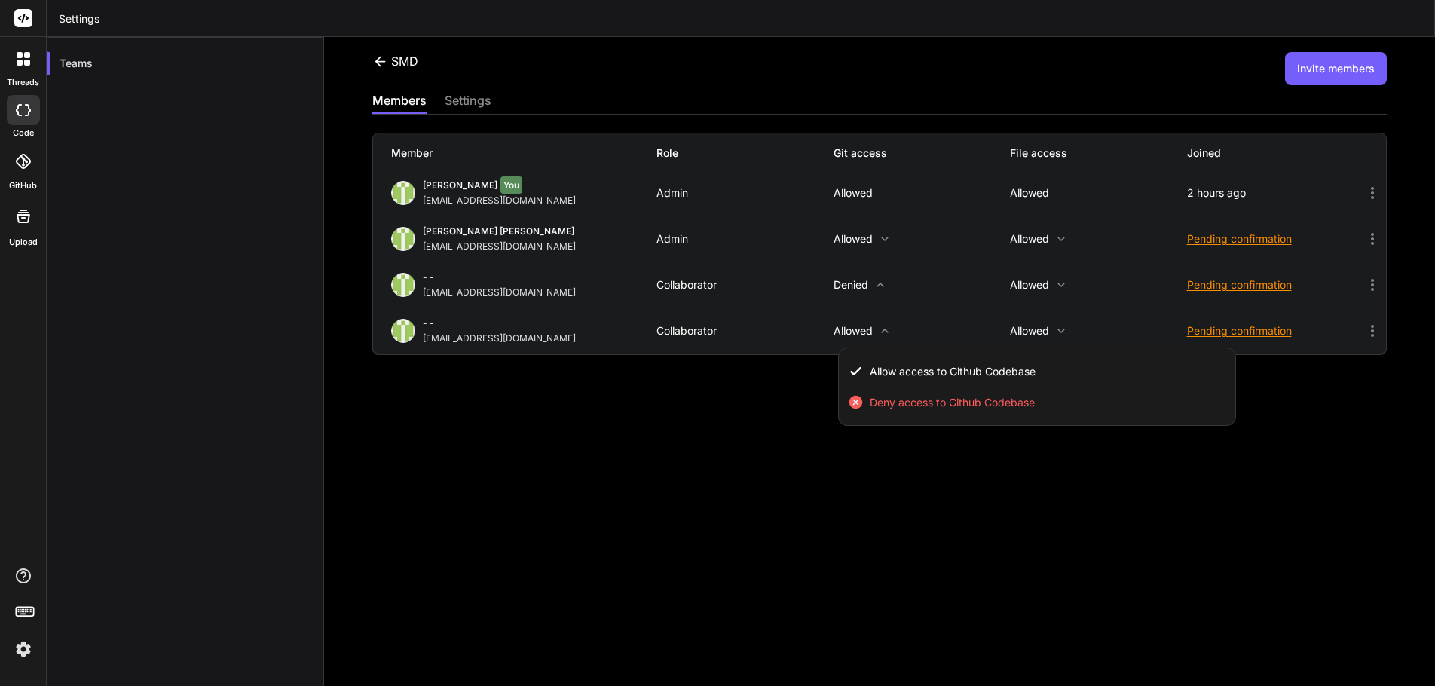
click at [655, 454] on div at bounding box center [717, 343] width 1435 height 686
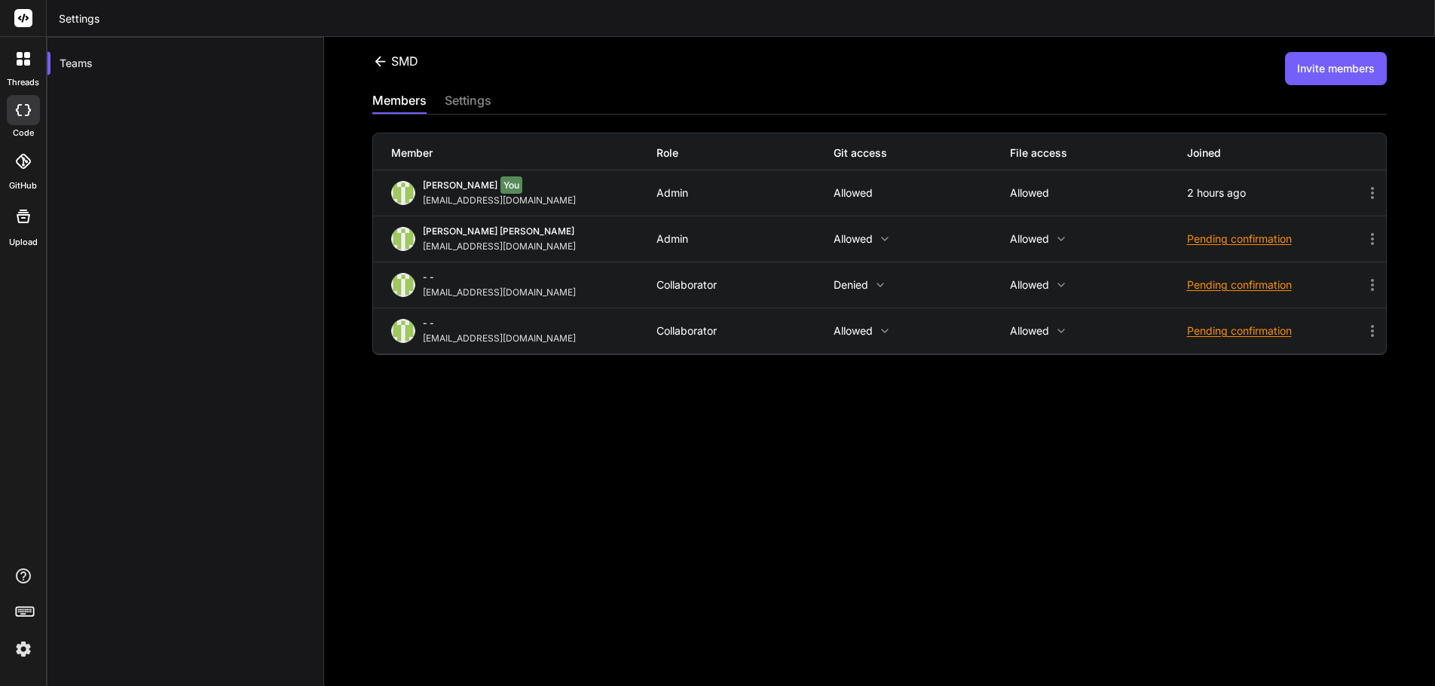
click at [655, 454] on div "SMD Invite members members settings Member Role Git access File access Joined Y…" at bounding box center [879, 361] width 1111 height 649
click at [381, 62] on icon at bounding box center [380, 61] width 11 height 10
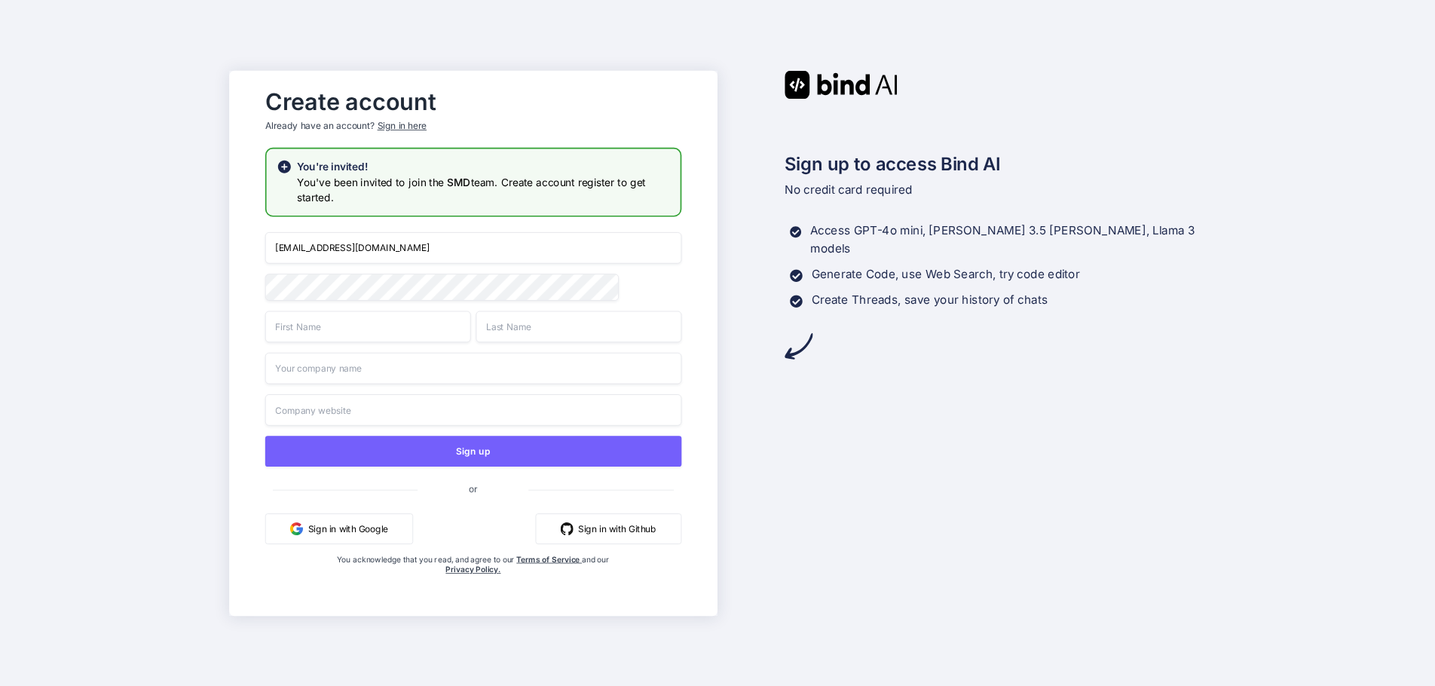
drag, startPoint x: 403, startPoint y: 249, endPoint x: 195, endPoint y: 222, distance: 209.9
click at [195, 222] on div "Create account Already have an account? Sign in here You're invited! You've bee…" at bounding box center [717, 343] width 1435 height 686
type input "[EMAIL_ADDRESS][DOMAIN_NAME]"
click at [265, 274] on div at bounding box center [265, 274] width 0 height 0
click at [193, 263] on div "Create account Already have an account? Sign in here You're invited! You've bee…" at bounding box center [717, 343] width 1435 height 686
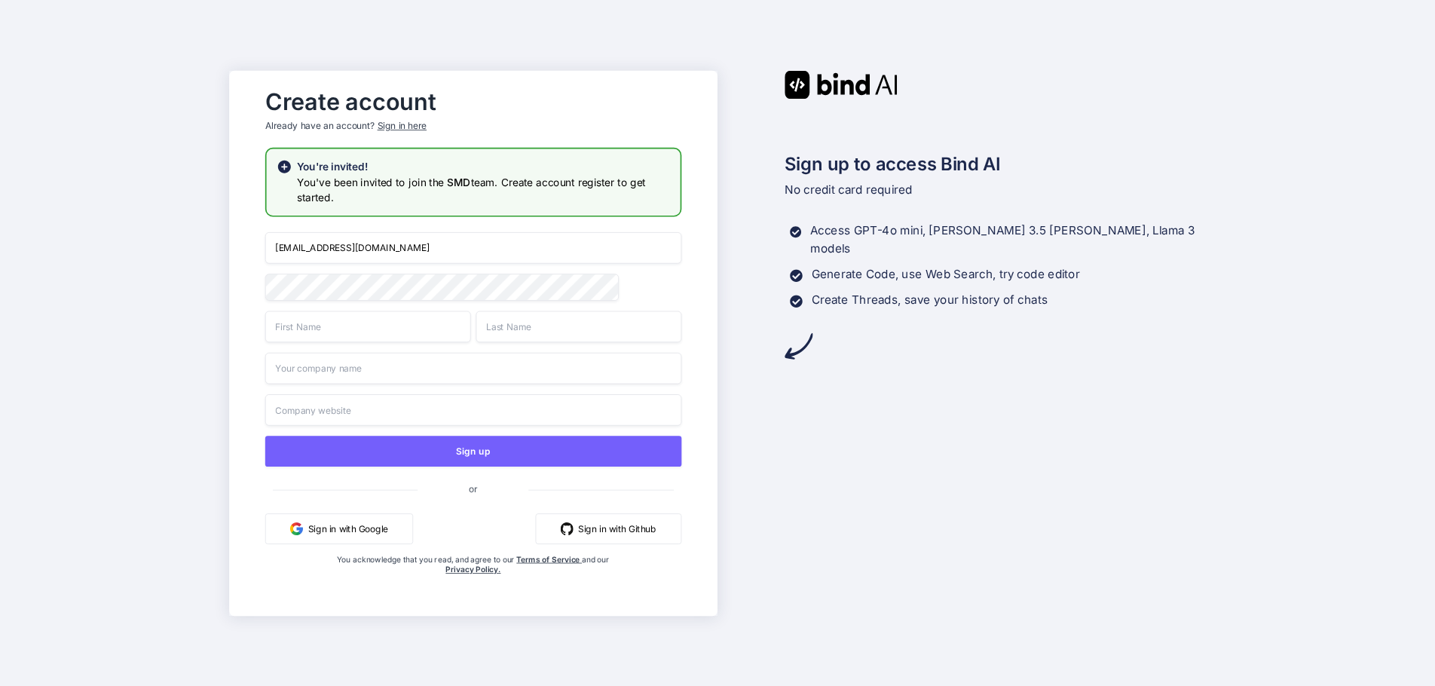
click at [159, 263] on div "Create account Already have an account? Sign in here You're invited! You've bee…" at bounding box center [717, 343] width 1435 height 686
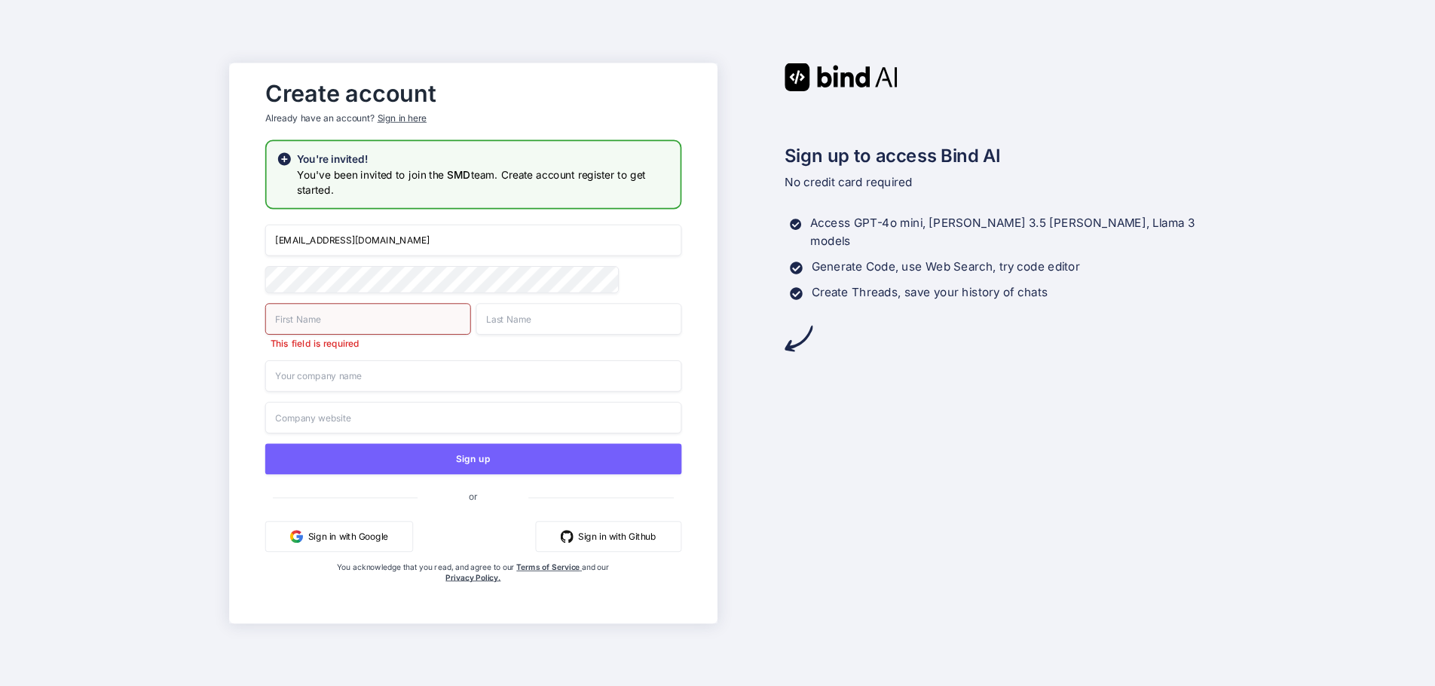
click at [301, 314] on input "text" at bounding box center [368, 319] width 206 height 32
type input "Swissmade"
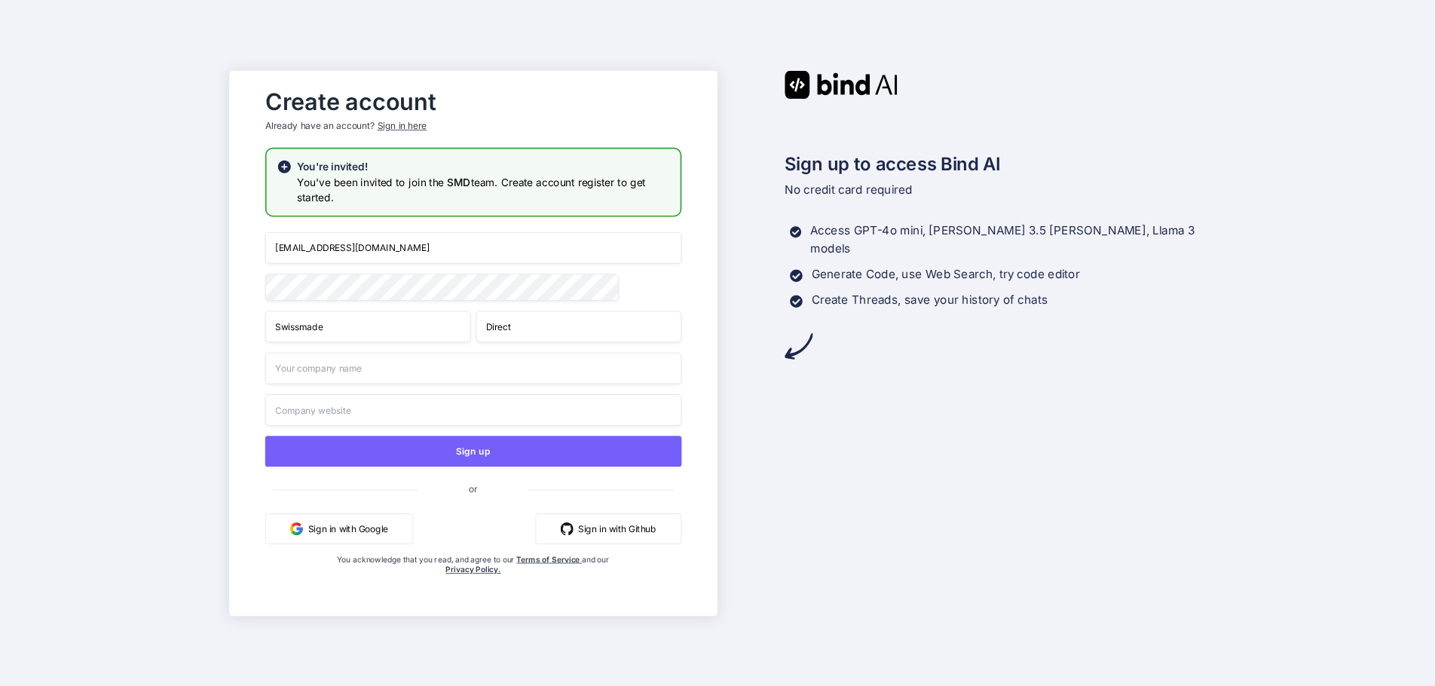
type input "Direct"
click at [308, 372] on input "text" at bounding box center [473, 368] width 416 height 32
type input "SMD"
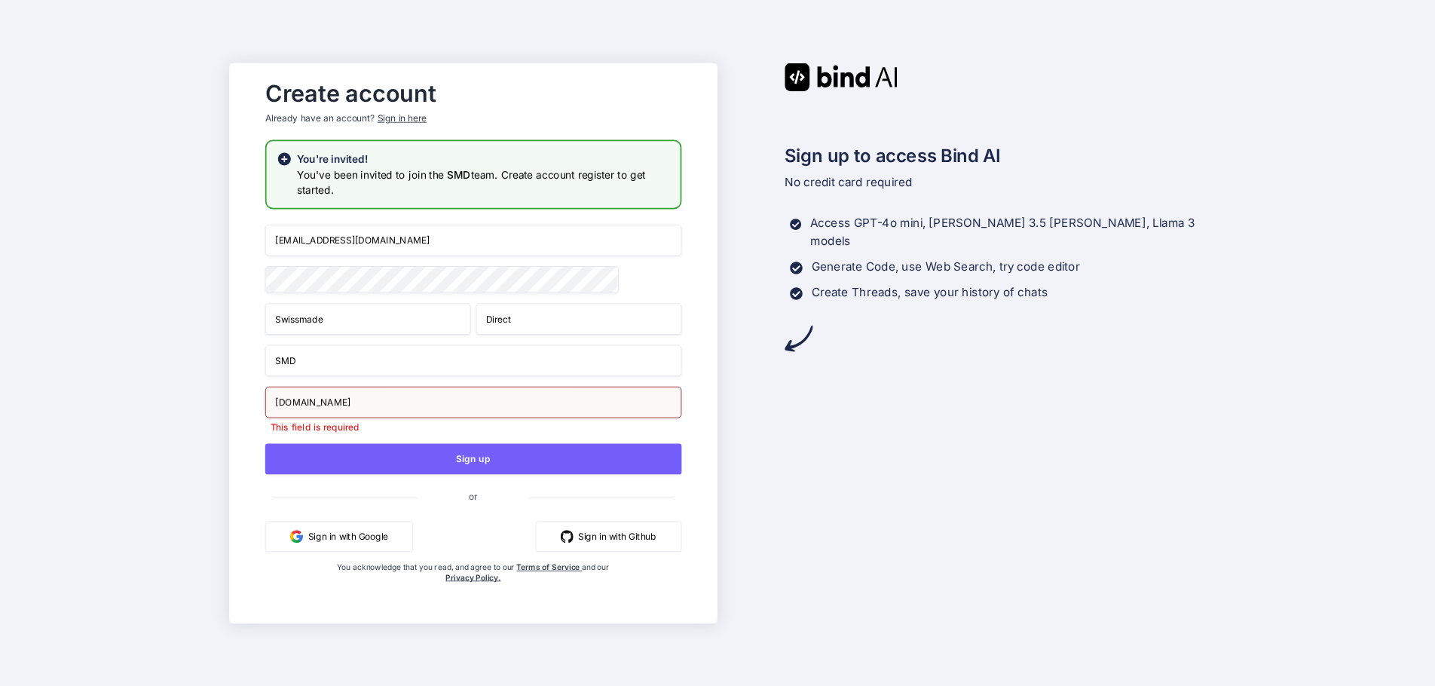
type input "swissmade.direct"
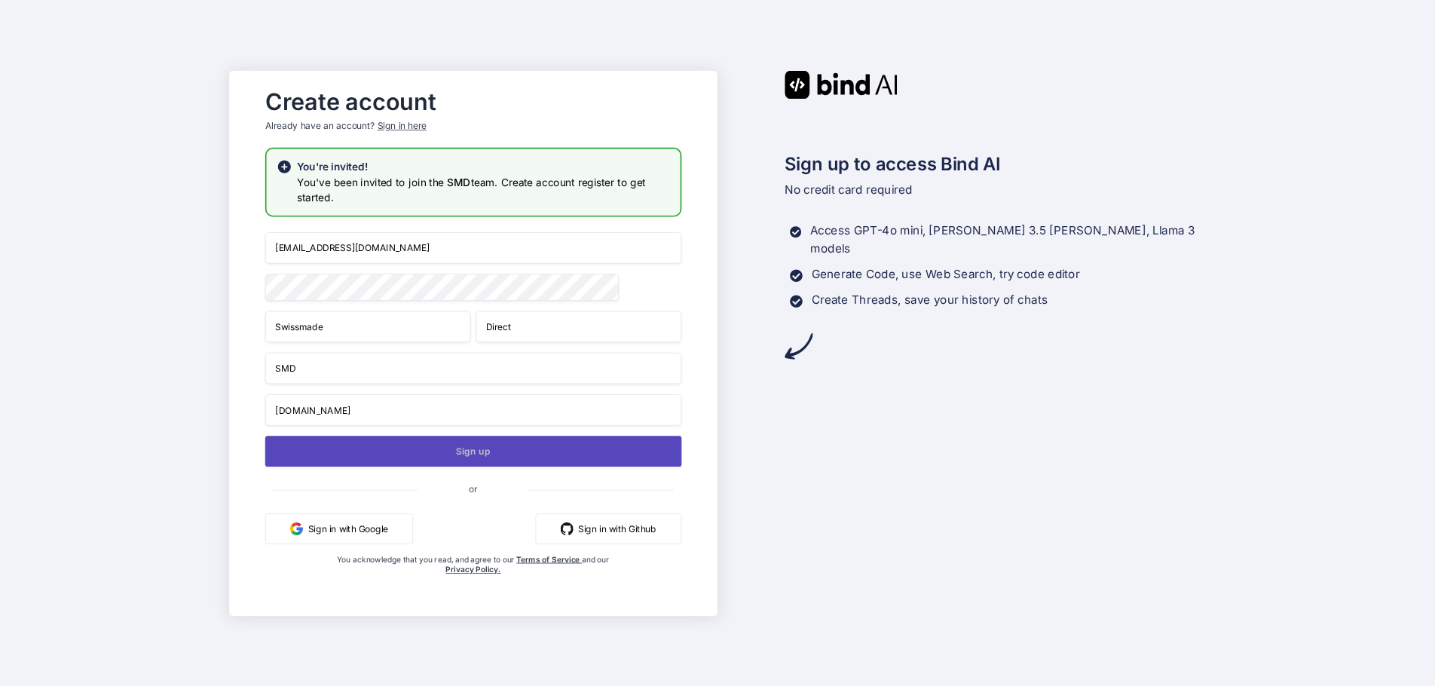
click at [460, 449] on button "Sign up" at bounding box center [473, 451] width 416 height 31
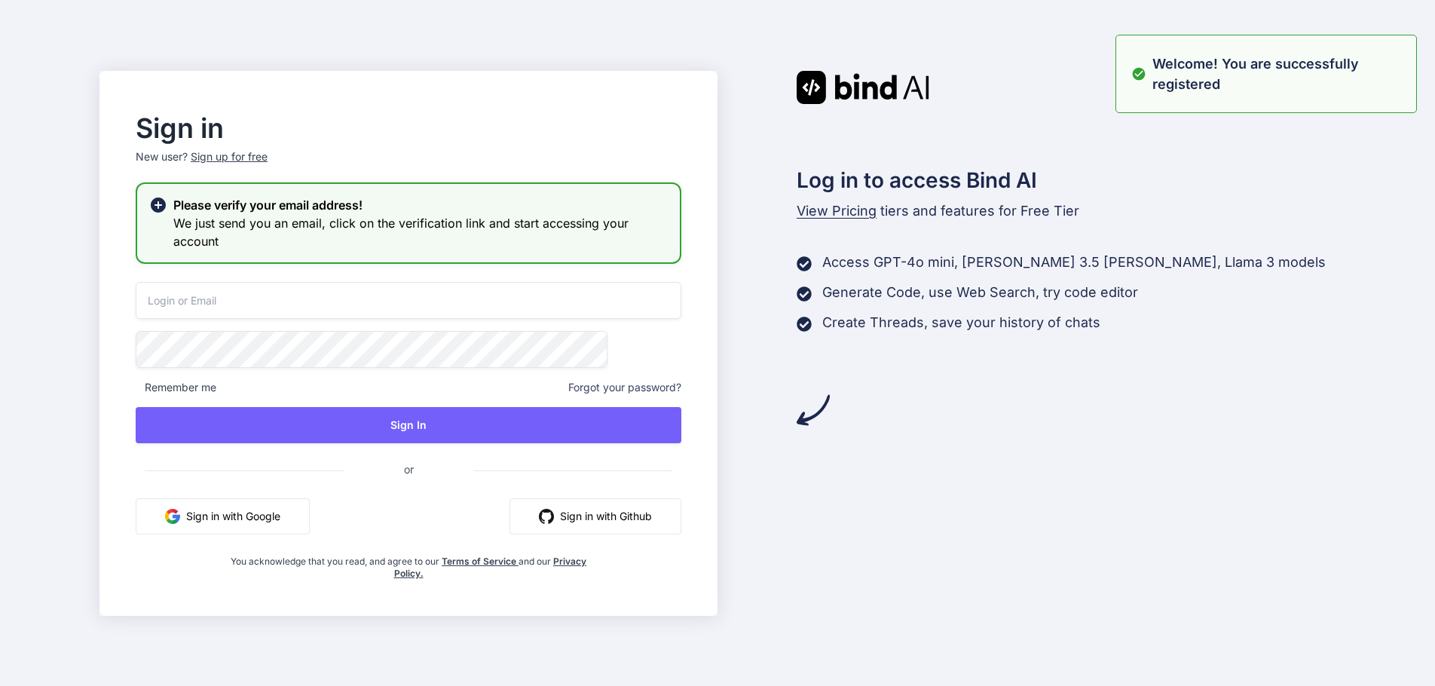
type input "[EMAIL_ADDRESS][DOMAIN_NAME]"
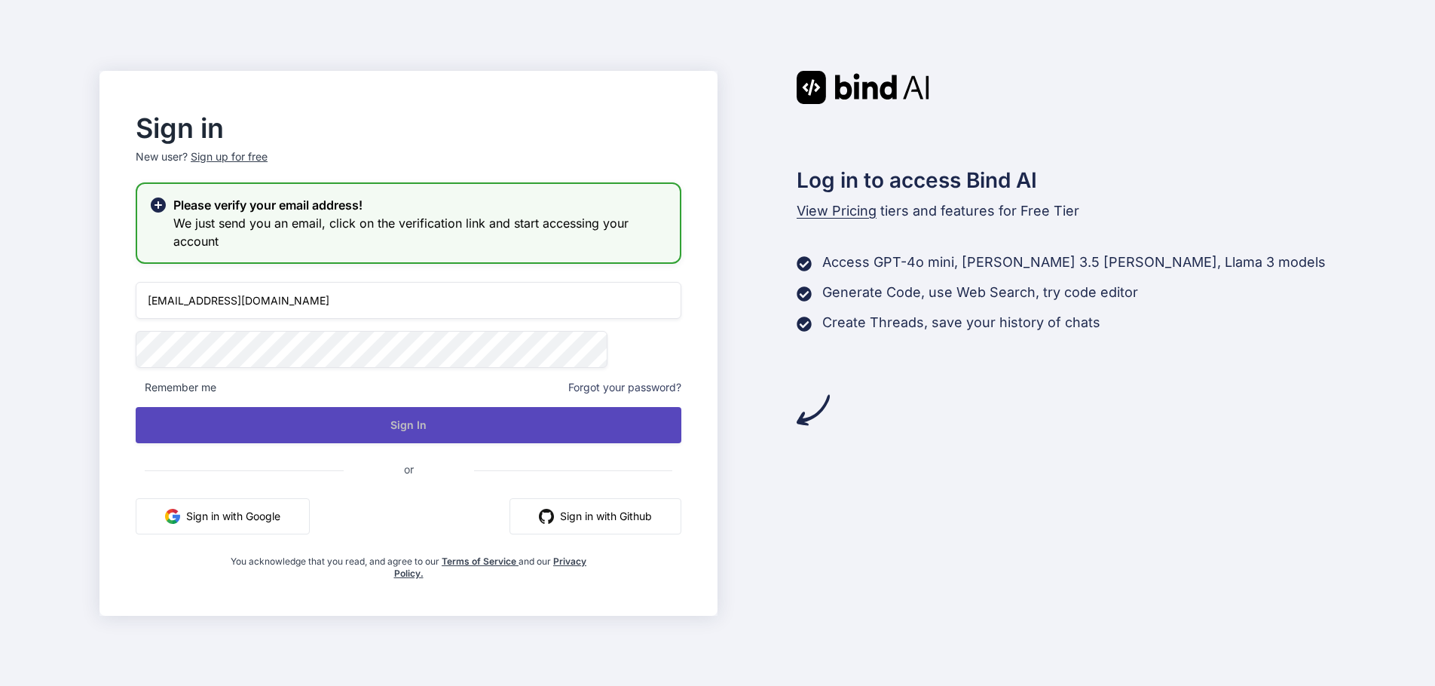
click at [397, 421] on button "Sign In" at bounding box center [409, 425] width 546 height 36
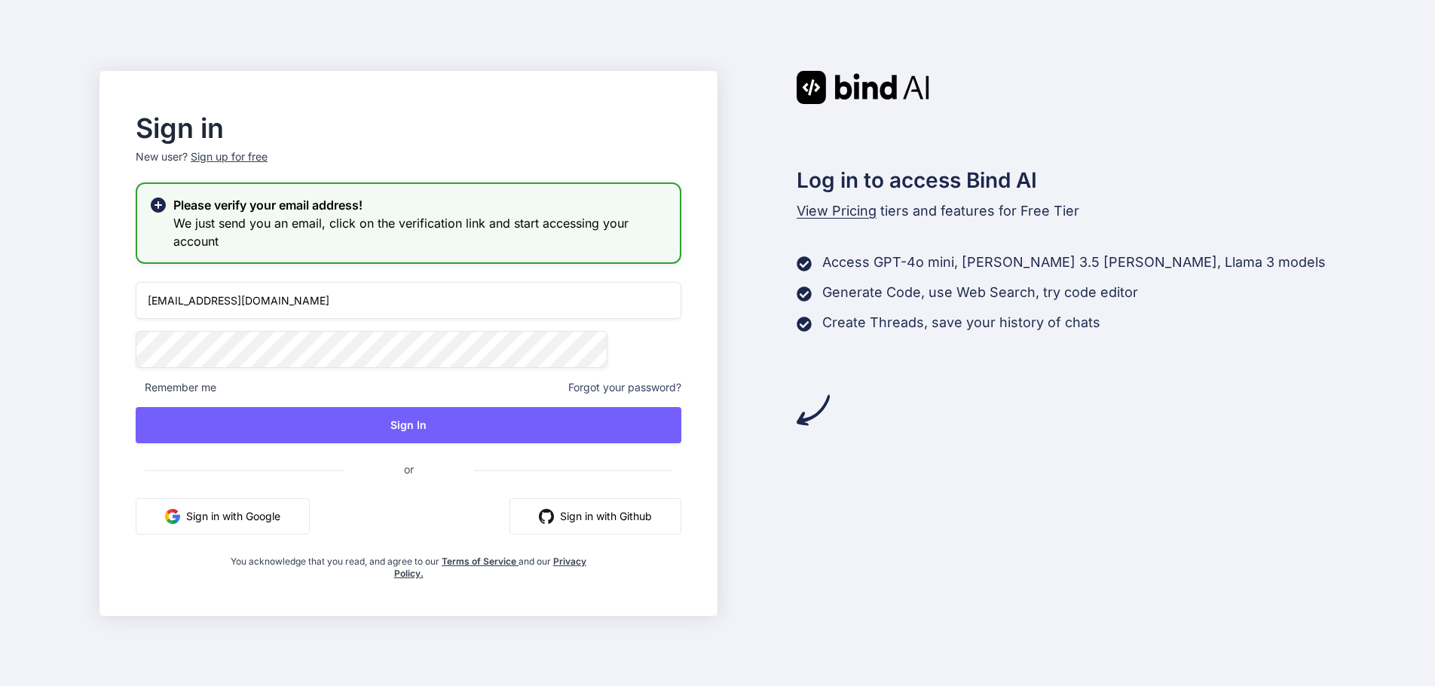
click at [458, 219] on h3 "We just send you an email, click on the verification link and start accessing y…" at bounding box center [420, 232] width 494 height 36
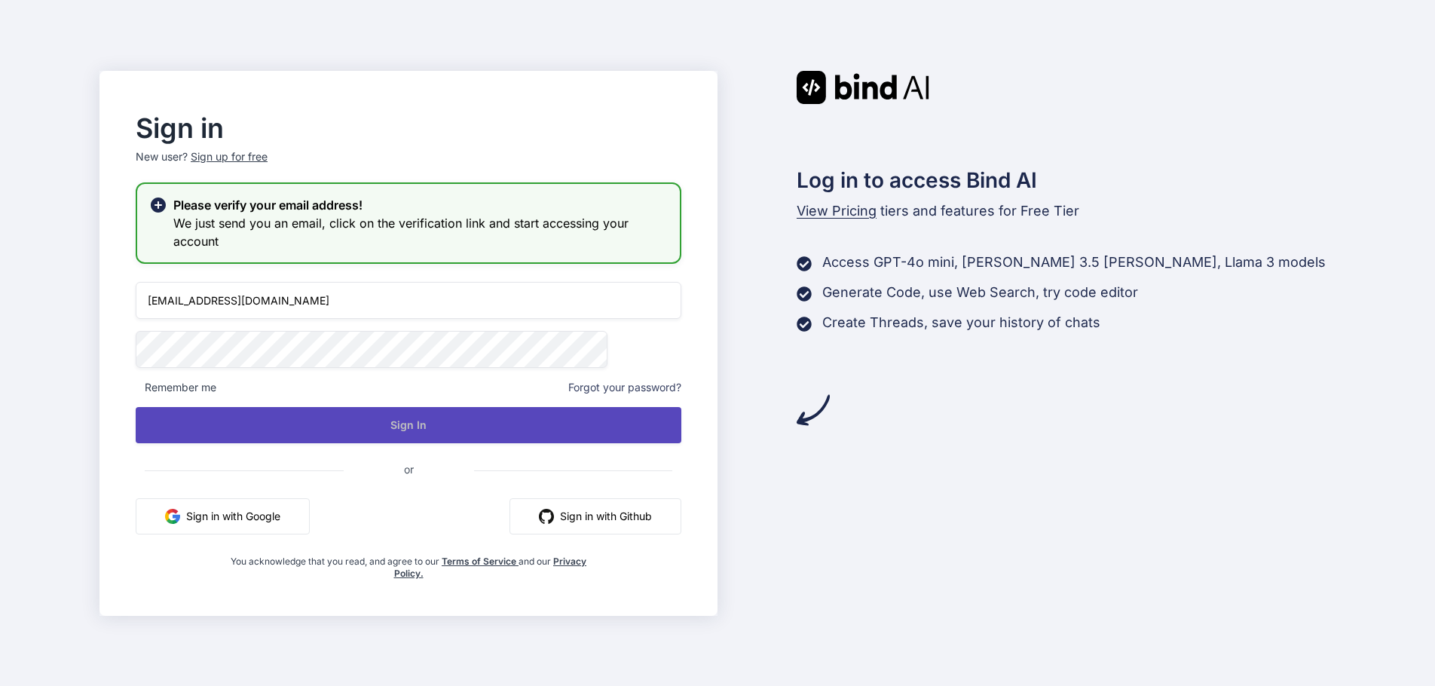
click at [495, 421] on button "Sign In" at bounding box center [409, 425] width 546 height 36
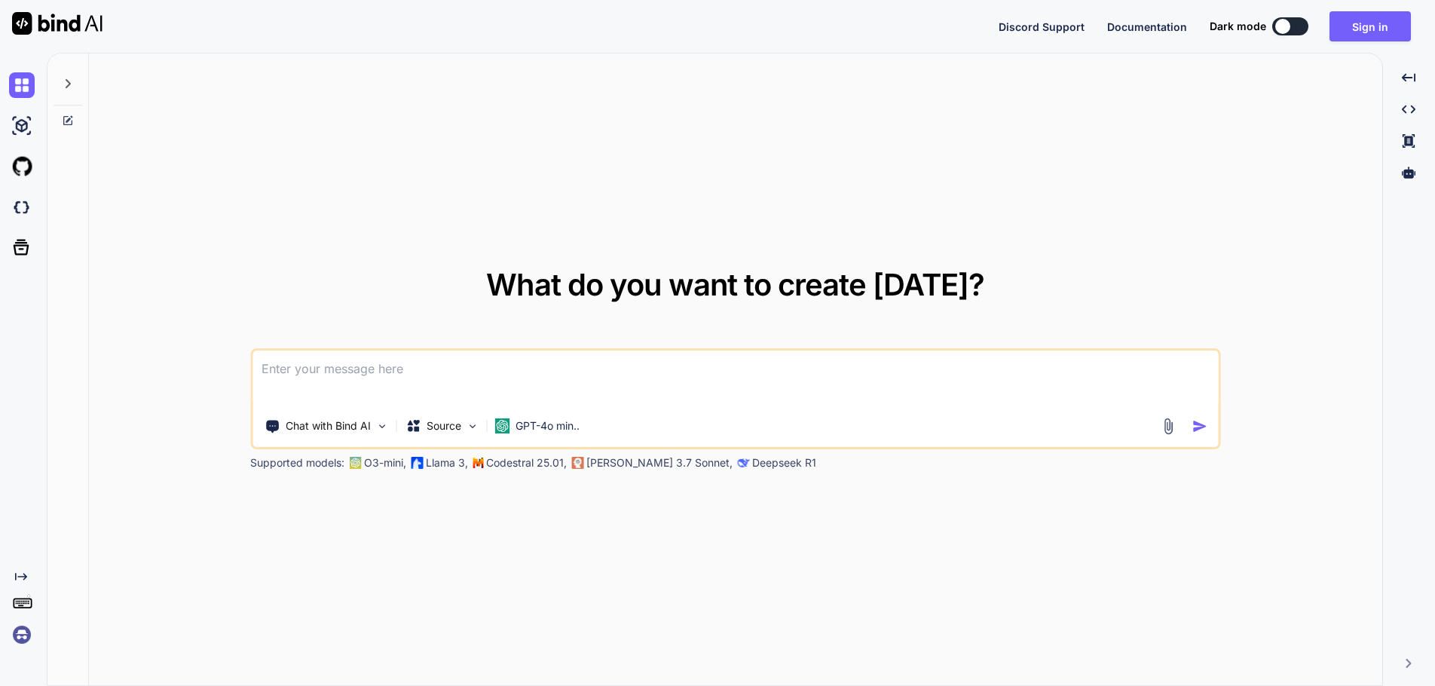
type textarea "x"
click at [1365, 26] on button "Sign in" at bounding box center [1370, 26] width 81 height 30
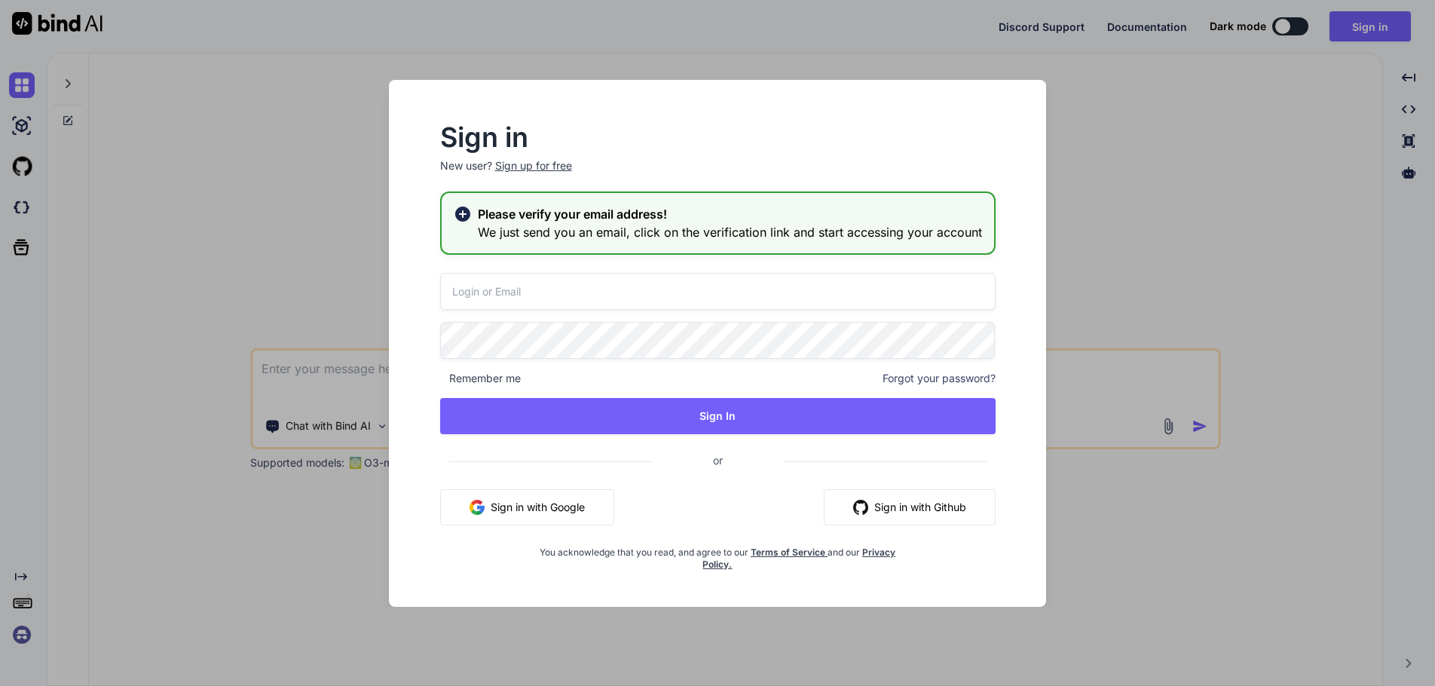
type input "[EMAIL_ADDRESS][DOMAIN_NAME]"
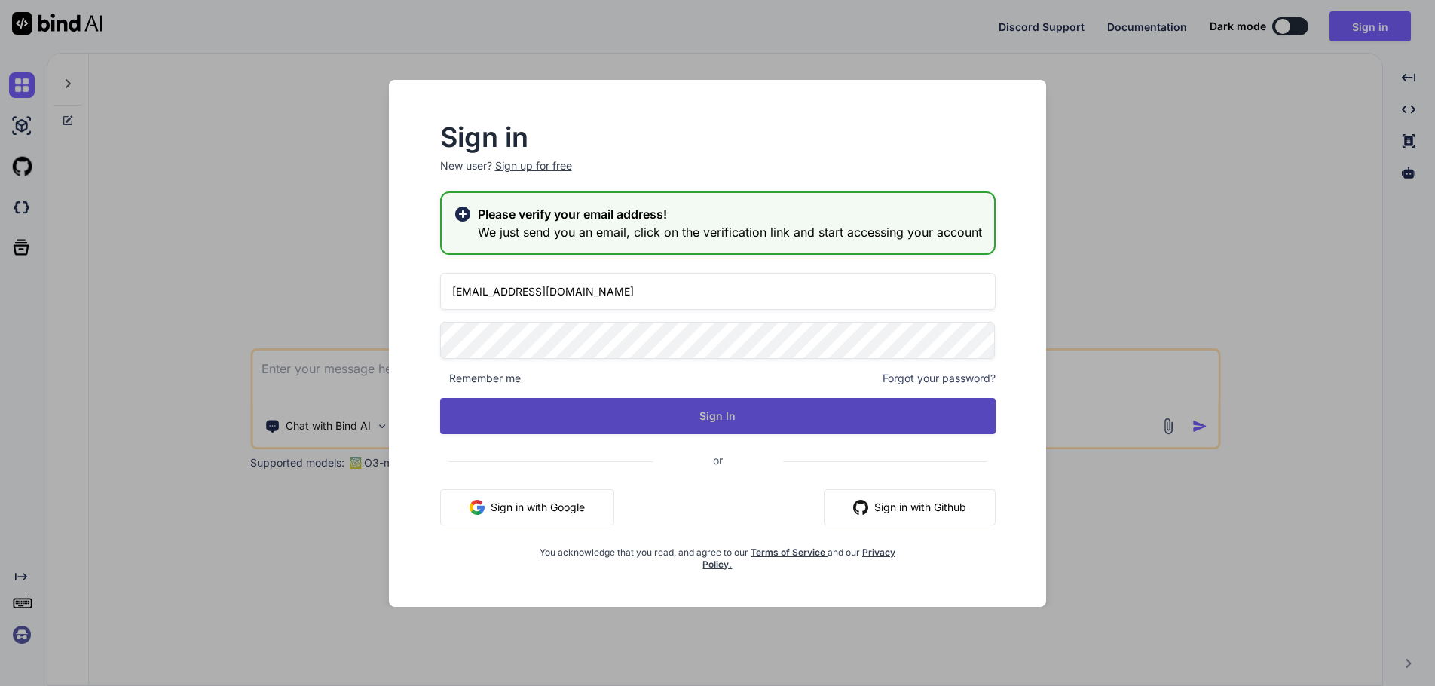
click at [691, 409] on button "Sign In" at bounding box center [717, 416] width 555 height 36
click at [724, 415] on button "Sign In" at bounding box center [717, 416] width 555 height 36
click at [703, 418] on button "Sign In" at bounding box center [717, 416] width 555 height 36
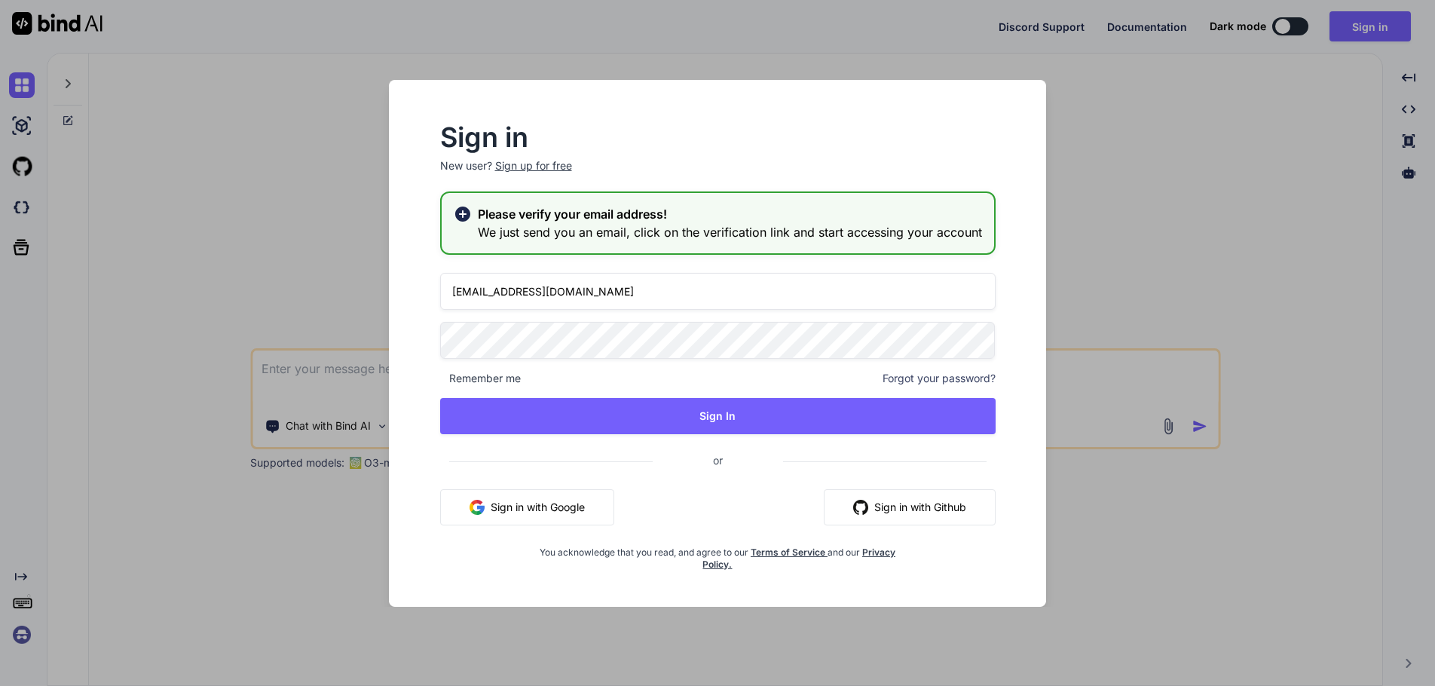
type textarea "x"
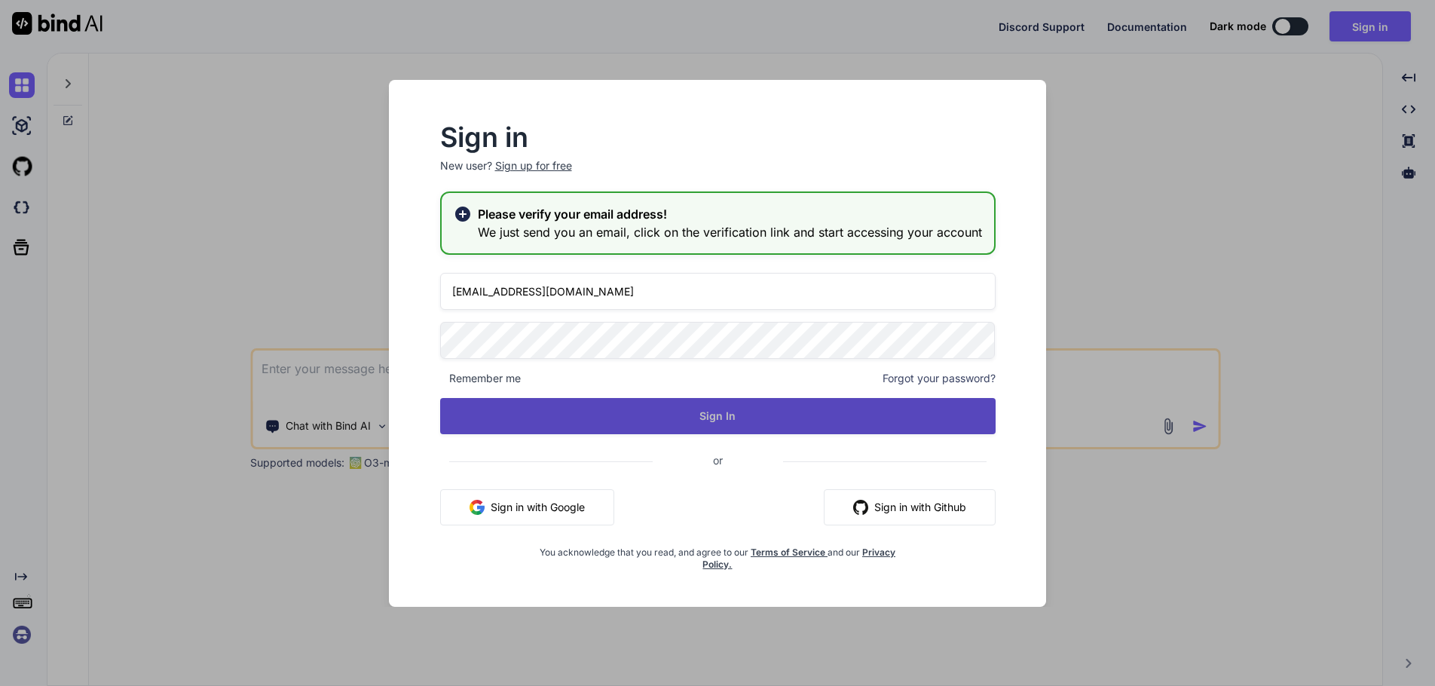
click at [759, 414] on button "Sign In" at bounding box center [717, 416] width 555 height 36
click at [729, 421] on button "Sign In" at bounding box center [717, 416] width 555 height 36
click at [728, 422] on button "Sign In" at bounding box center [717, 416] width 555 height 36
click at [728, 423] on button "Sign In" at bounding box center [717, 416] width 555 height 36
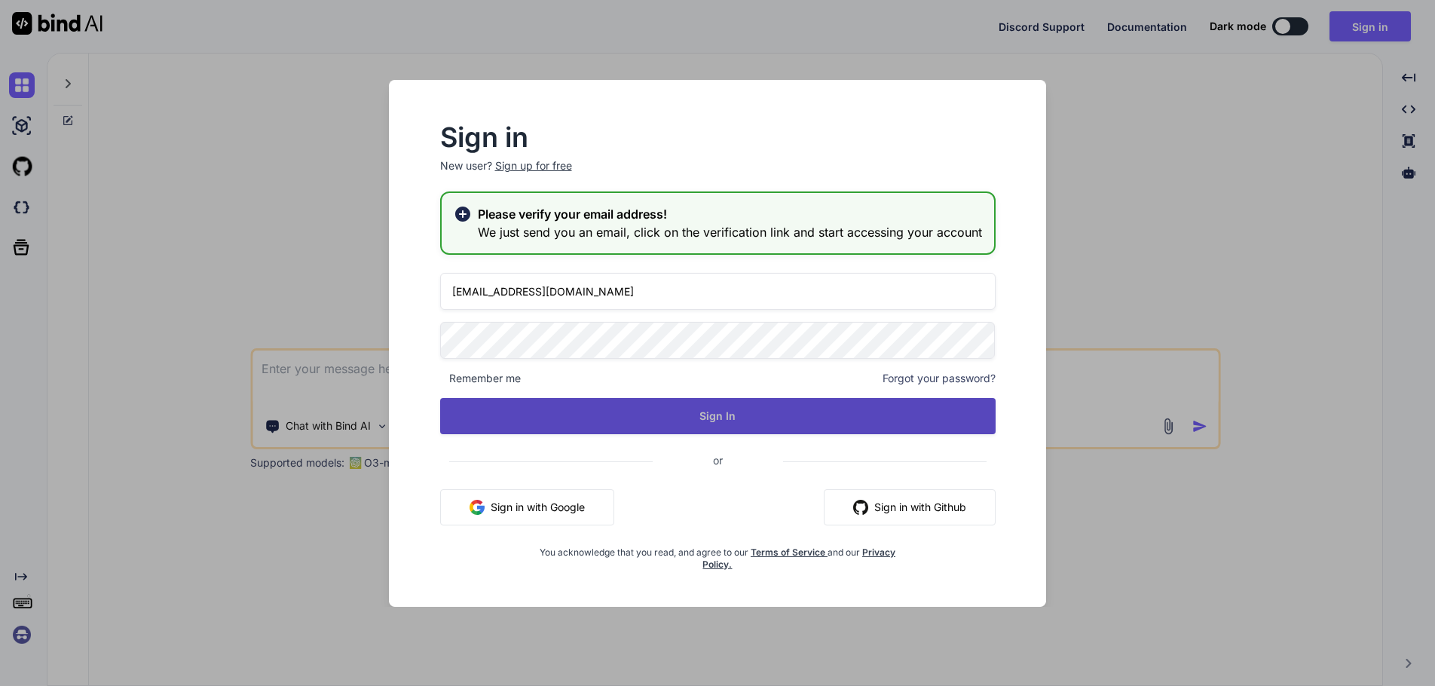
click at [728, 424] on button "Sign In" at bounding box center [717, 416] width 555 height 36
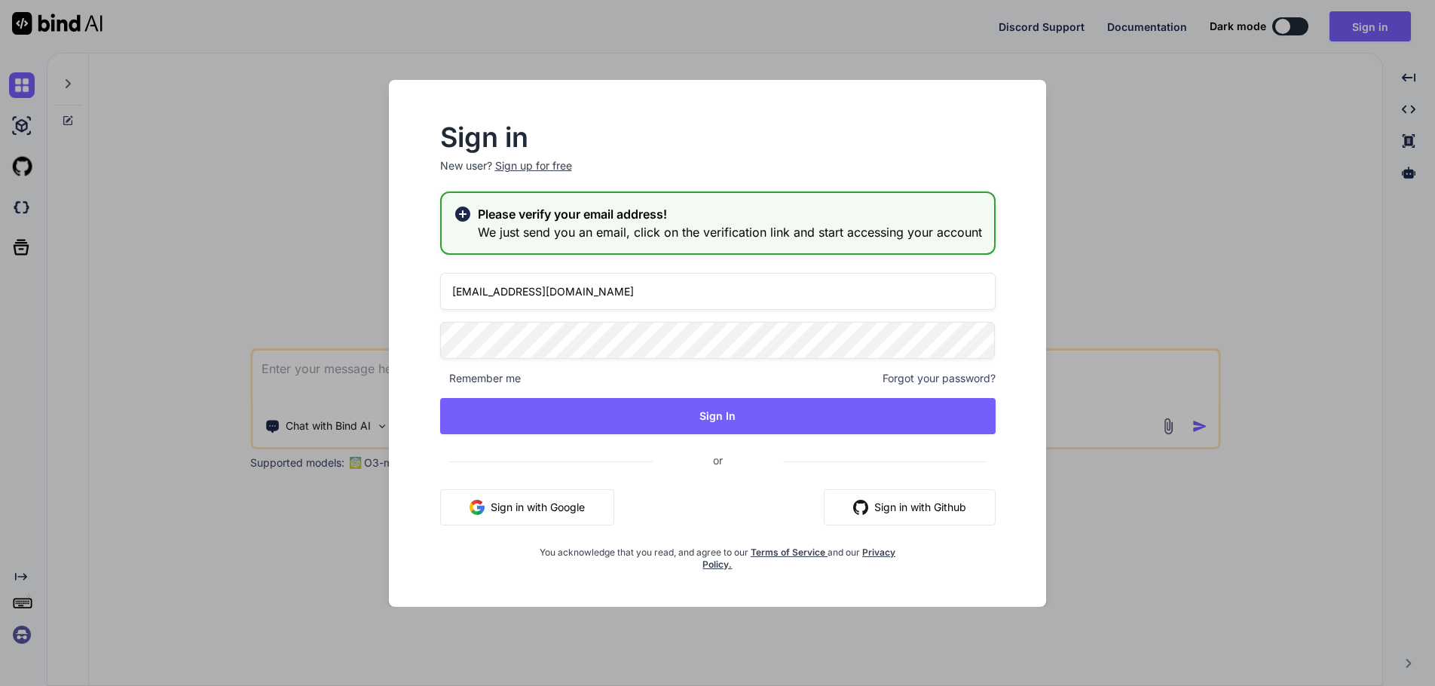
click at [1194, 180] on div "Sign in New user? Sign up for free Please verify your email address! We just se…" at bounding box center [717, 343] width 1435 height 686
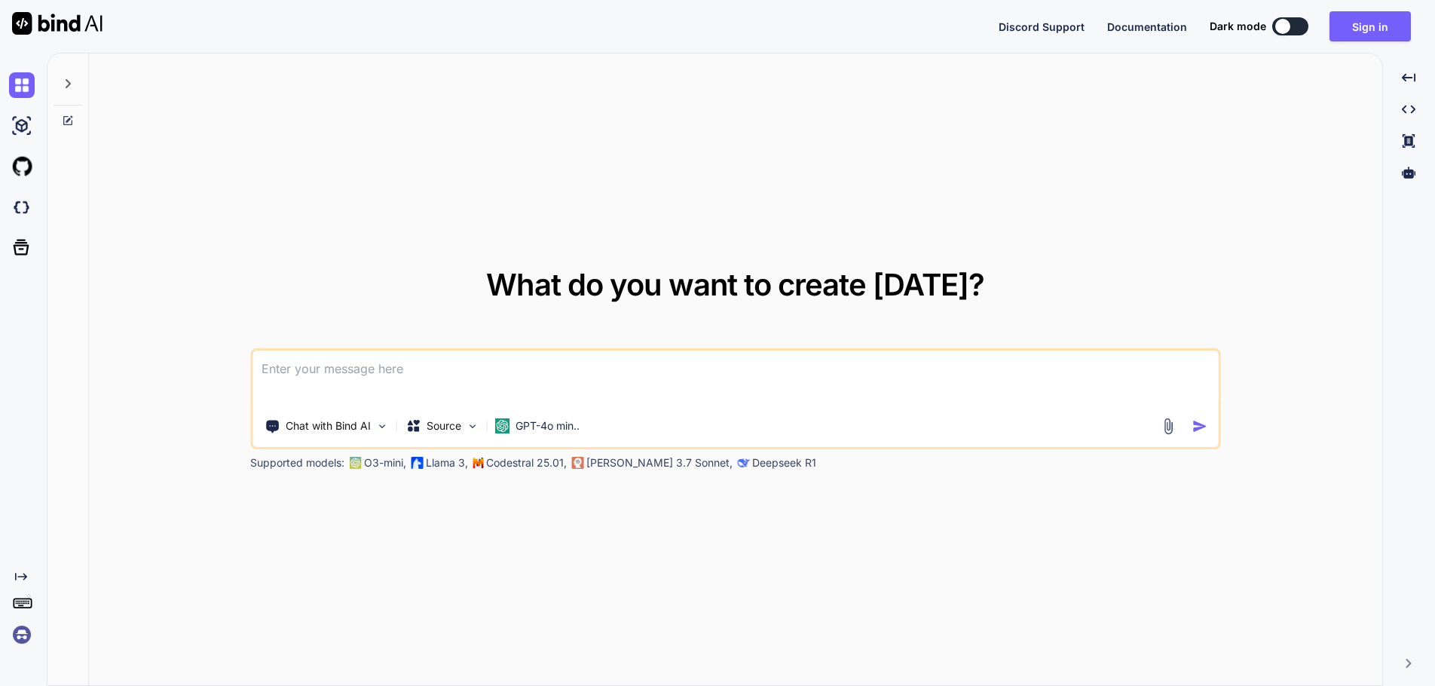
type textarea "x"
click at [17, 626] on img at bounding box center [22, 635] width 26 height 26
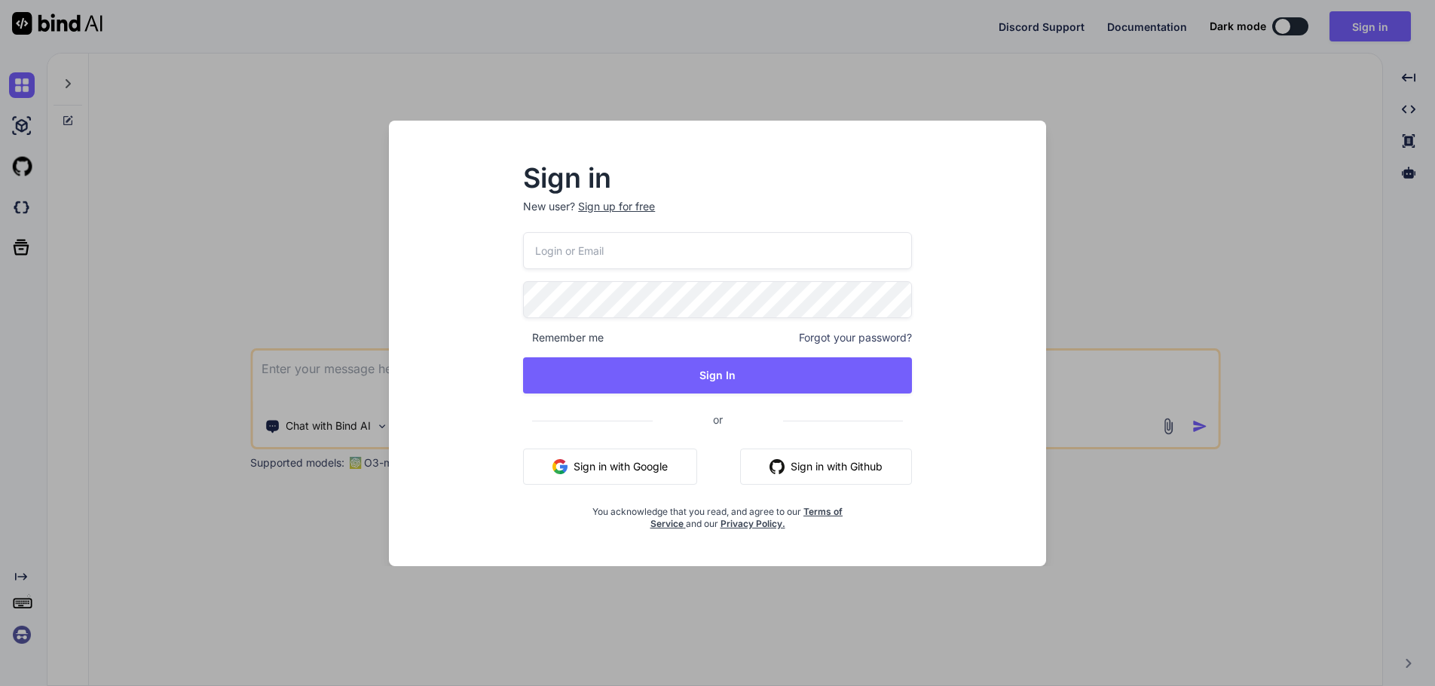
type input "[EMAIL_ADDRESS][DOMAIN_NAME]"
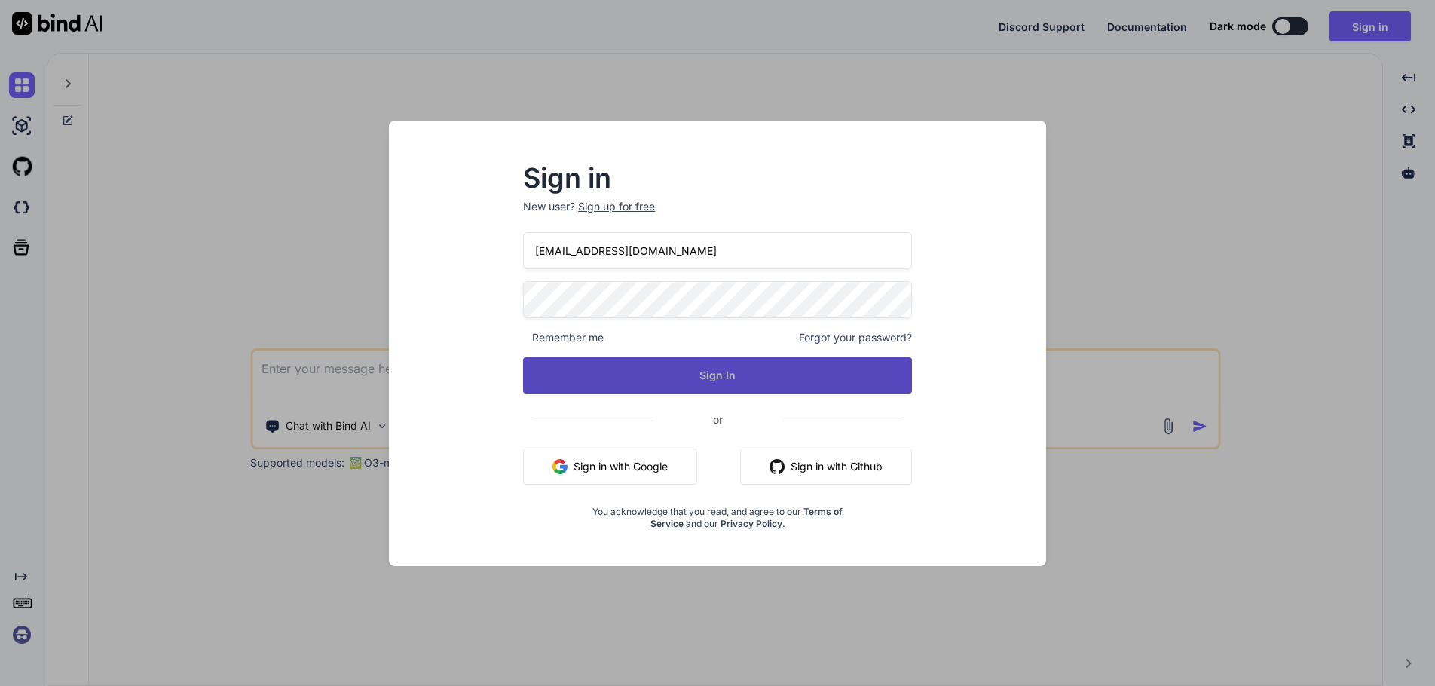
click at [725, 372] on button "Sign In" at bounding box center [717, 375] width 389 height 36
click at [725, 374] on button "Sign In" at bounding box center [717, 375] width 389 height 36
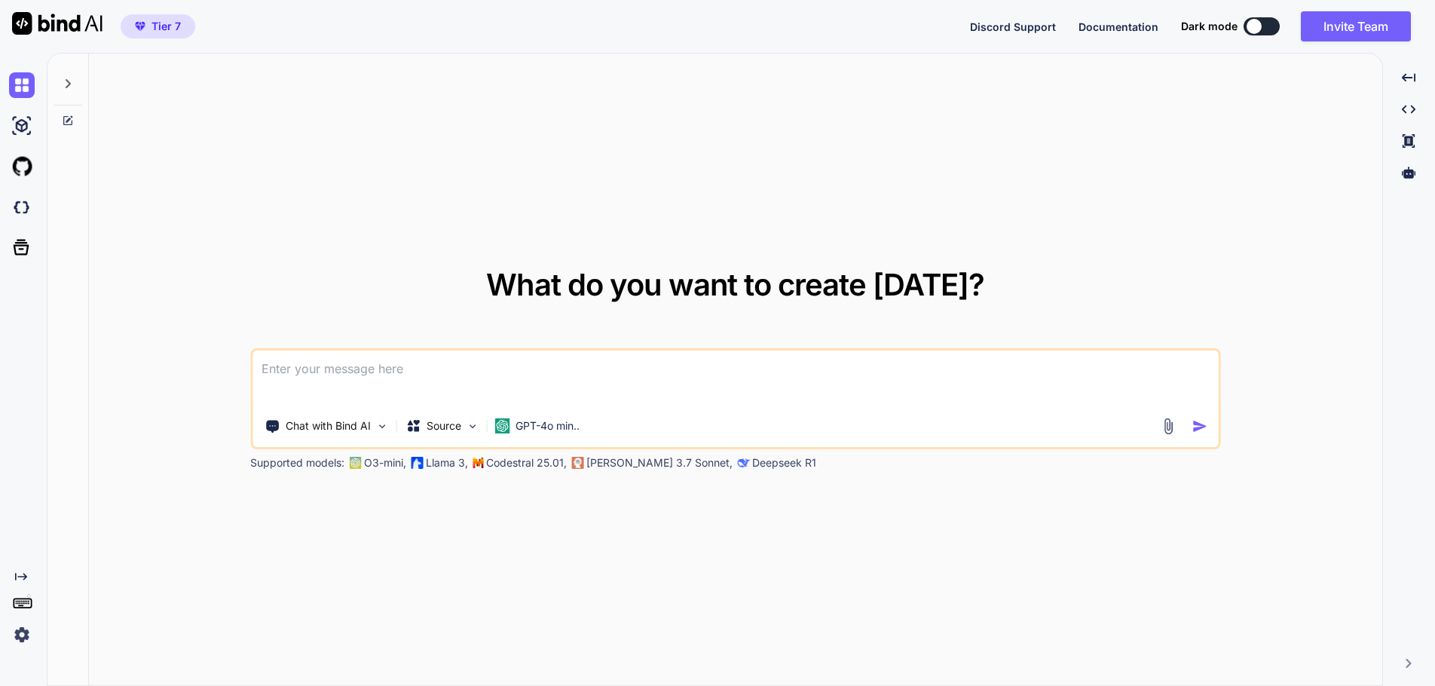
click at [75, 21] on img at bounding box center [57, 23] width 90 height 23
click at [8, 90] on div at bounding box center [20, 85] width 41 height 41
click at [23, 635] on img at bounding box center [22, 635] width 26 height 26
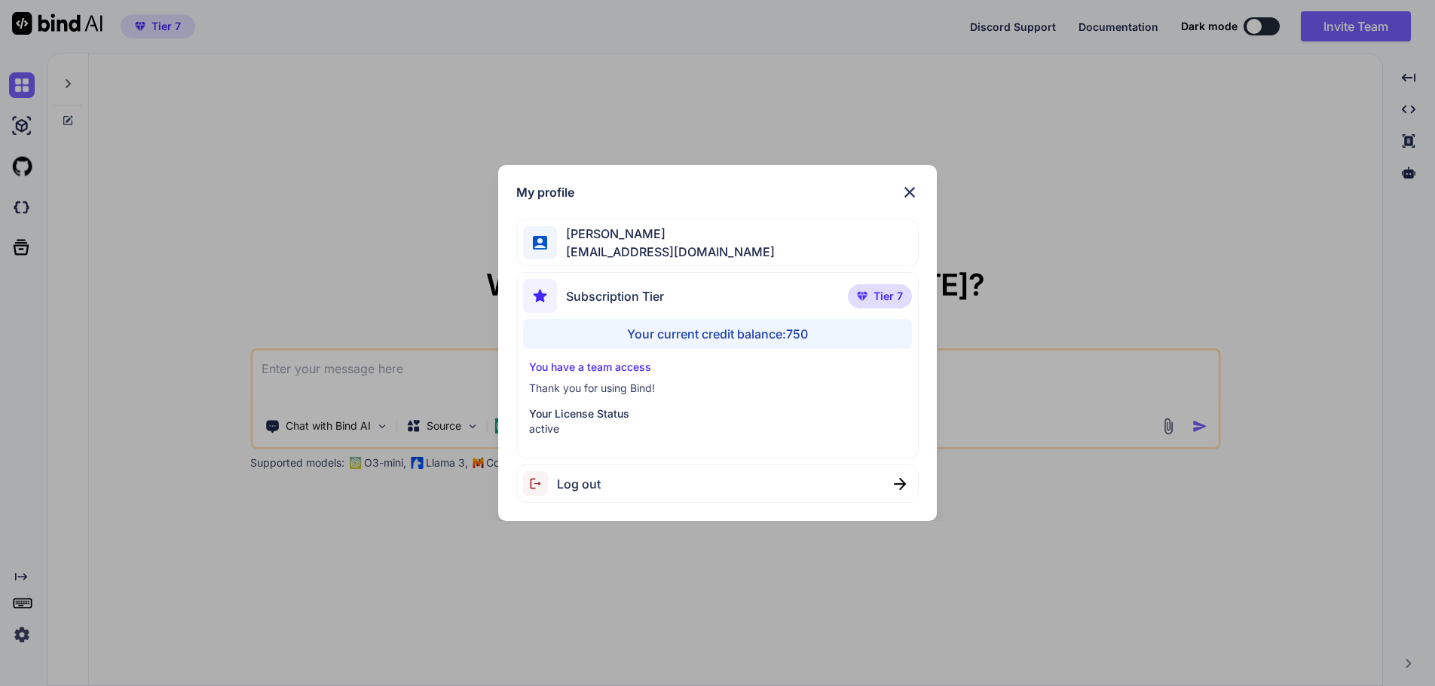
click at [302, 629] on div "My profile [PERSON_NAME] [EMAIL_ADDRESS][DOMAIN_NAME] Subscription Tier Tier 7 …" at bounding box center [717, 343] width 1435 height 686
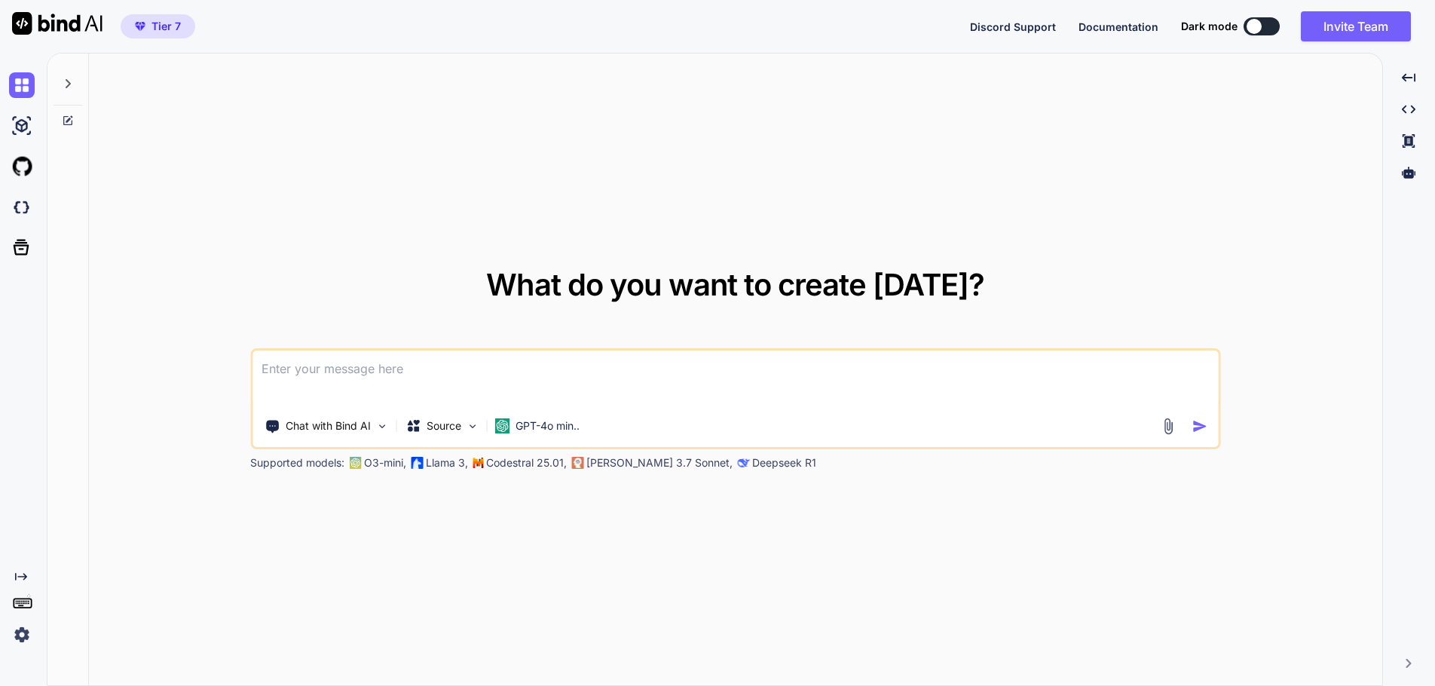
click at [1027, 23] on span "Discord Support" at bounding box center [1013, 26] width 86 height 13
click at [1369, 28] on button "Sign in" at bounding box center [1370, 26] width 81 height 30
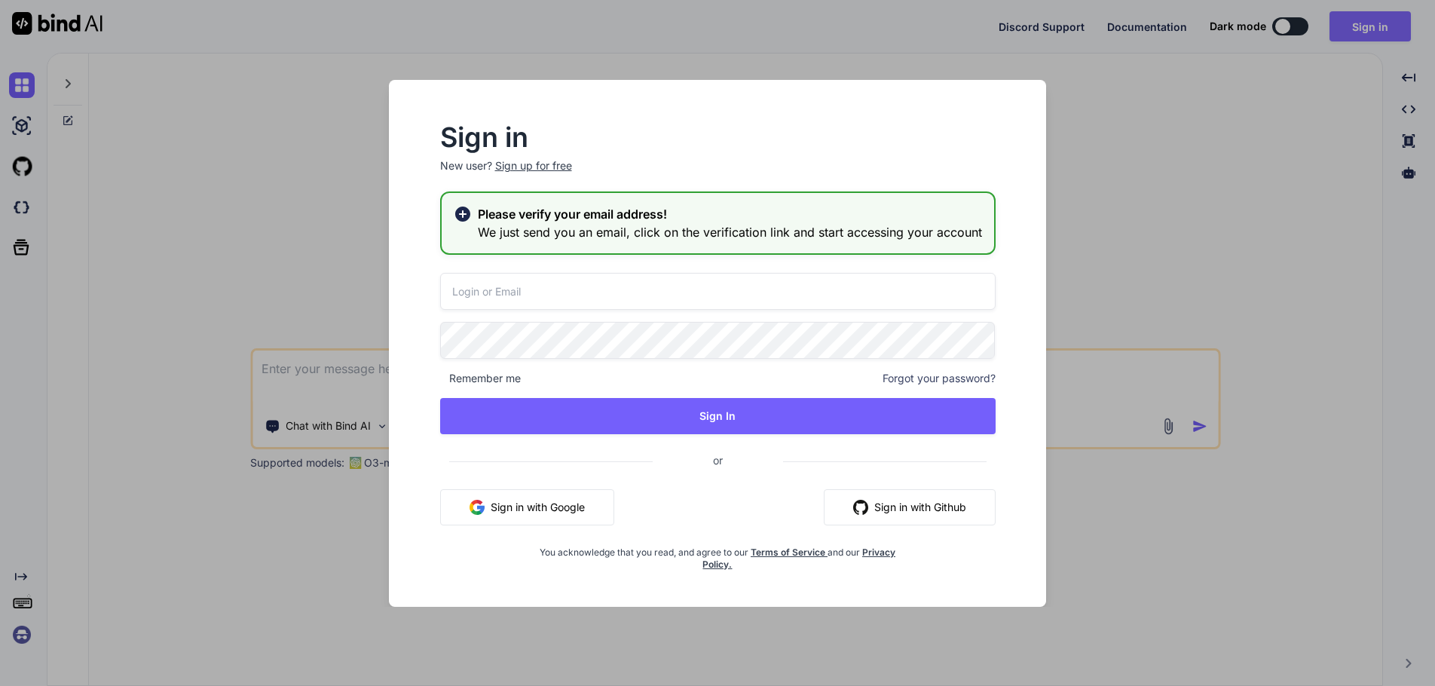
type input "[EMAIL_ADDRESS][DOMAIN_NAME]"
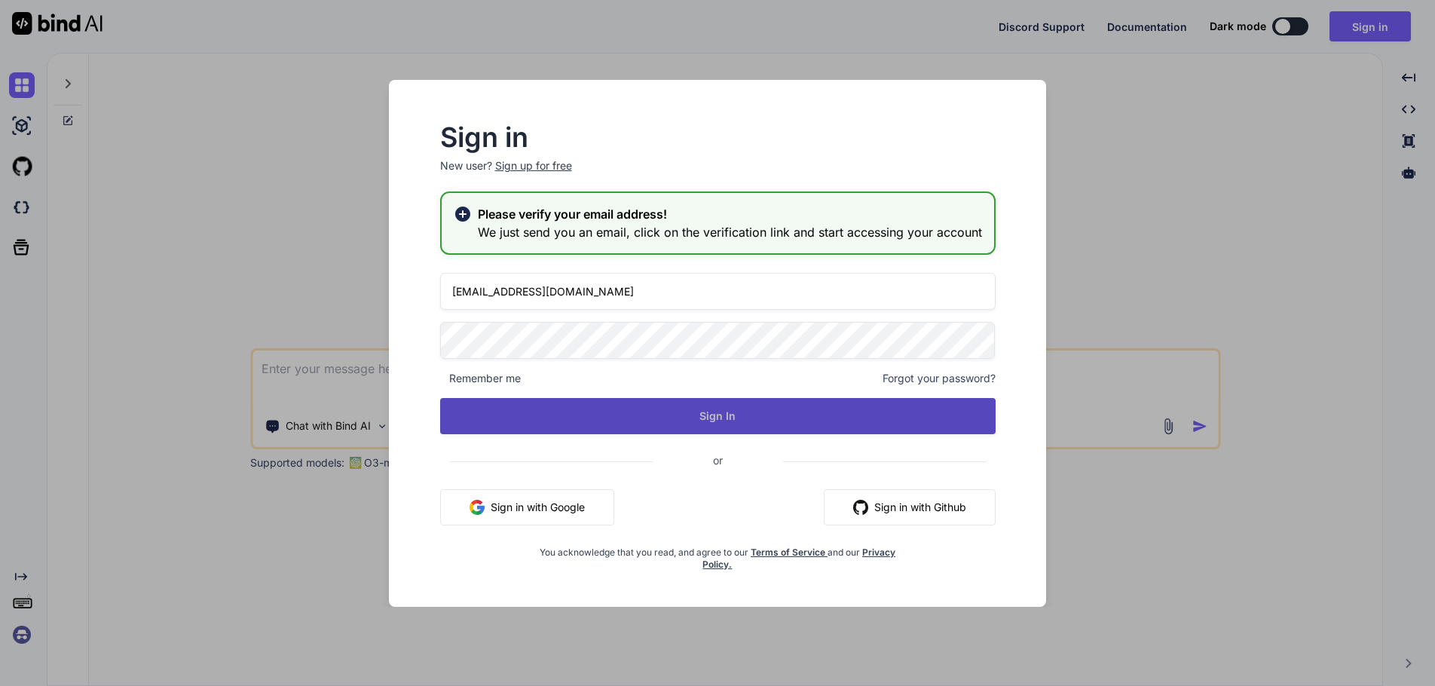
click at [708, 405] on button "Sign In" at bounding box center [717, 416] width 555 height 36
click at [727, 418] on button "Sign In" at bounding box center [717, 416] width 555 height 36
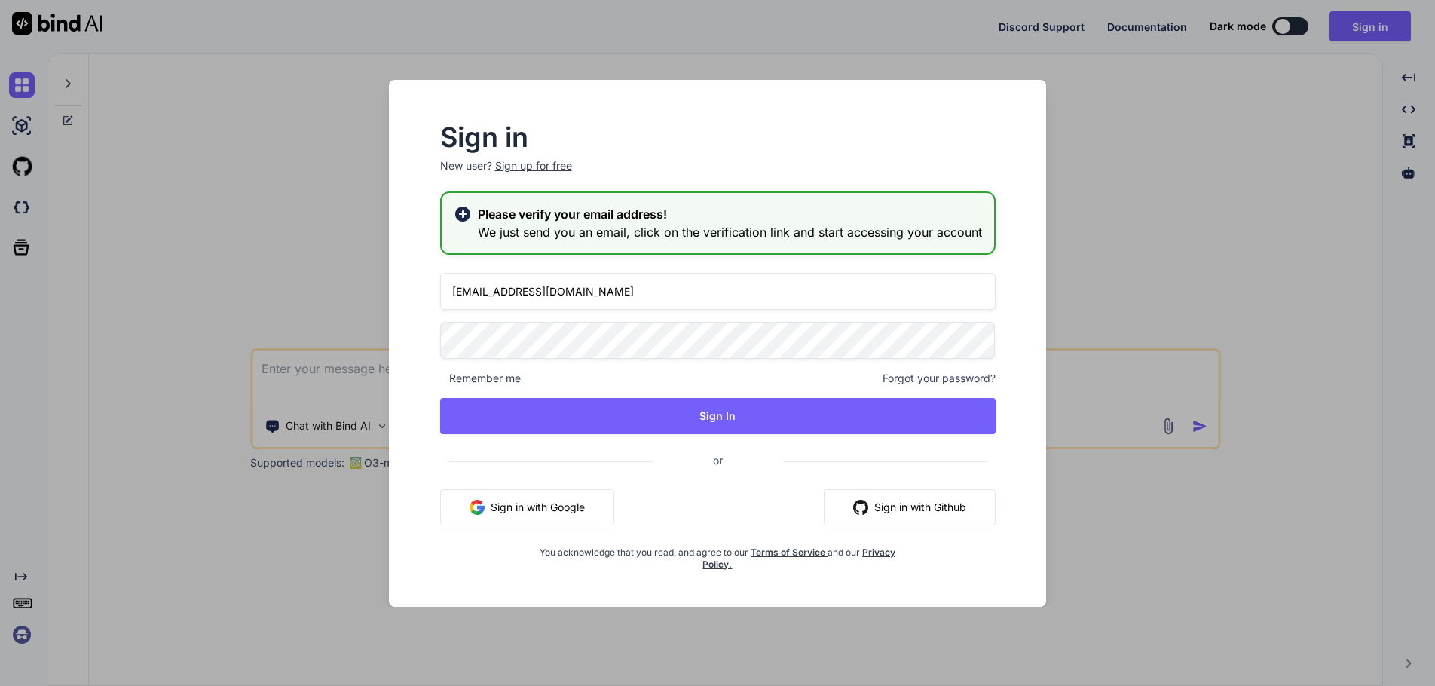
type textarea "x"
click at [675, 213] on h2 "Please verify your email address!" at bounding box center [730, 214] width 504 height 18
click at [465, 210] on icon at bounding box center [461, 213] width 15 height 15
click at [528, 210] on h2 "Please verify your email address!" at bounding box center [730, 214] width 504 height 18
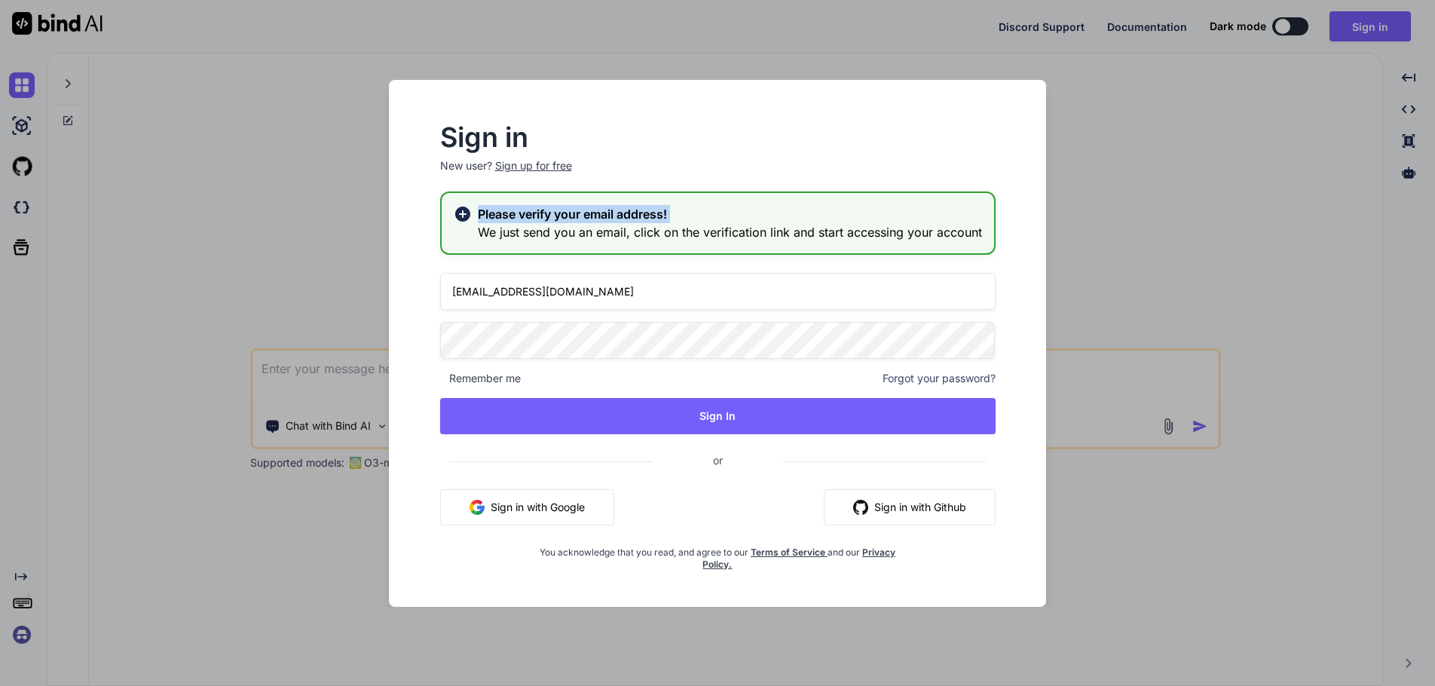
click at [528, 210] on h2 "Please verify your email address!" at bounding box center [730, 214] width 504 height 18
click at [771, 233] on h3 "We just send you an email, click on the verification link and start accessing y…" at bounding box center [730, 232] width 504 height 18
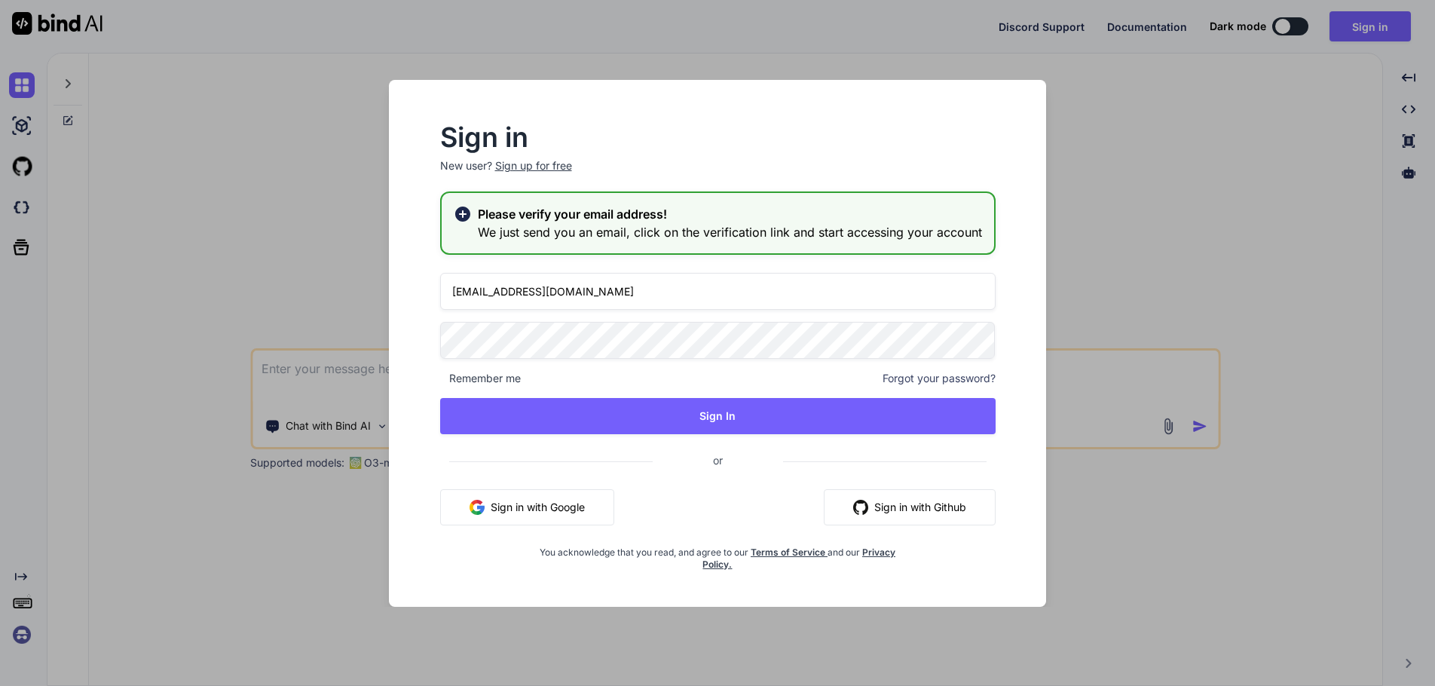
click at [774, 228] on h3 "We just send you an email, click on the verification link and start accessing y…" at bounding box center [730, 232] width 504 height 18
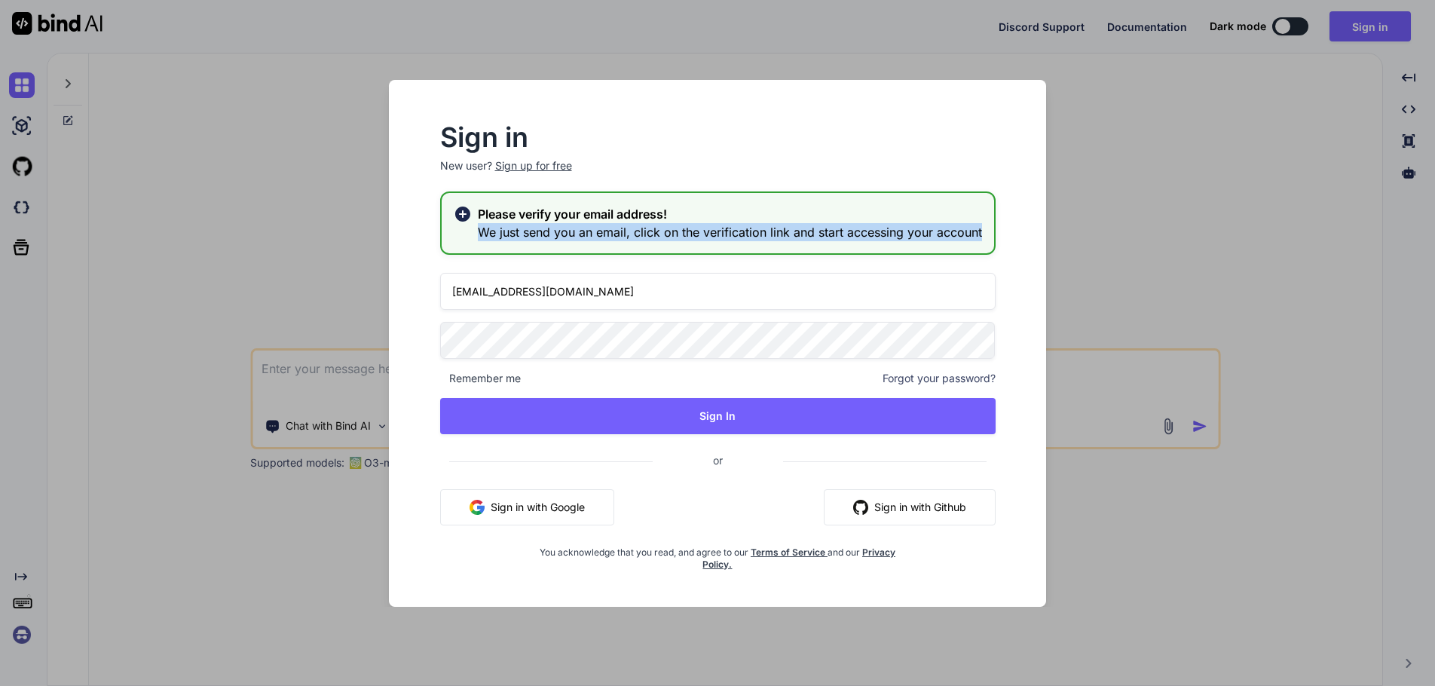
click at [774, 228] on h3 "We just send you an email, click on the verification link and start accessing y…" at bounding box center [730, 232] width 504 height 18
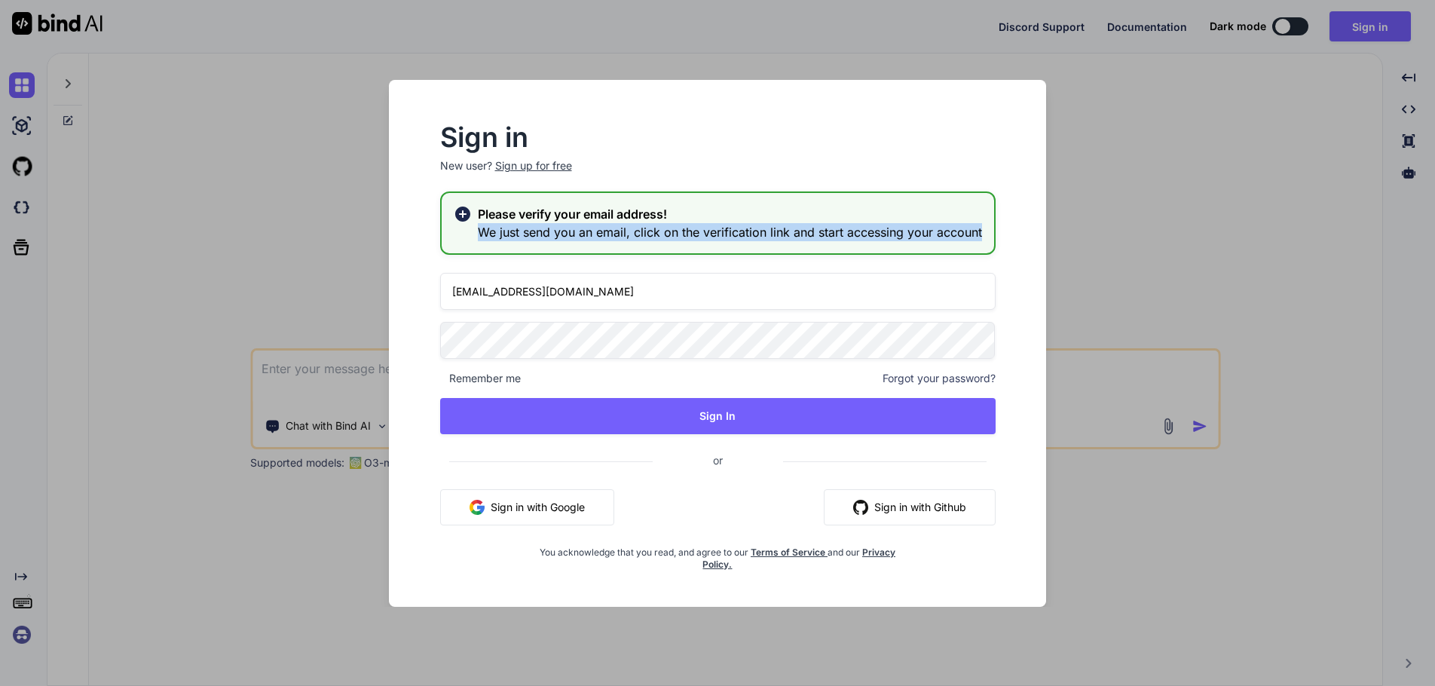
click at [774, 229] on h3 "We just send you an email, click on the verification link and start accessing y…" at bounding box center [730, 232] width 504 height 18
click at [774, 228] on h3 "We just send you an email, click on the verification link and start accessing y…" at bounding box center [730, 232] width 504 height 18
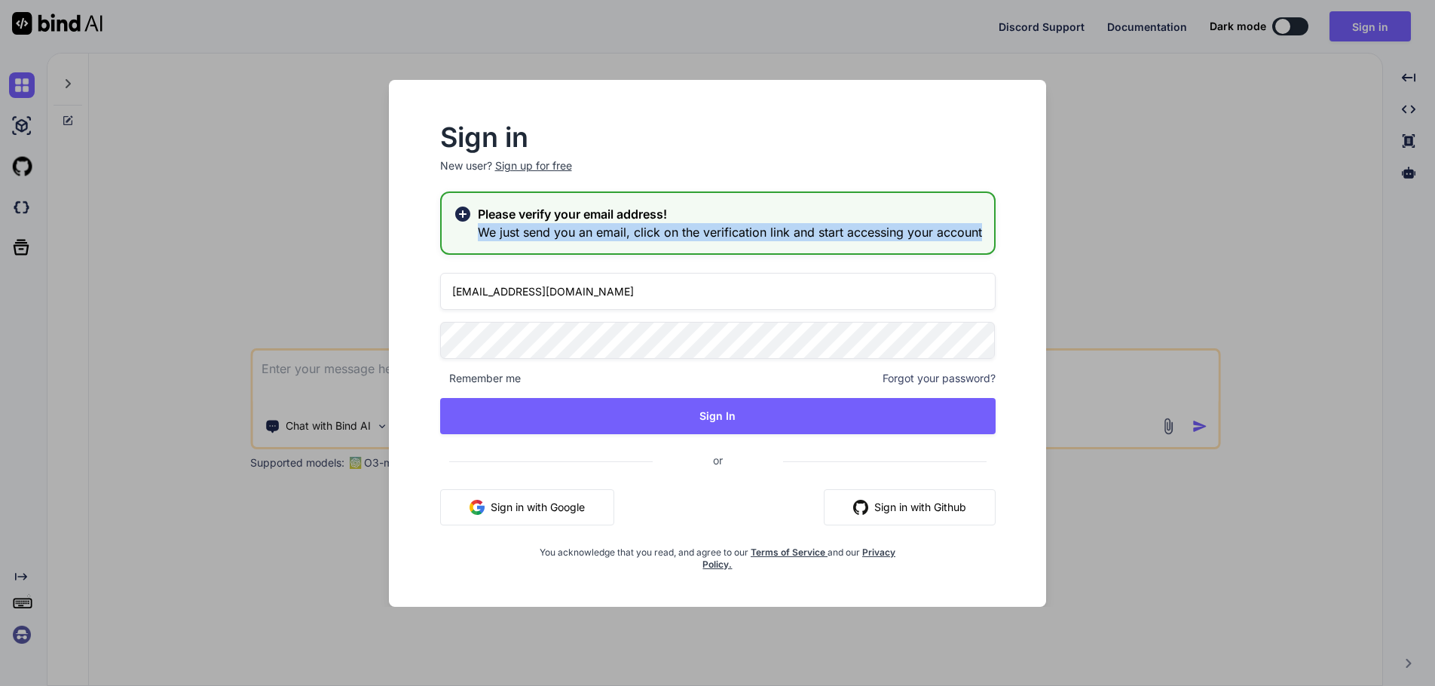
click at [774, 228] on h3 "We just send you an email, click on the verification link and start accessing y…" at bounding box center [730, 232] width 504 height 18
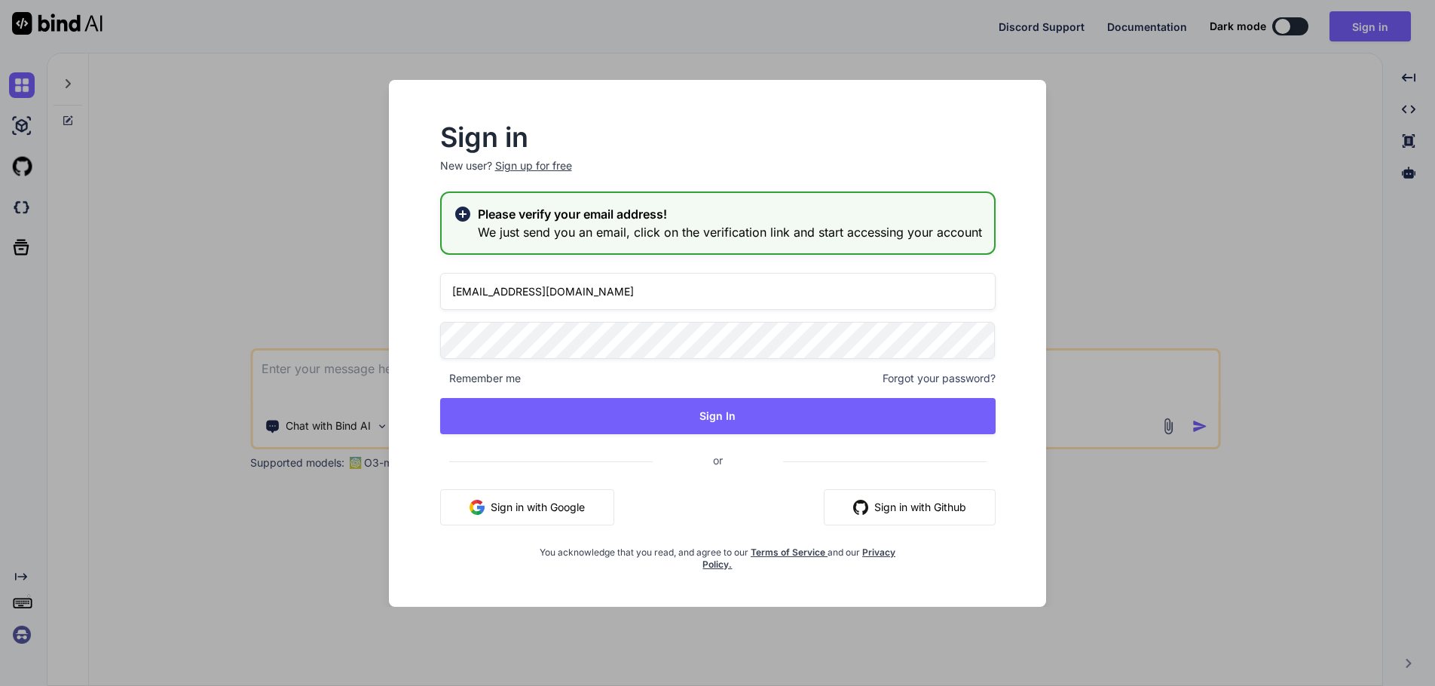
click at [928, 378] on span "Forgot your password?" at bounding box center [939, 378] width 113 height 15
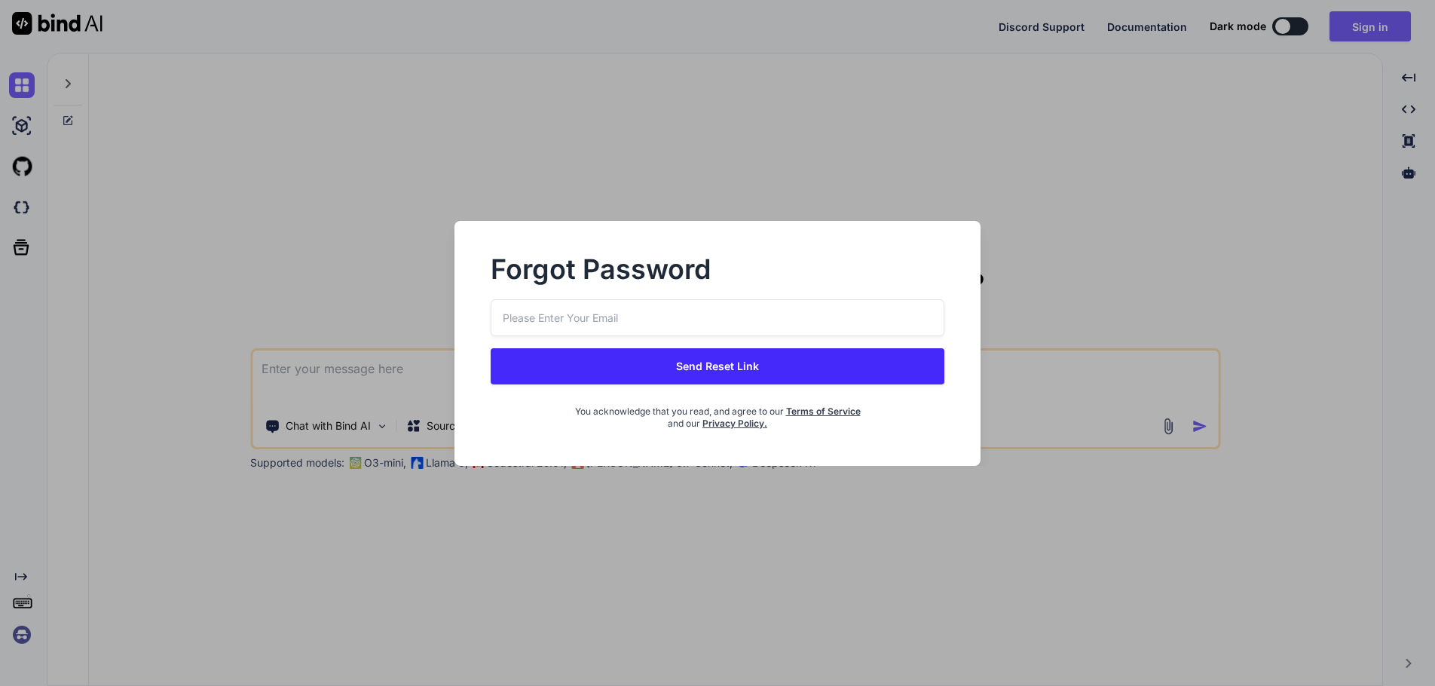
click at [579, 308] on input "email" at bounding box center [718, 317] width 454 height 37
type input "[EMAIL_ADDRESS][DOMAIN_NAME]"
click at [681, 362] on button "Send Reset Link" at bounding box center [718, 366] width 454 height 36
click at [708, 365] on button "Send Reset Link" at bounding box center [718, 366] width 454 height 36
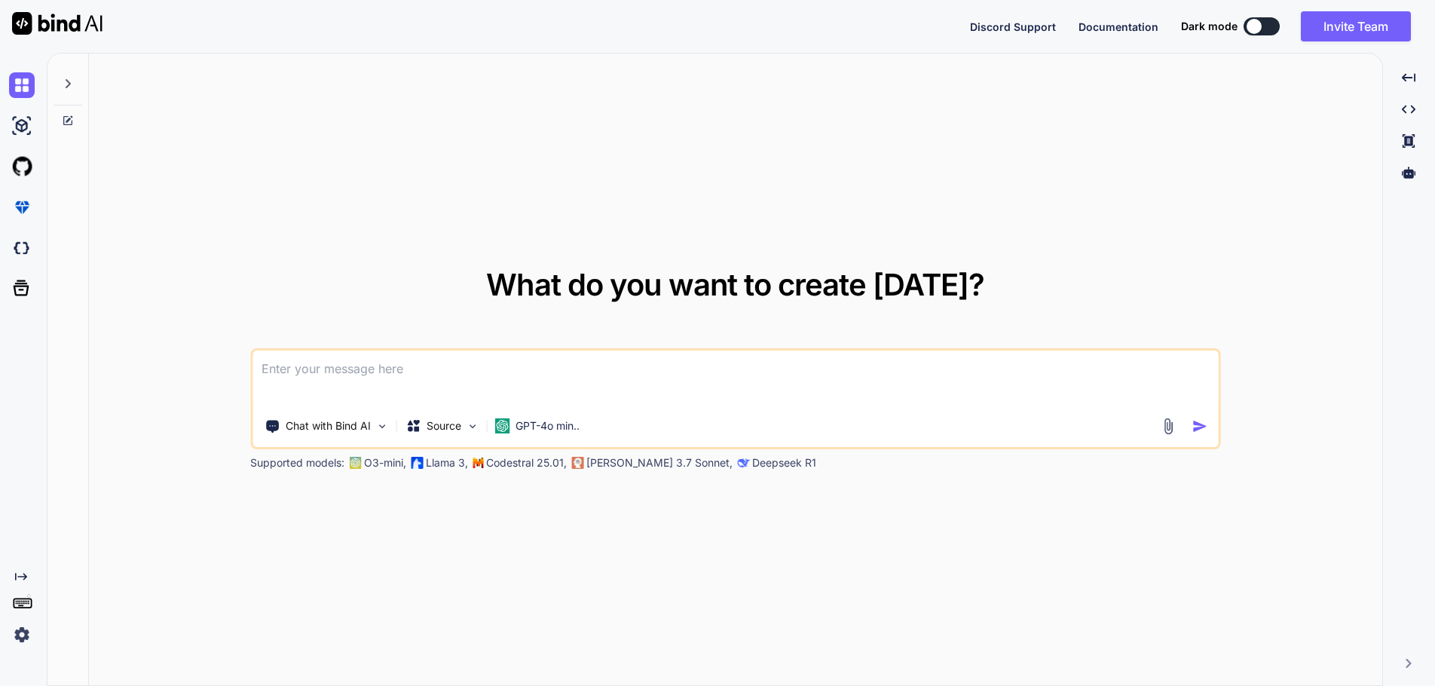
click at [24, 638] on img at bounding box center [22, 635] width 26 height 26
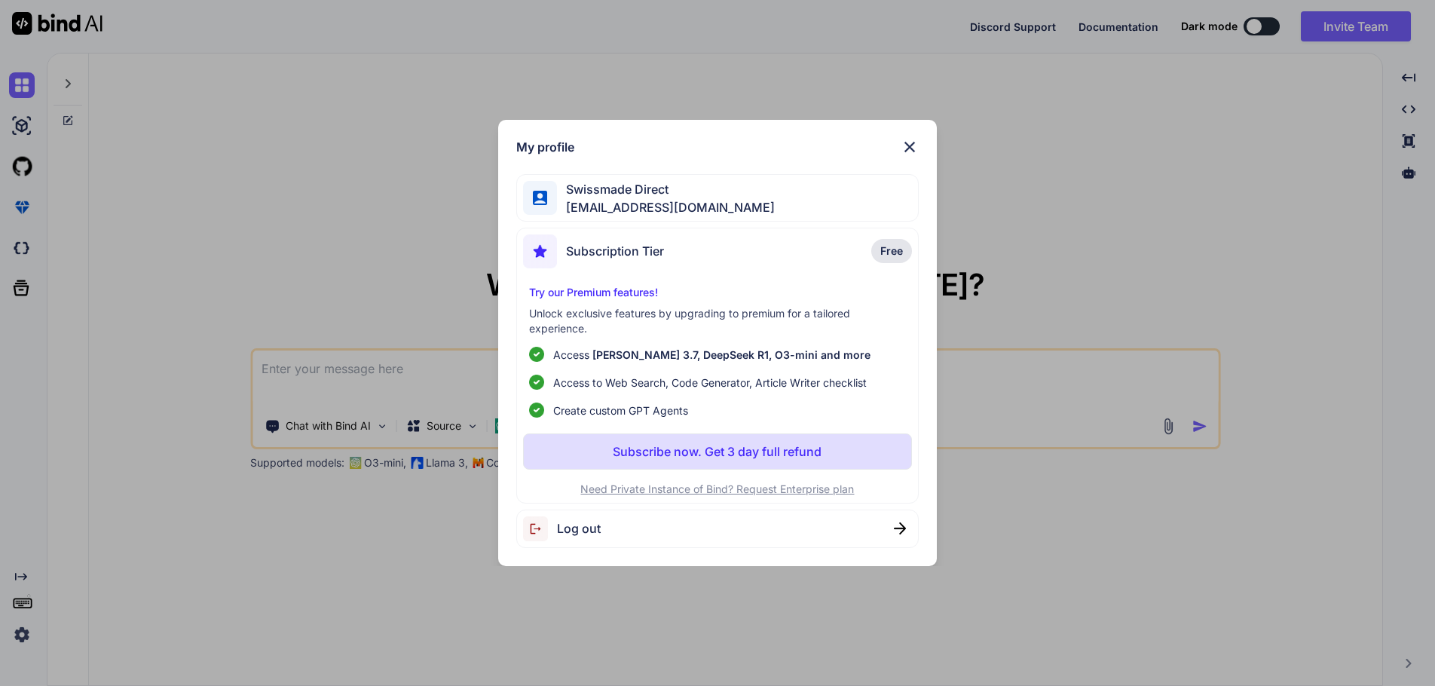
click at [911, 146] on img at bounding box center [910, 147] width 18 height 18
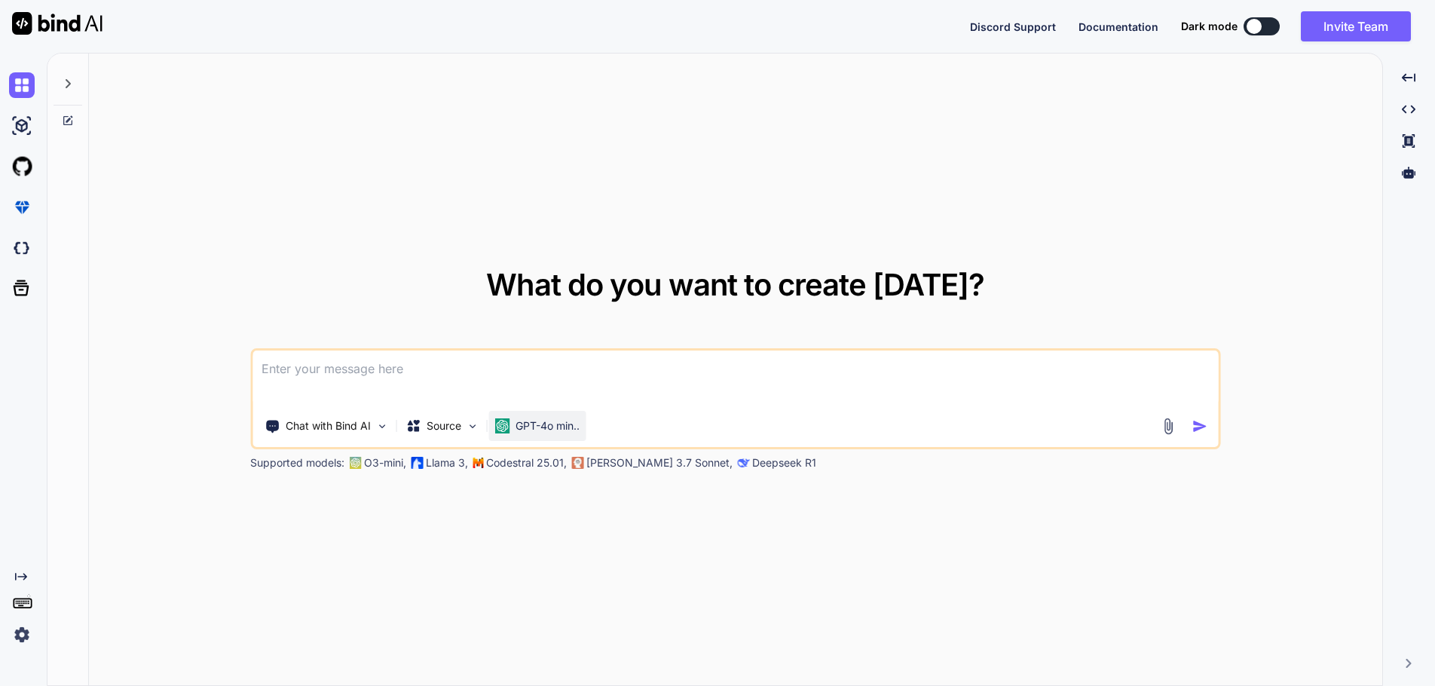
click at [564, 423] on p "GPT-4o min.." at bounding box center [548, 425] width 64 height 15
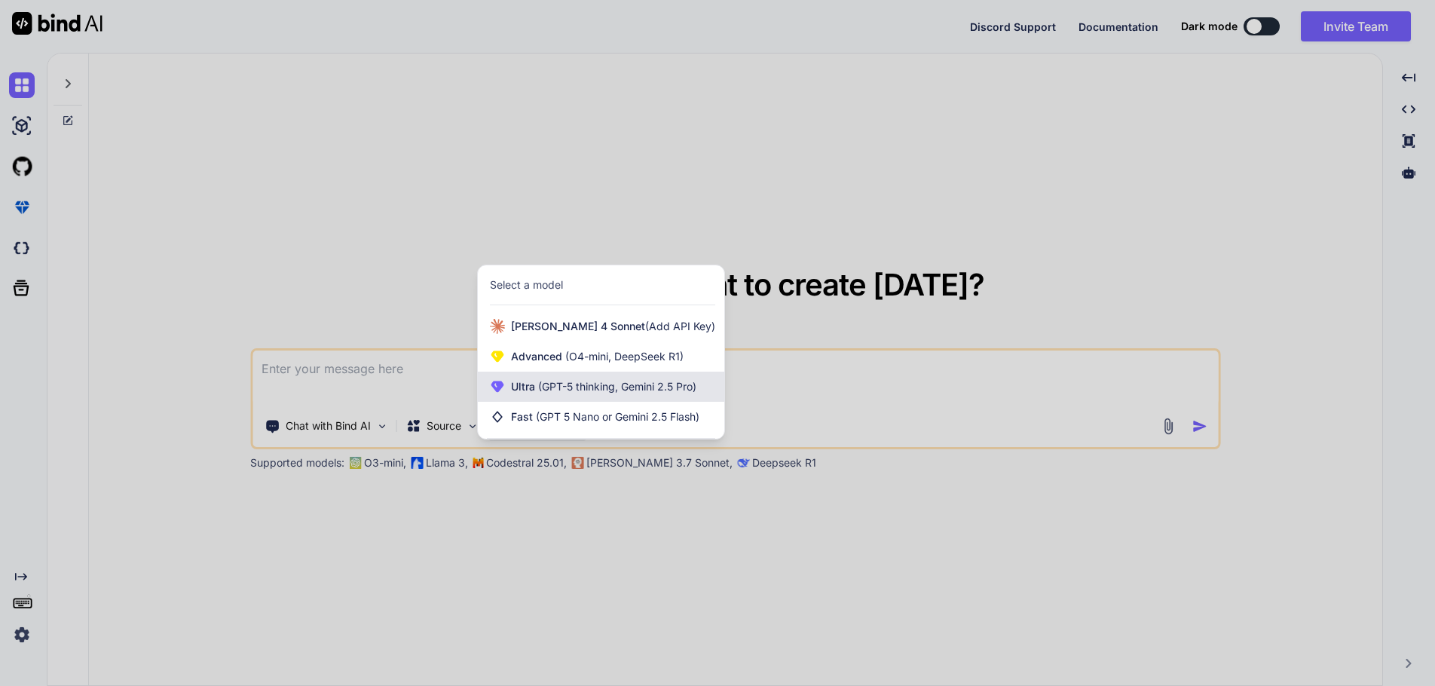
click at [571, 396] on div "Ultra (GPT-5 thinking, Gemini 2.5 Pro)" at bounding box center [601, 387] width 246 height 30
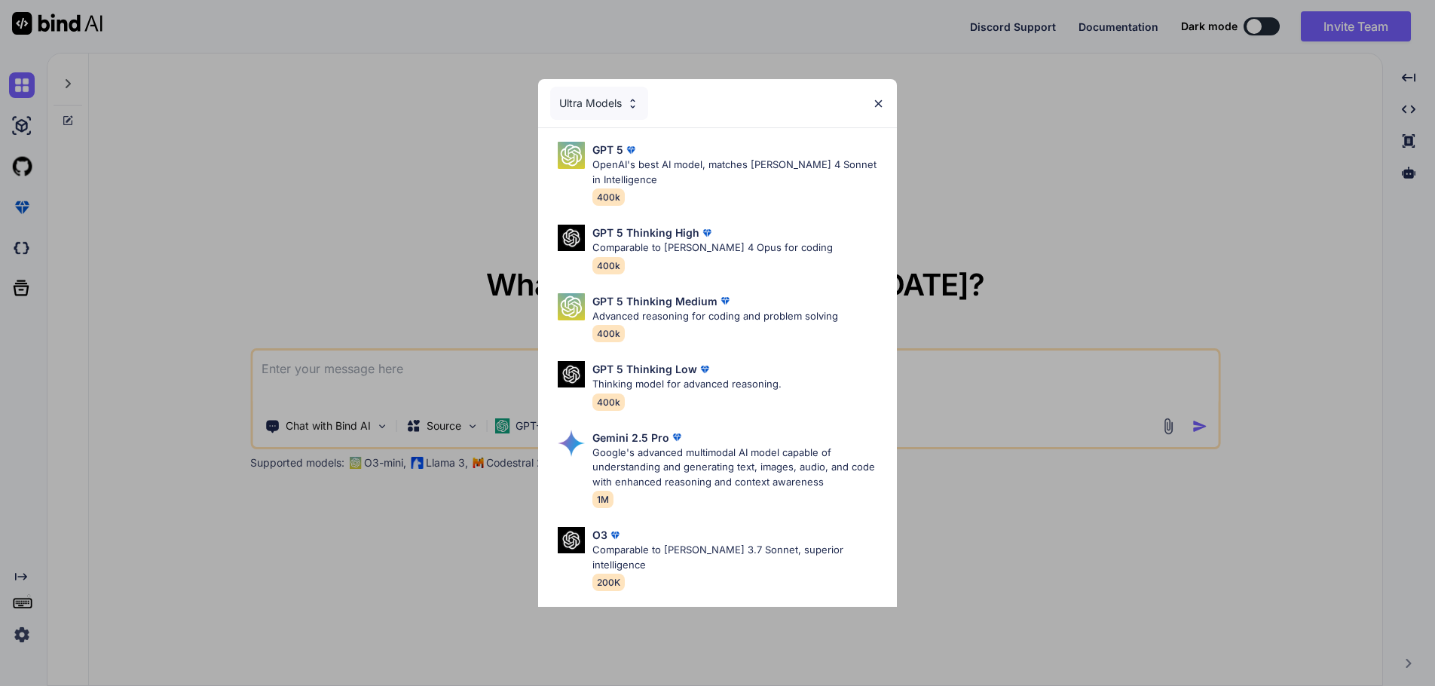
click at [369, 212] on div "Ultra Models GPT 5 OpenAI's best AI model, matches Claude 4 Sonnet in Intellige…" at bounding box center [717, 343] width 1435 height 686
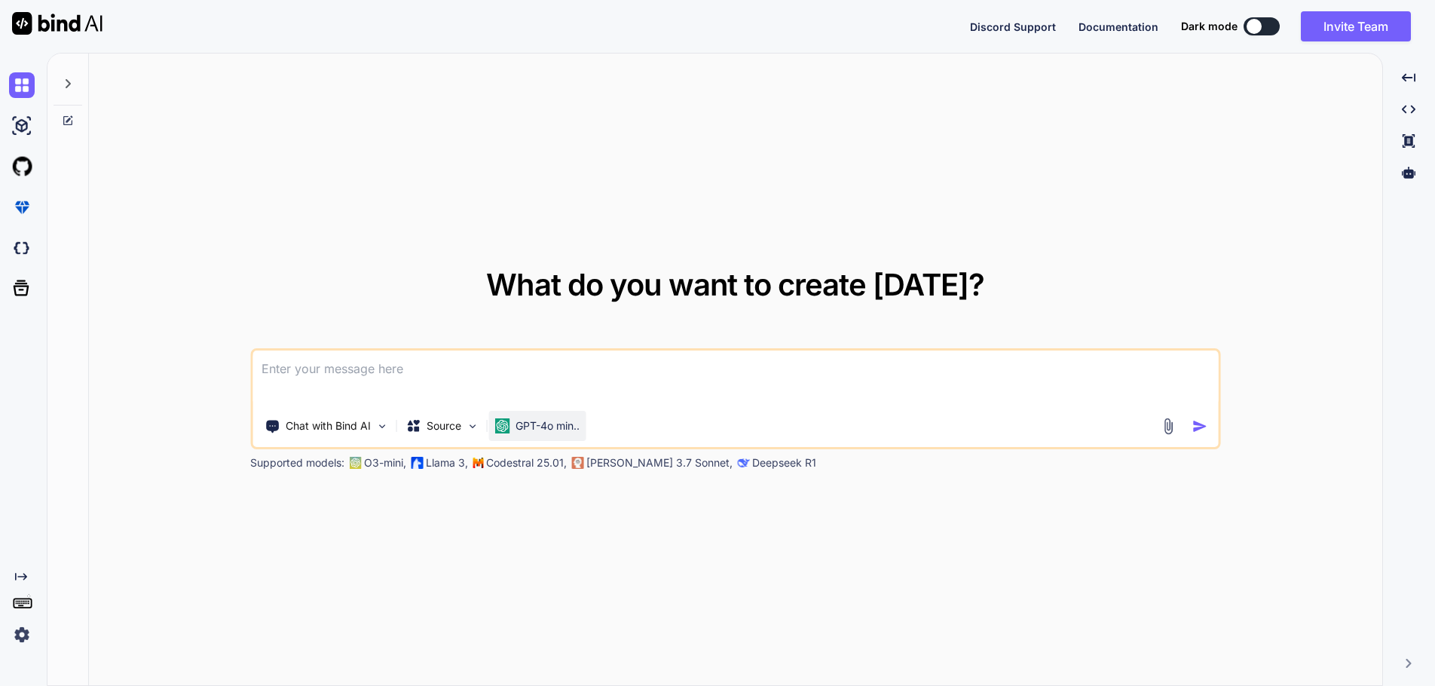
click at [531, 431] on p "GPT-4o min.." at bounding box center [548, 425] width 64 height 15
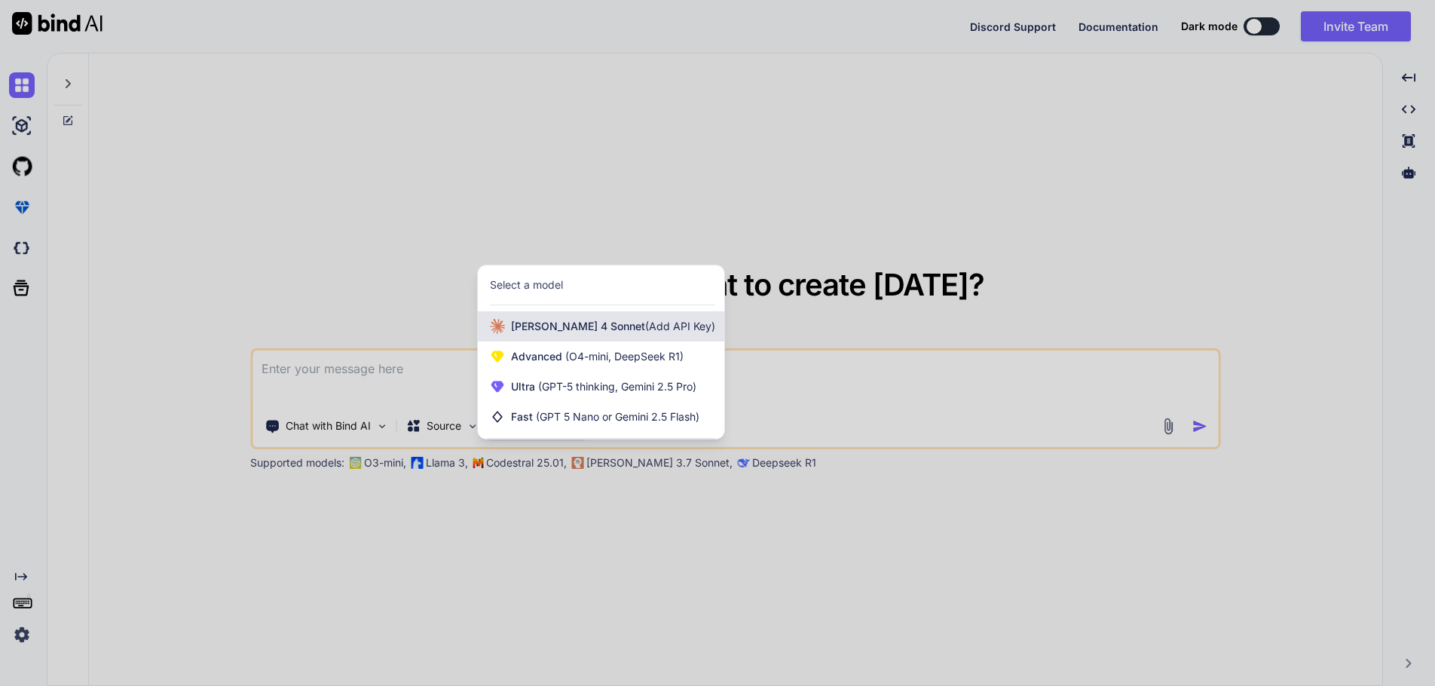
click at [564, 331] on span "Claude 4 Sonnet (Add API Key)" at bounding box center [613, 326] width 204 height 15
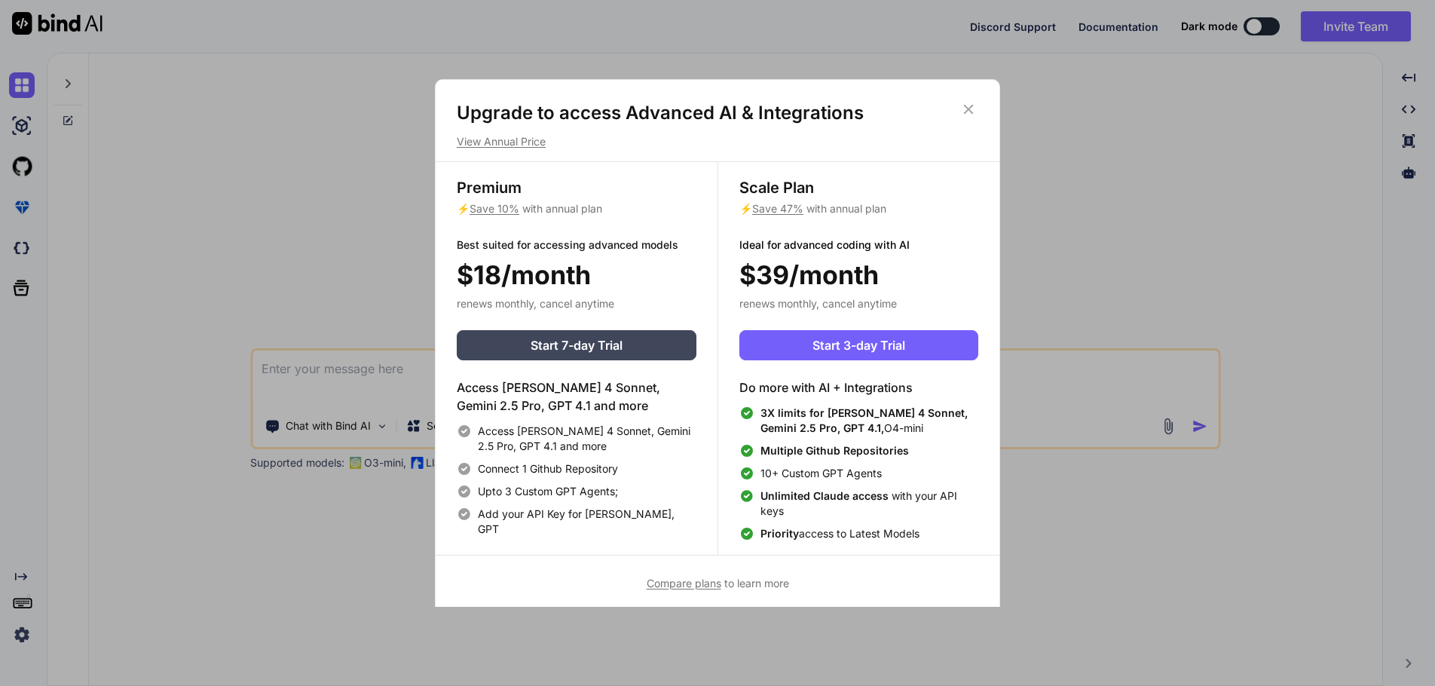
click at [974, 110] on icon at bounding box center [968, 109] width 17 height 17
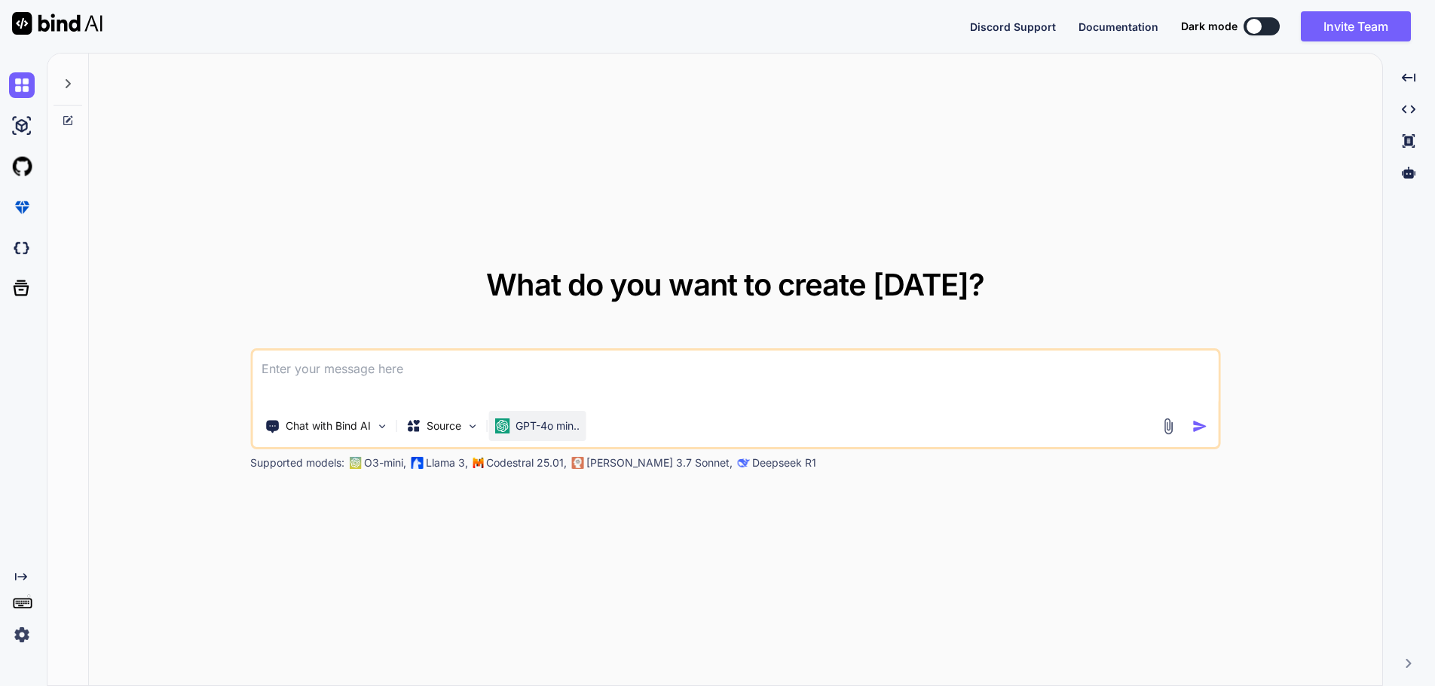
click at [522, 419] on p "GPT-4o min.." at bounding box center [548, 425] width 64 height 15
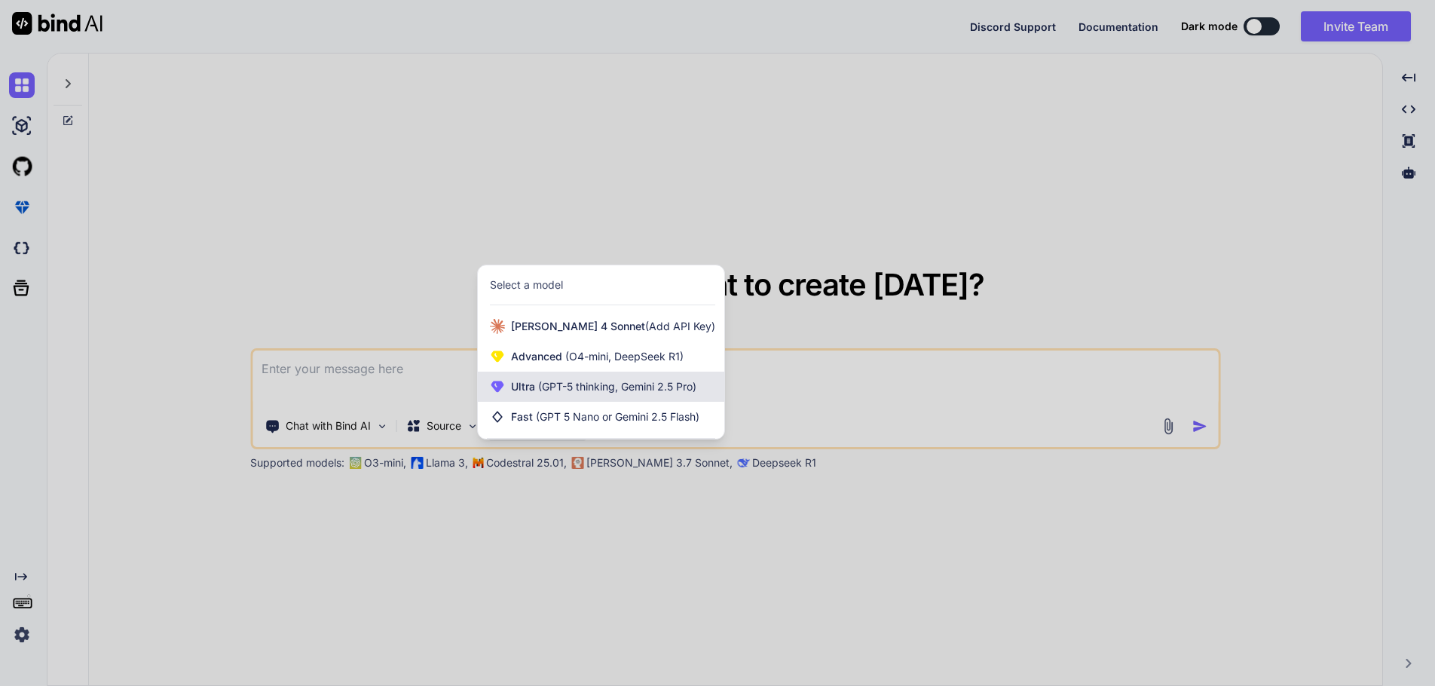
click at [544, 385] on span "(GPT-5 thinking, Gemini 2.5 Pro)" at bounding box center [615, 386] width 161 height 13
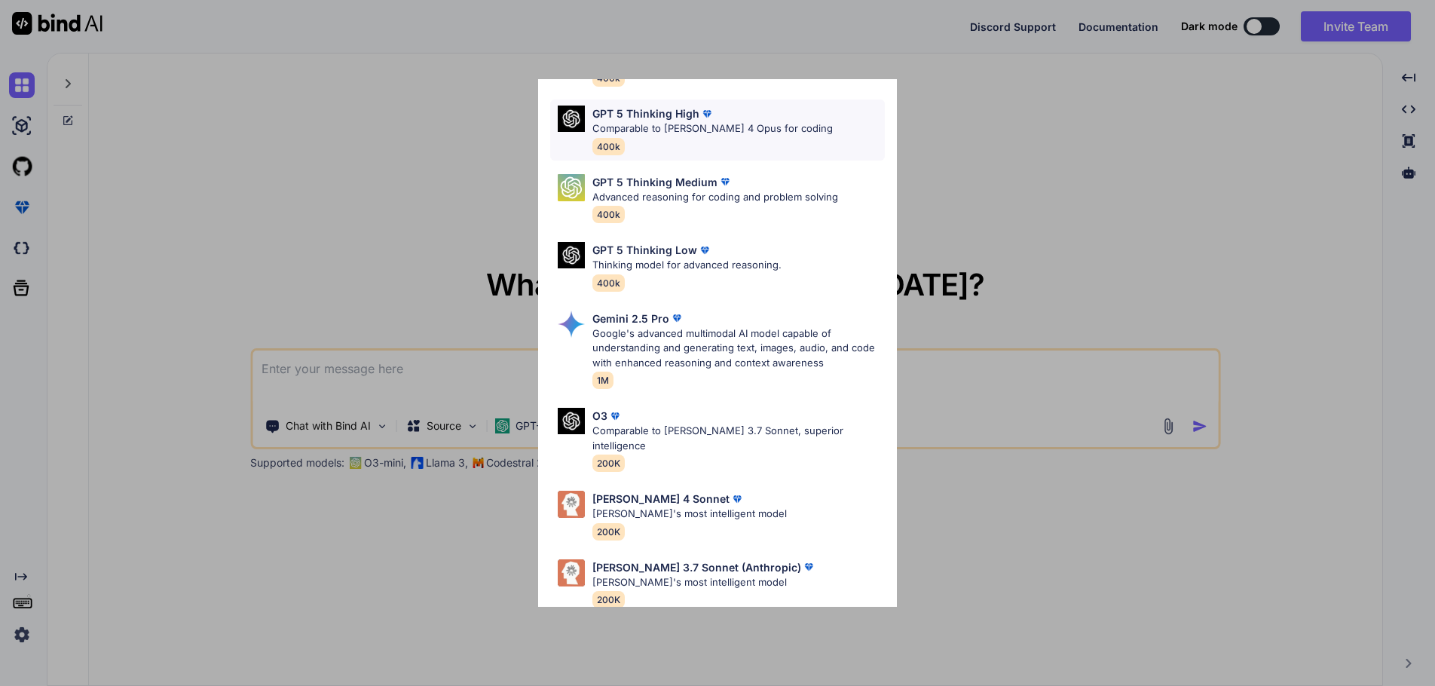
scroll to position [123, 0]
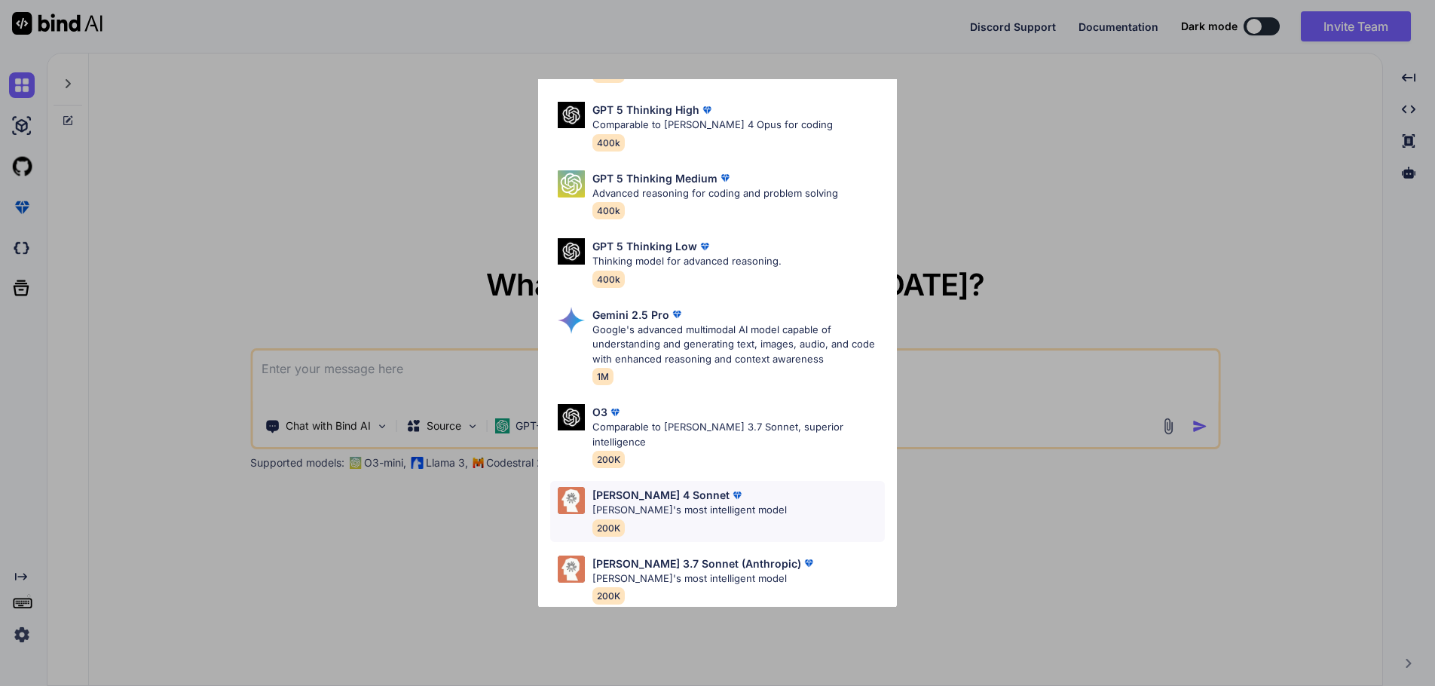
click at [653, 503] on div "Claude 4 Sonnet Claude's most intelligent model 200K" at bounding box center [689, 511] width 194 height 49
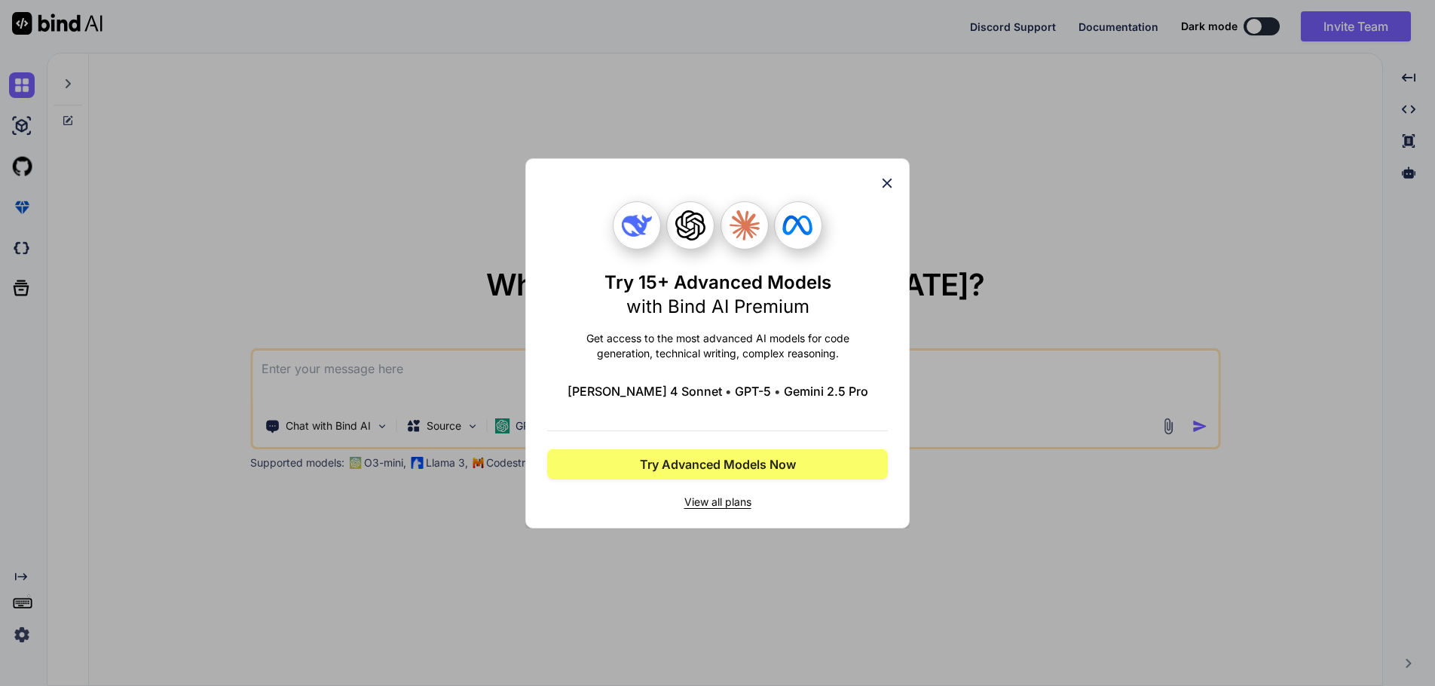
click at [887, 185] on icon at bounding box center [887, 183] width 17 height 17
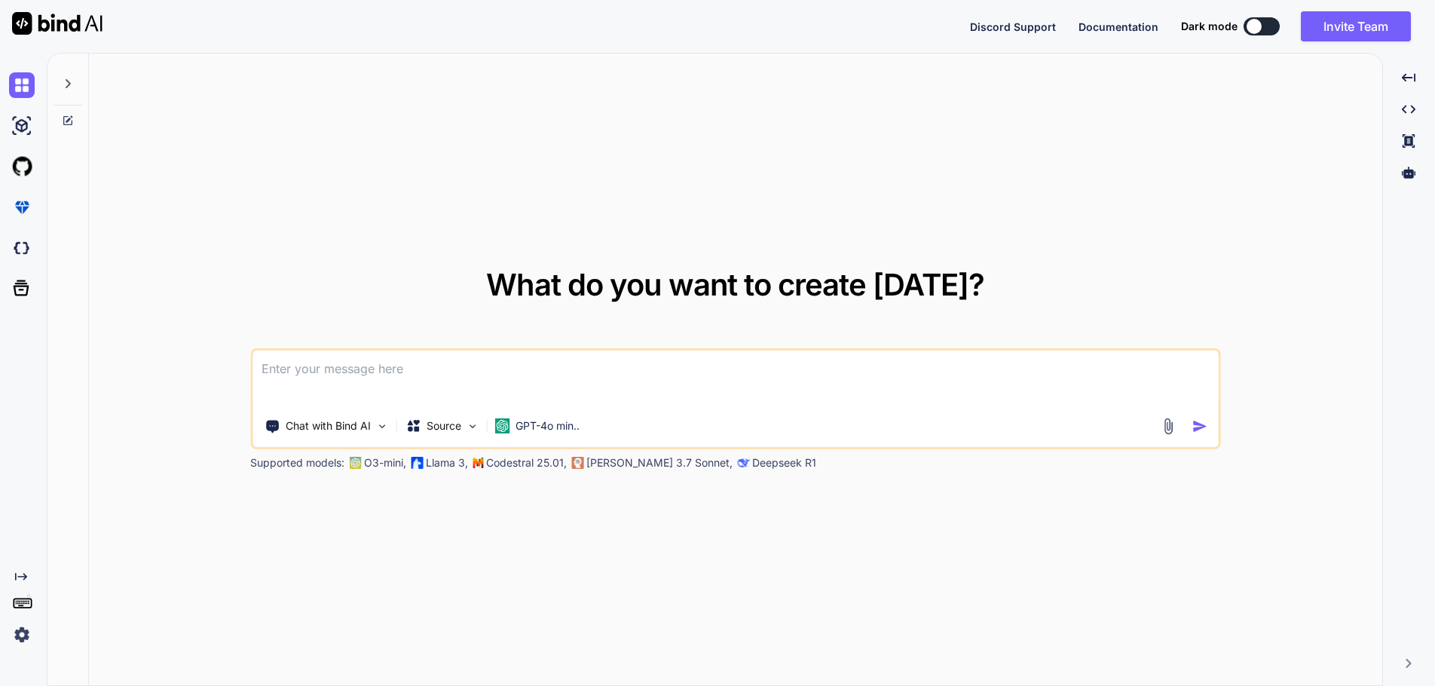
click at [752, 467] on p "Deepseek R1" at bounding box center [784, 462] width 64 height 15
click at [746, 552] on div "What do you want to create today? Chat with Bind AI Source GPT-4o min.. Support…" at bounding box center [735, 370] width 1293 height 633
click at [746, 553] on div "What do you want to create today? Chat with Bind AI Source GPT-4o min.. Support…" at bounding box center [735, 370] width 1293 height 633
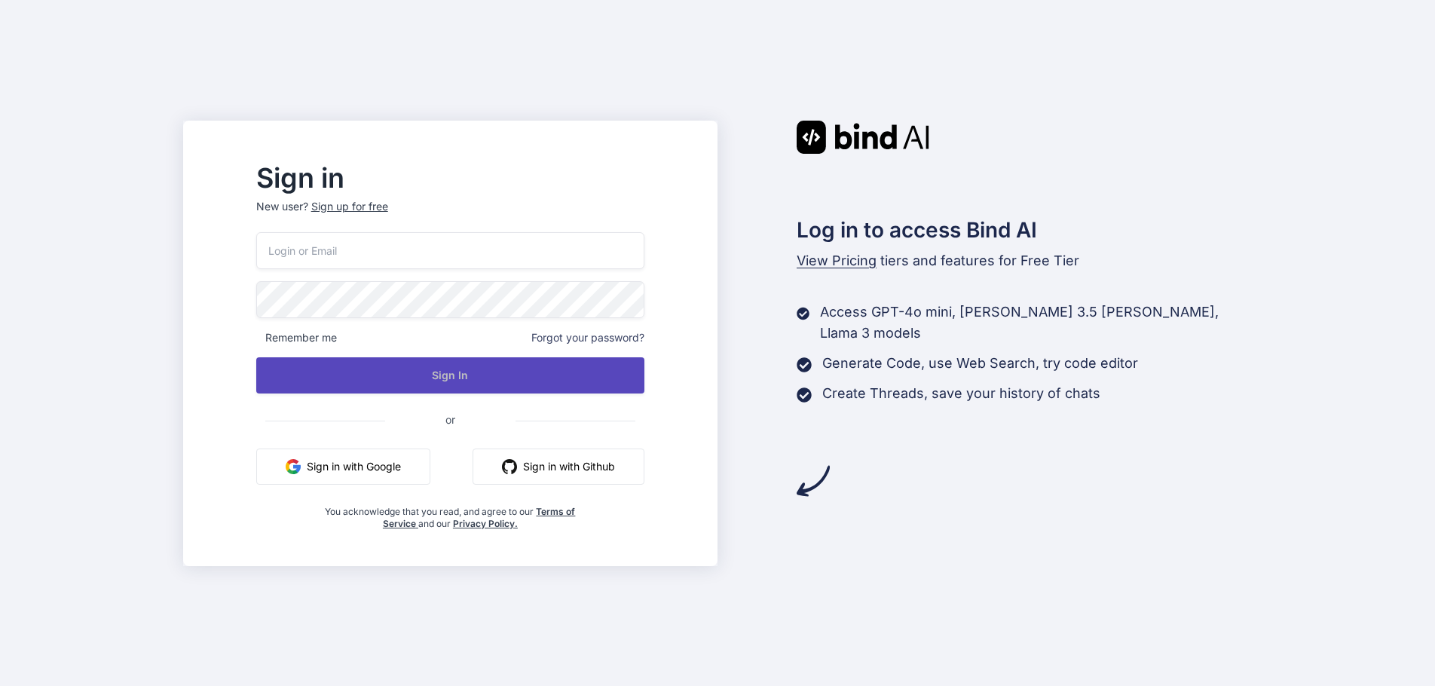
type input "[EMAIL_ADDRESS][DOMAIN_NAME]"
click at [508, 369] on button "Sign In" at bounding box center [450, 375] width 388 height 36
click at [480, 375] on button "Sign In" at bounding box center [450, 375] width 388 height 36
